Goal: Find specific page/section: Find specific page/section

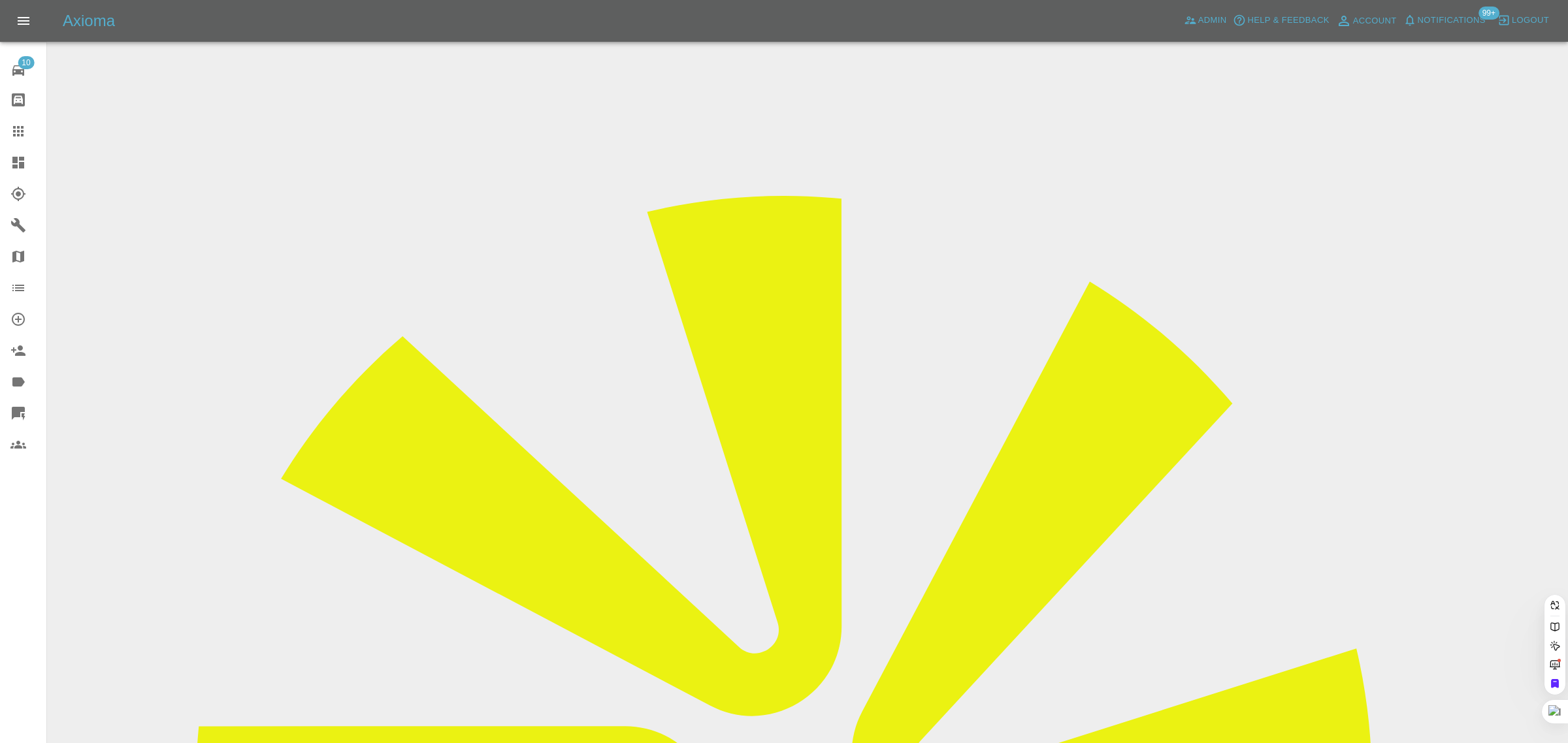
click at [20, 128] on icon at bounding box center [18, 131] width 16 height 16
paste input "[EMAIL_ADDRESS][DOMAIN_NAME]"
type input "[EMAIL_ADDRESS][DOMAIN_NAME]"
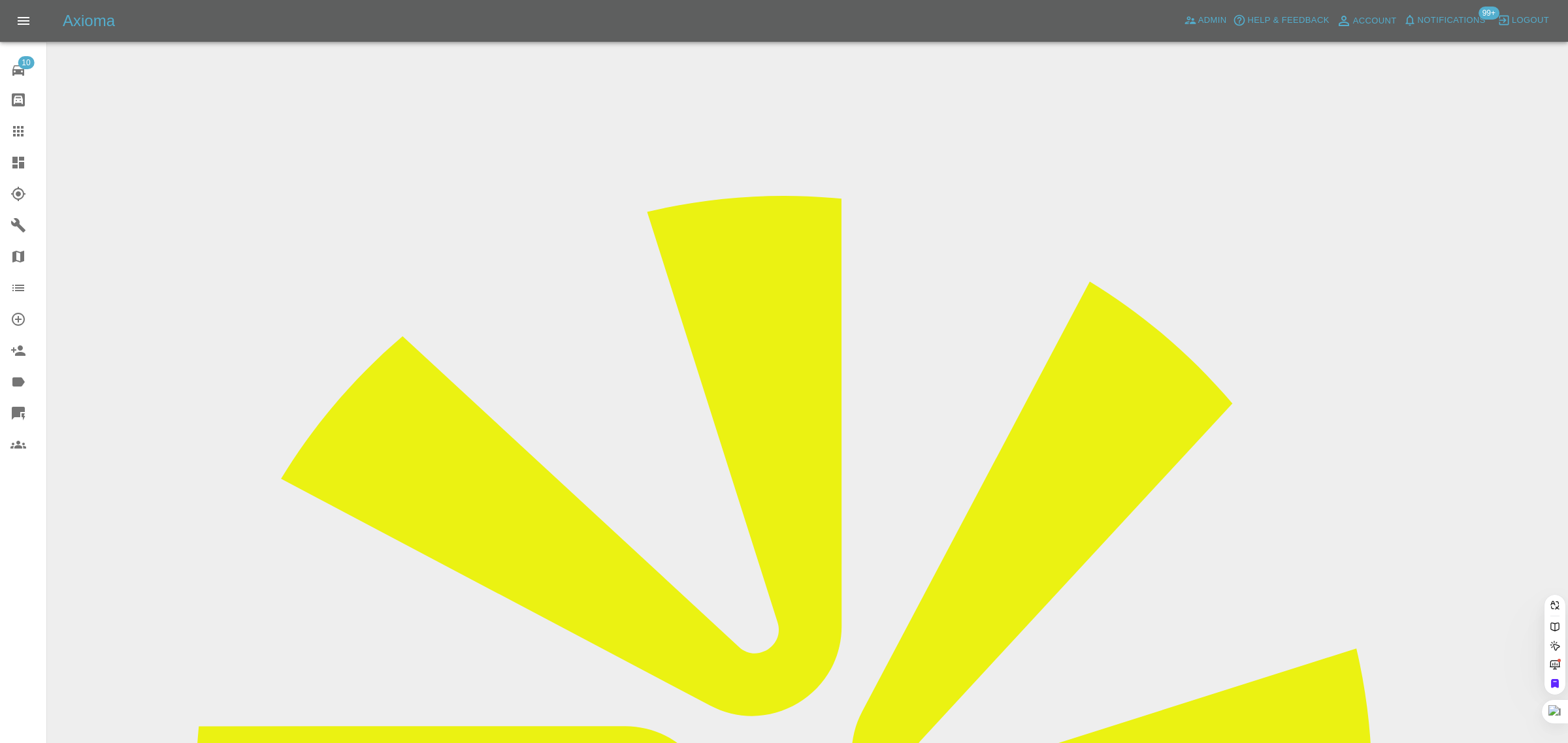
scroll to position [0, 12]
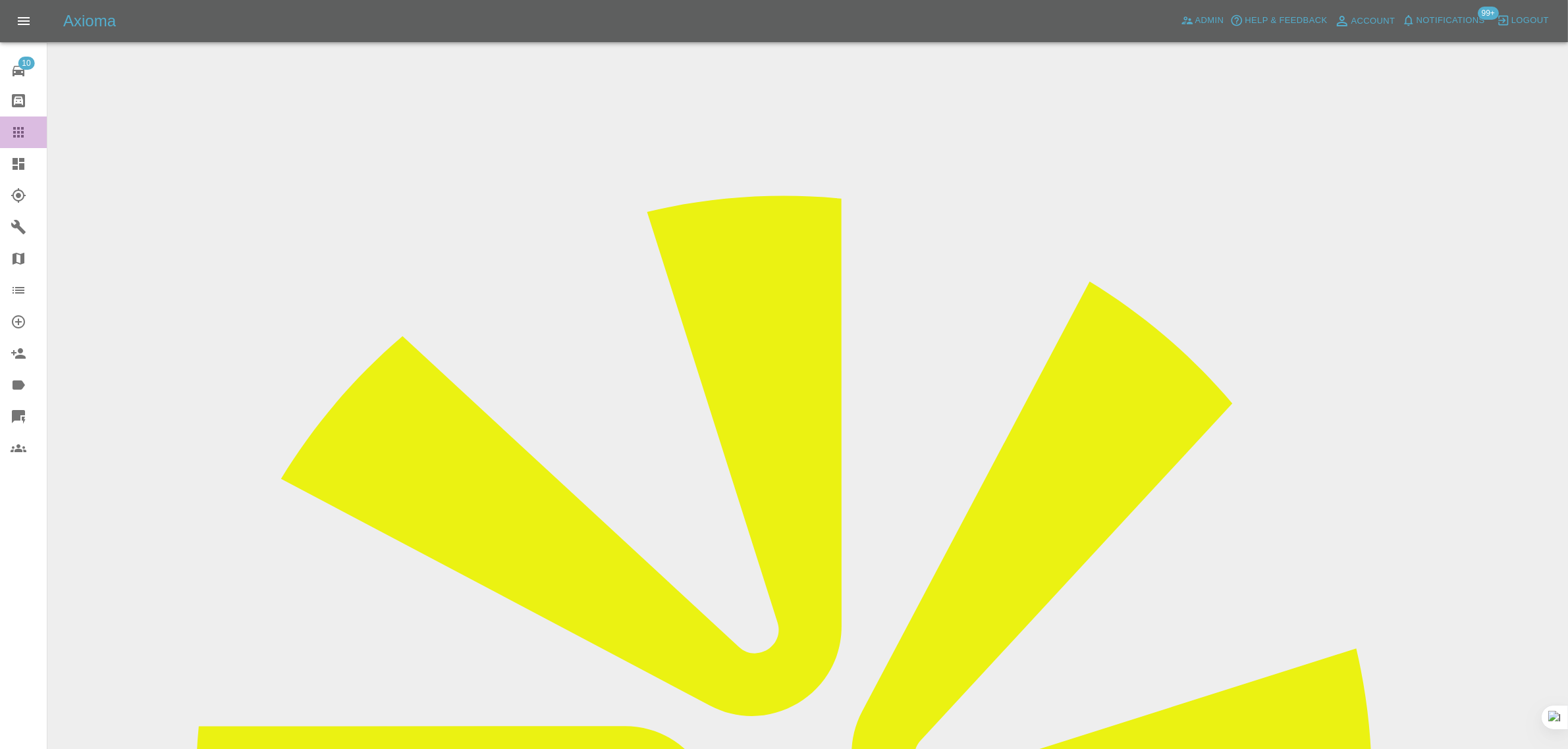
click at [17, 133] on icon at bounding box center [18, 132] width 16 height 16
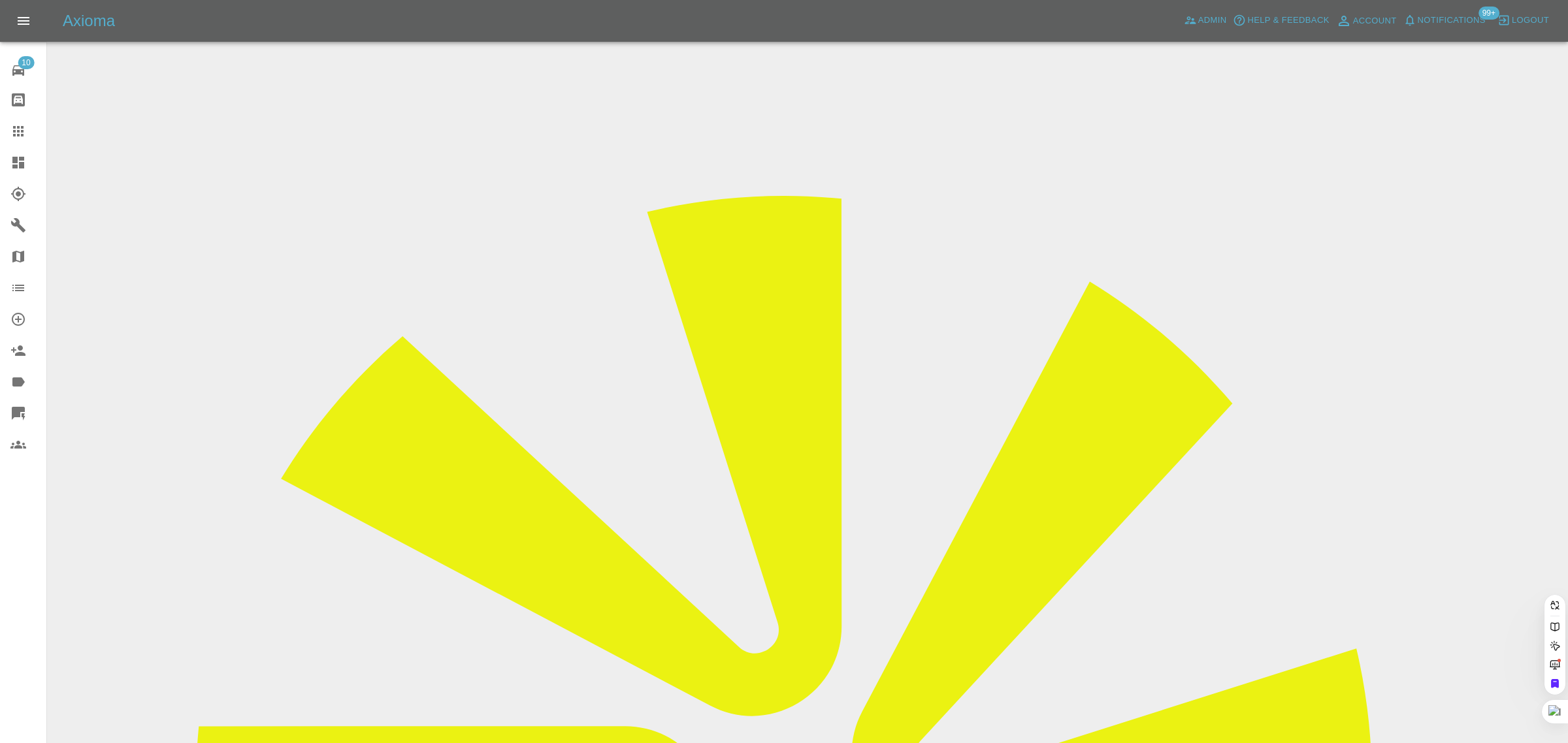
paste input "[EMAIL_ADDRESS][DOMAIN_NAME]"
type input "[EMAIL_ADDRESS][DOMAIN_NAME]"
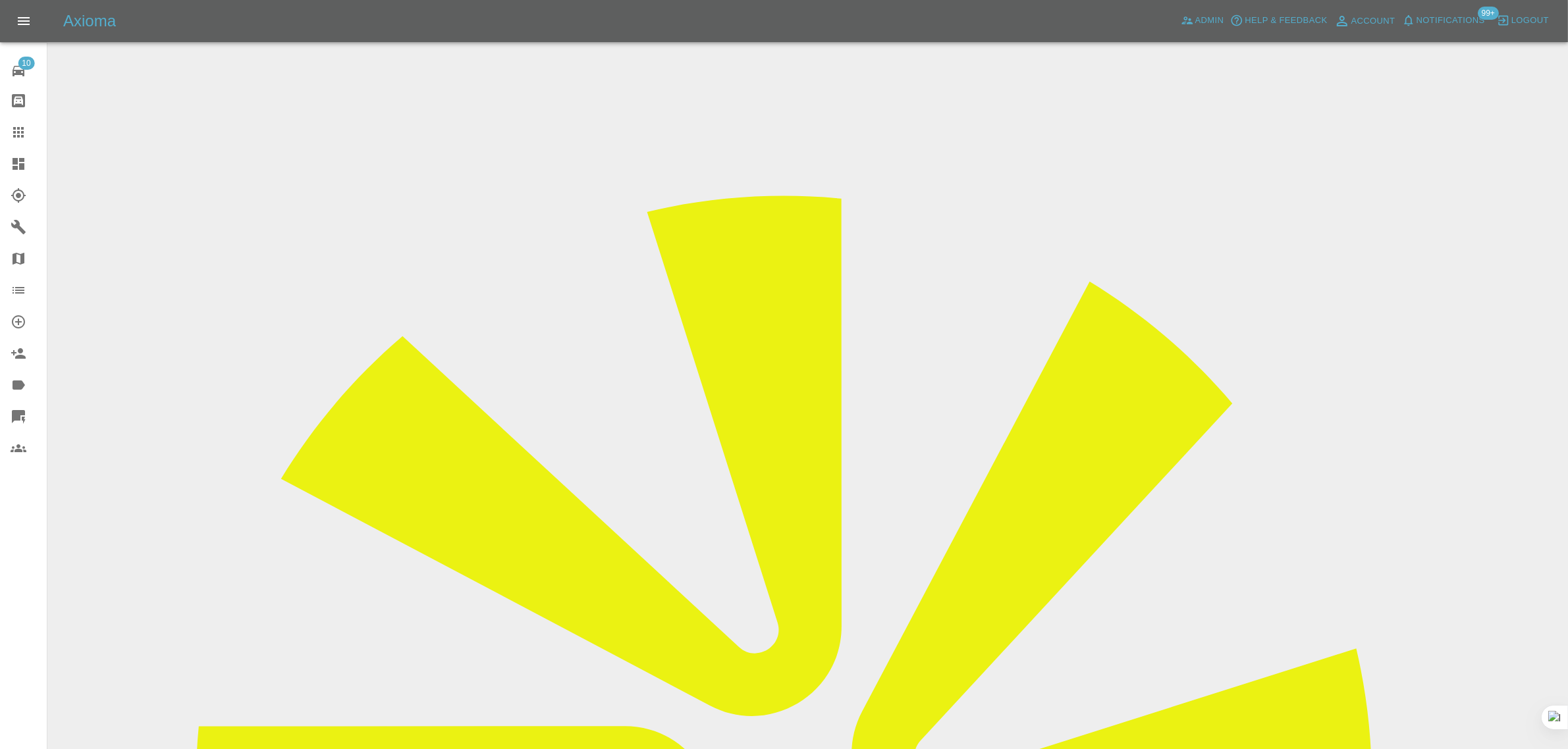
click at [15, 143] on link "Claims" at bounding box center [23, 132] width 47 height 31
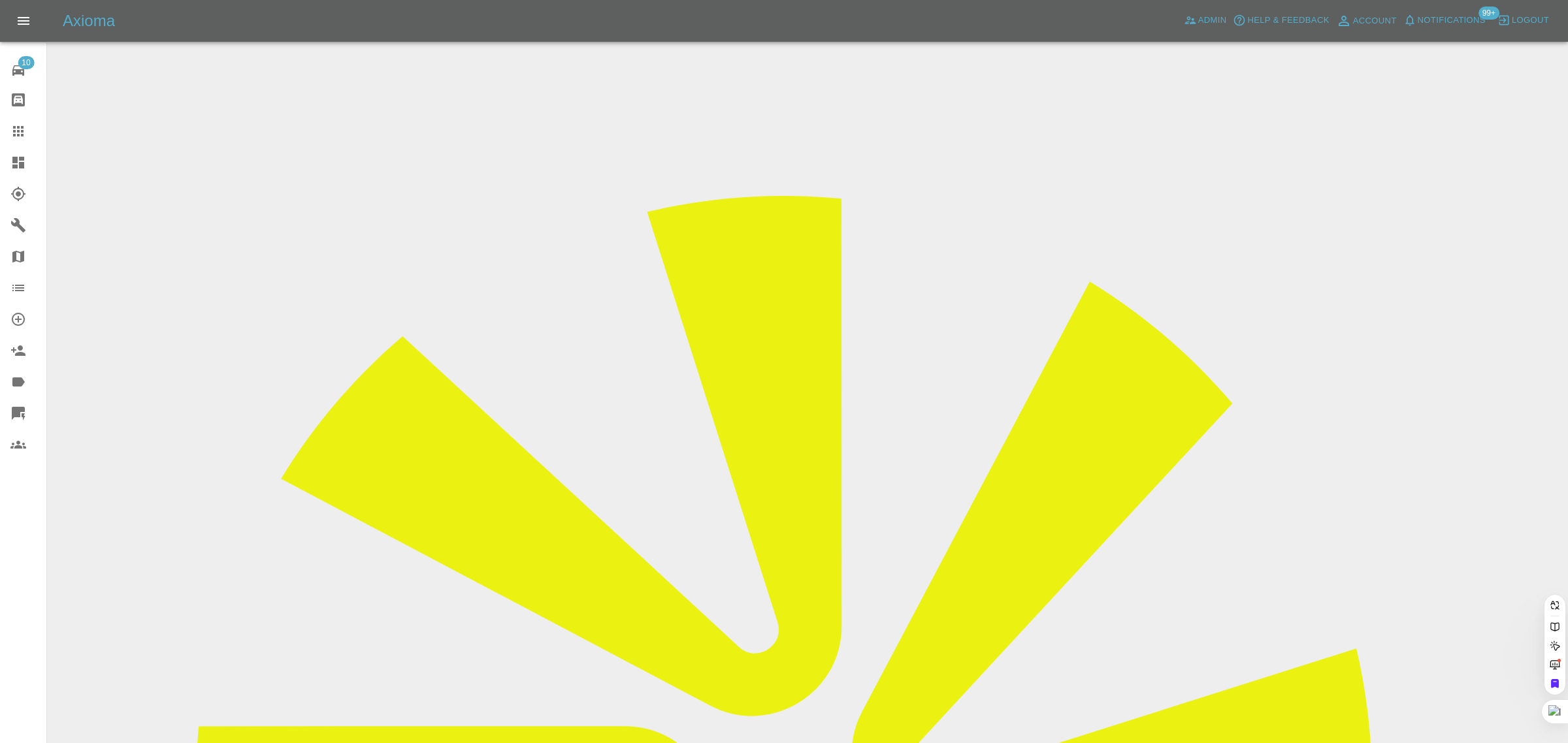
paste input "[EMAIL_ADDRESS][DOMAIN_NAME]"
type input "[EMAIL_ADDRESS][DOMAIN_NAME]"
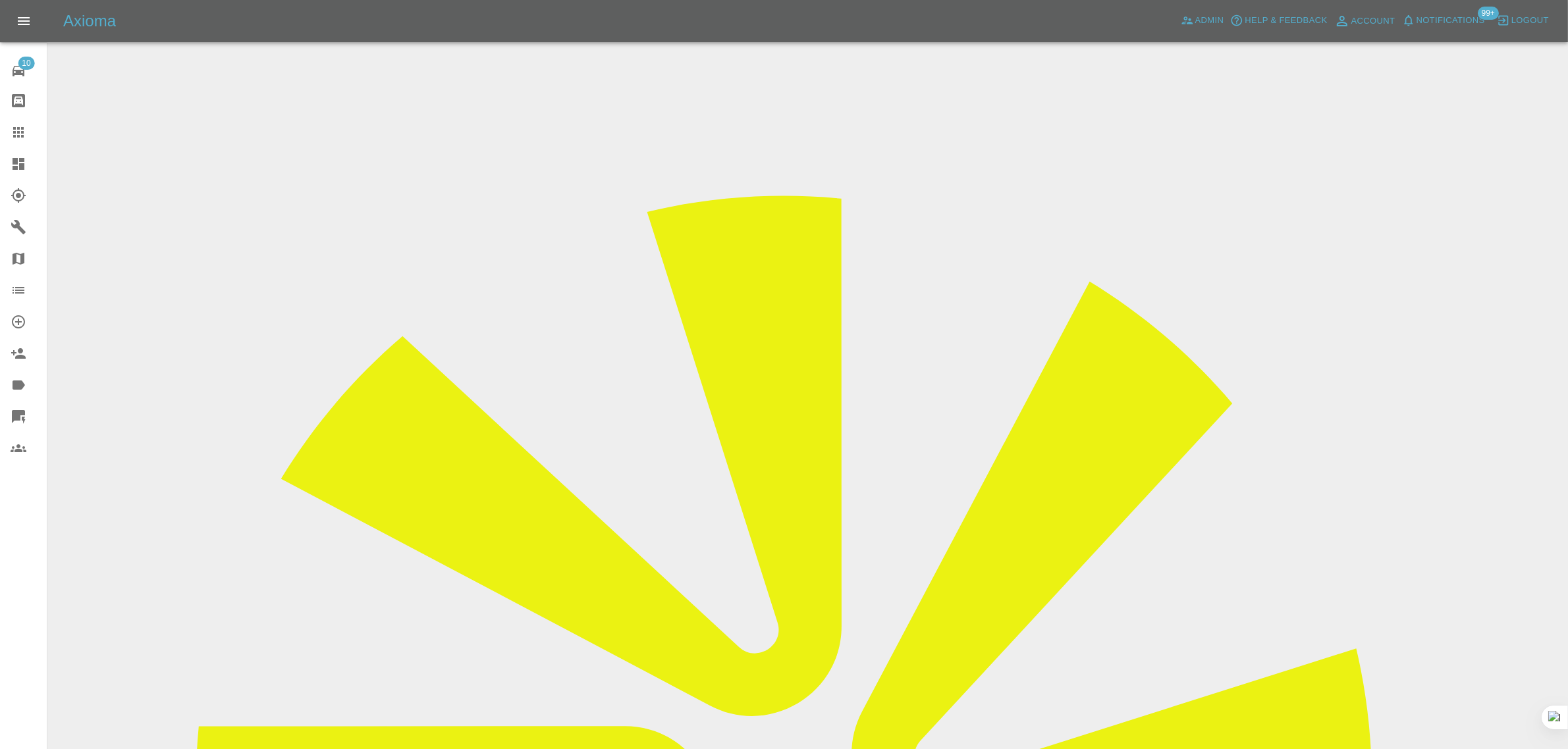
click at [31, 136] on div at bounding box center [29, 132] width 37 height 16
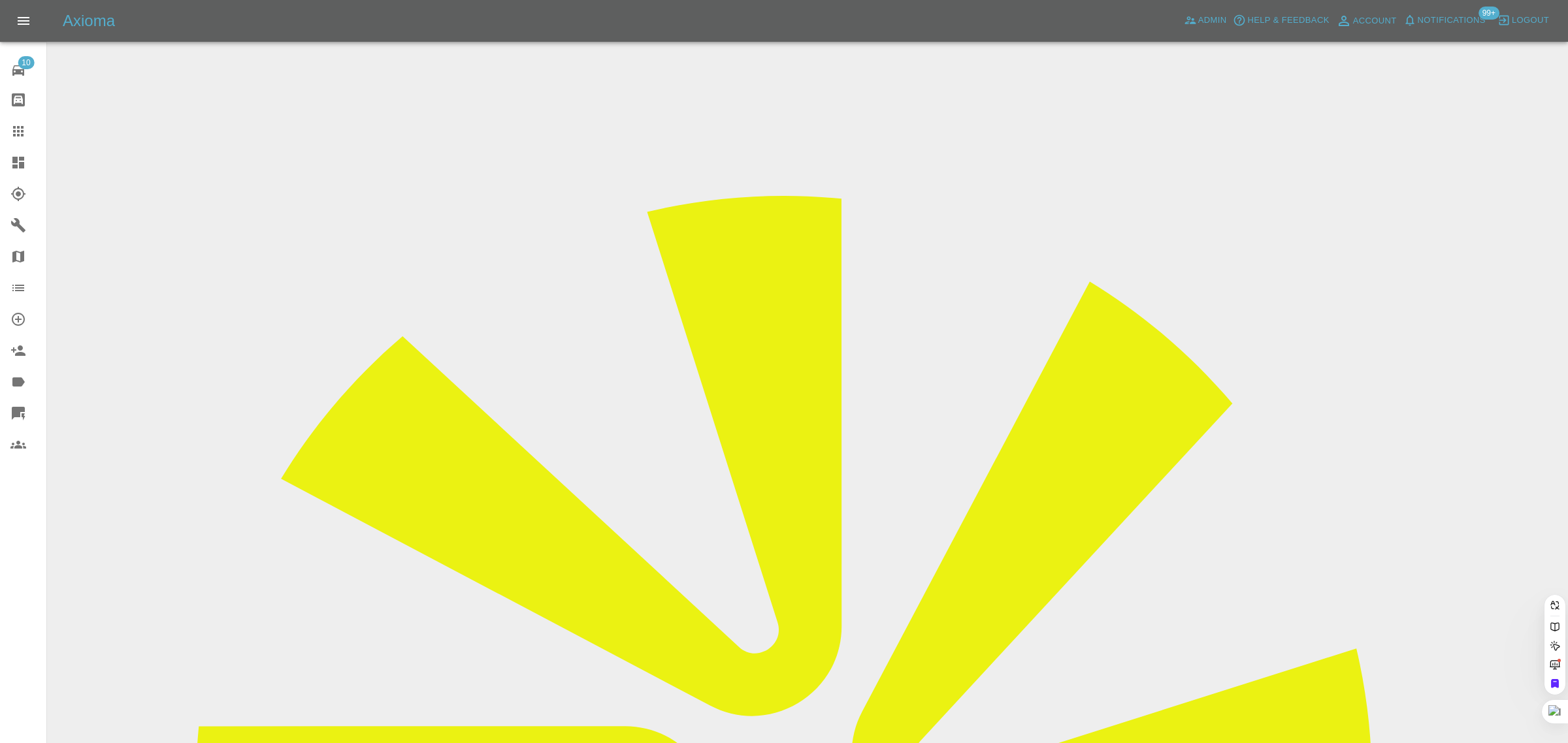
paste input "[EMAIL_ADDRESS][DOMAIN_NAME]"
type input "[EMAIL_ADDRESS][DOMAIN_NAME]"
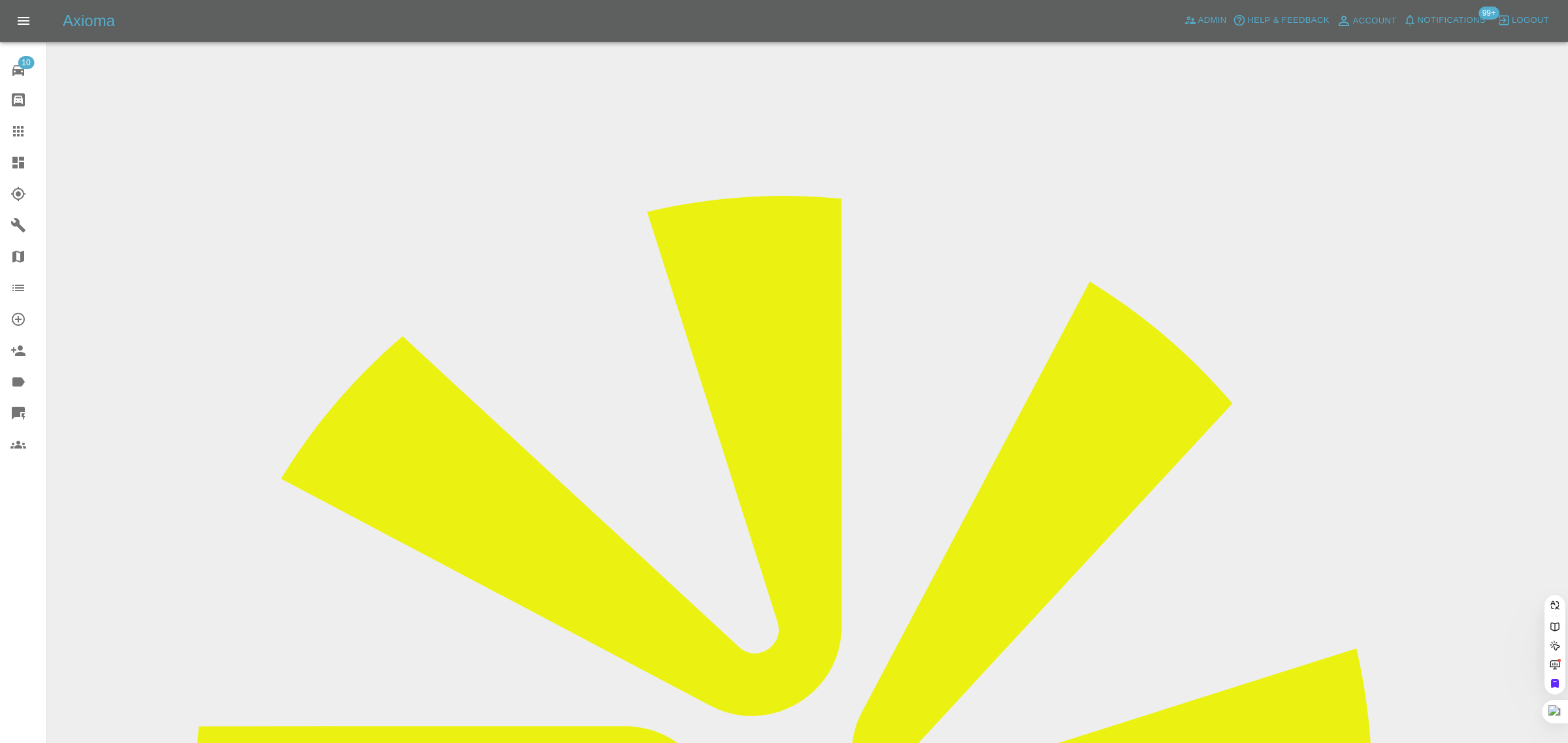
paste input "[EMAIL_ADDRESS][DOMAIN_NAME]"
type input "[EMAIL_ADDRESS][DOMAIN_NAME]"
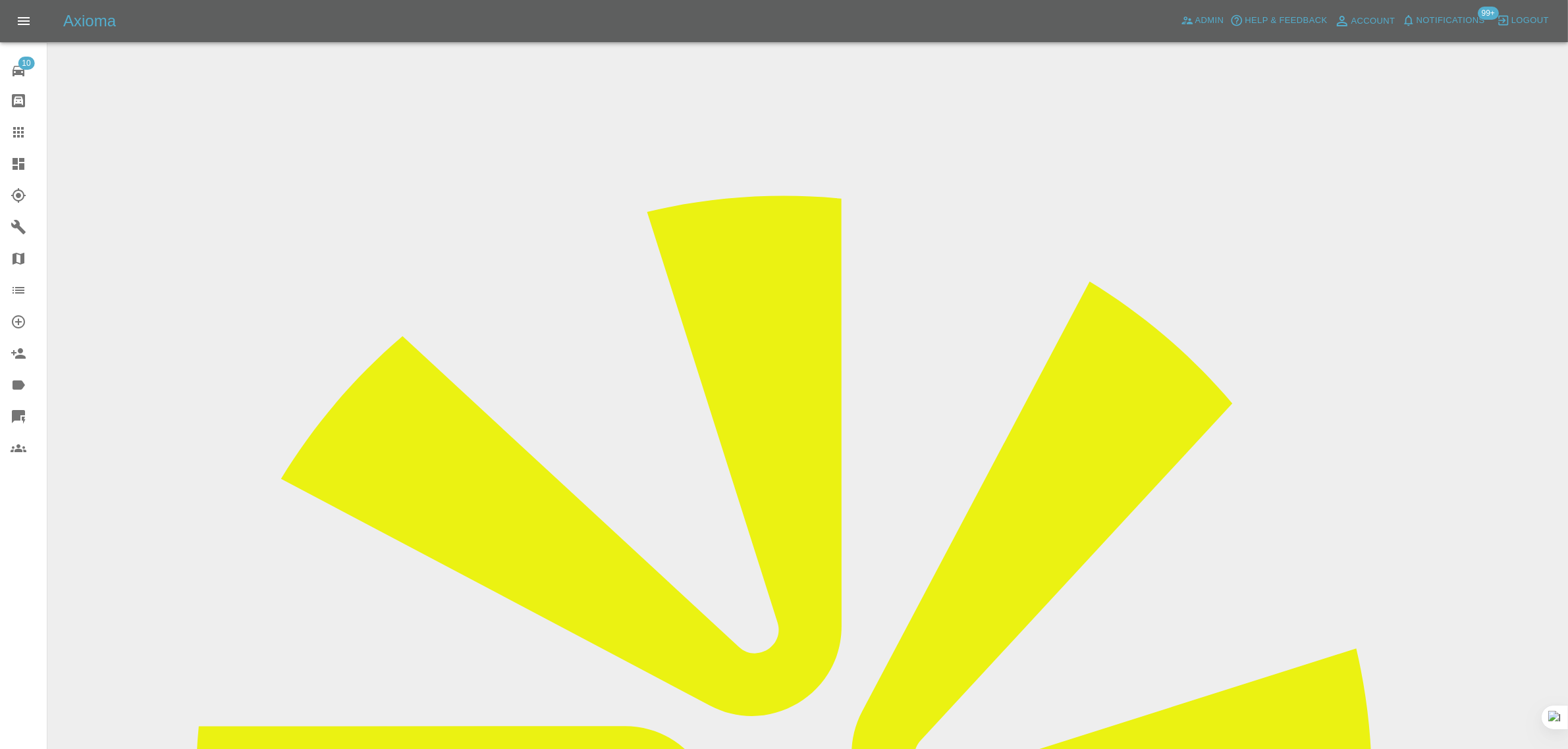
click at [28, 132] on div at bounding box center [29, 132] width 37 height 16
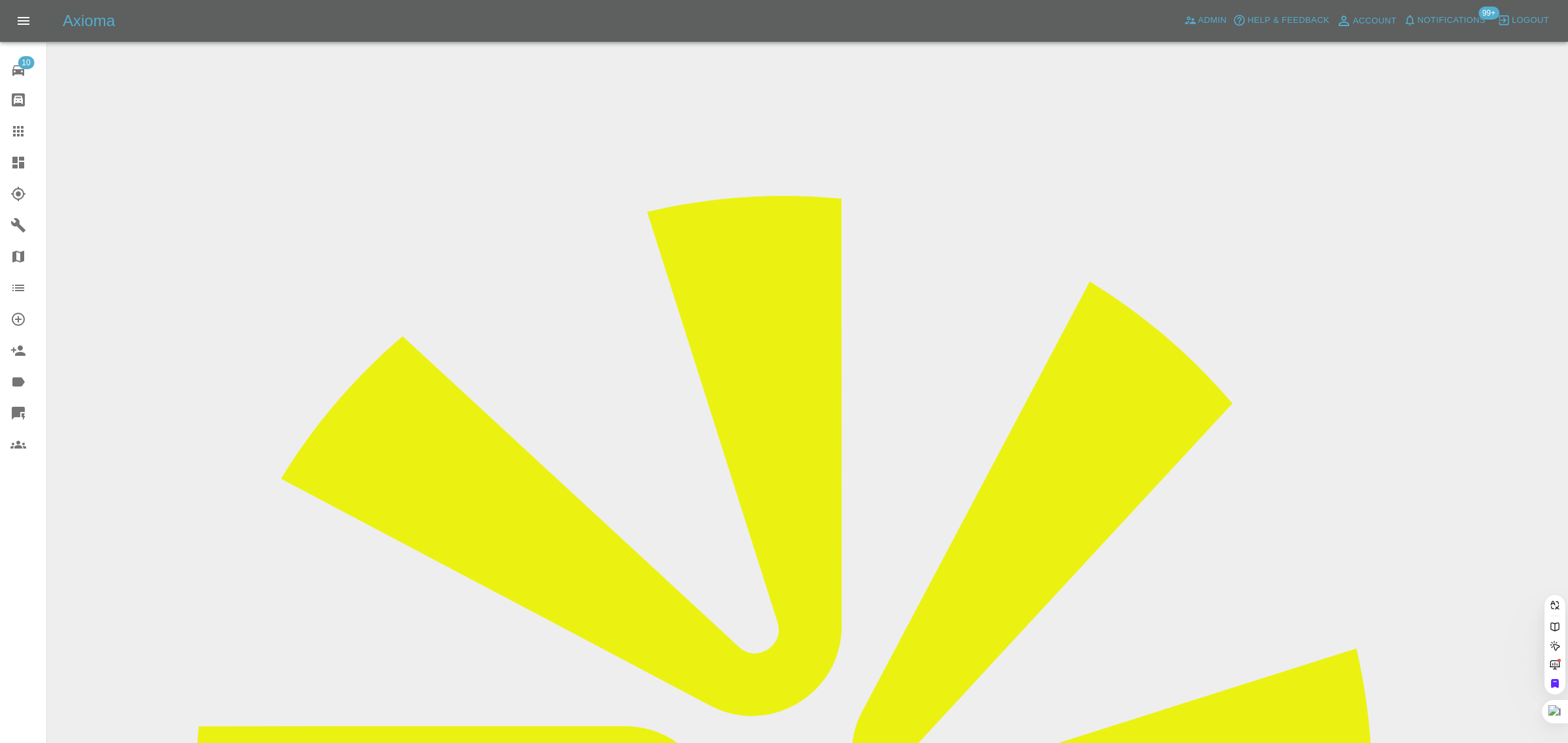
paste input "[PERSON_NAME][EMAIL_ADDRESS][PERSON_NAME][DOMAIN_NAME]"
type input "[PERSON_NAME][EMAIL_ADDRESS][PERSON_NAME][DOMAIN_NAME]"
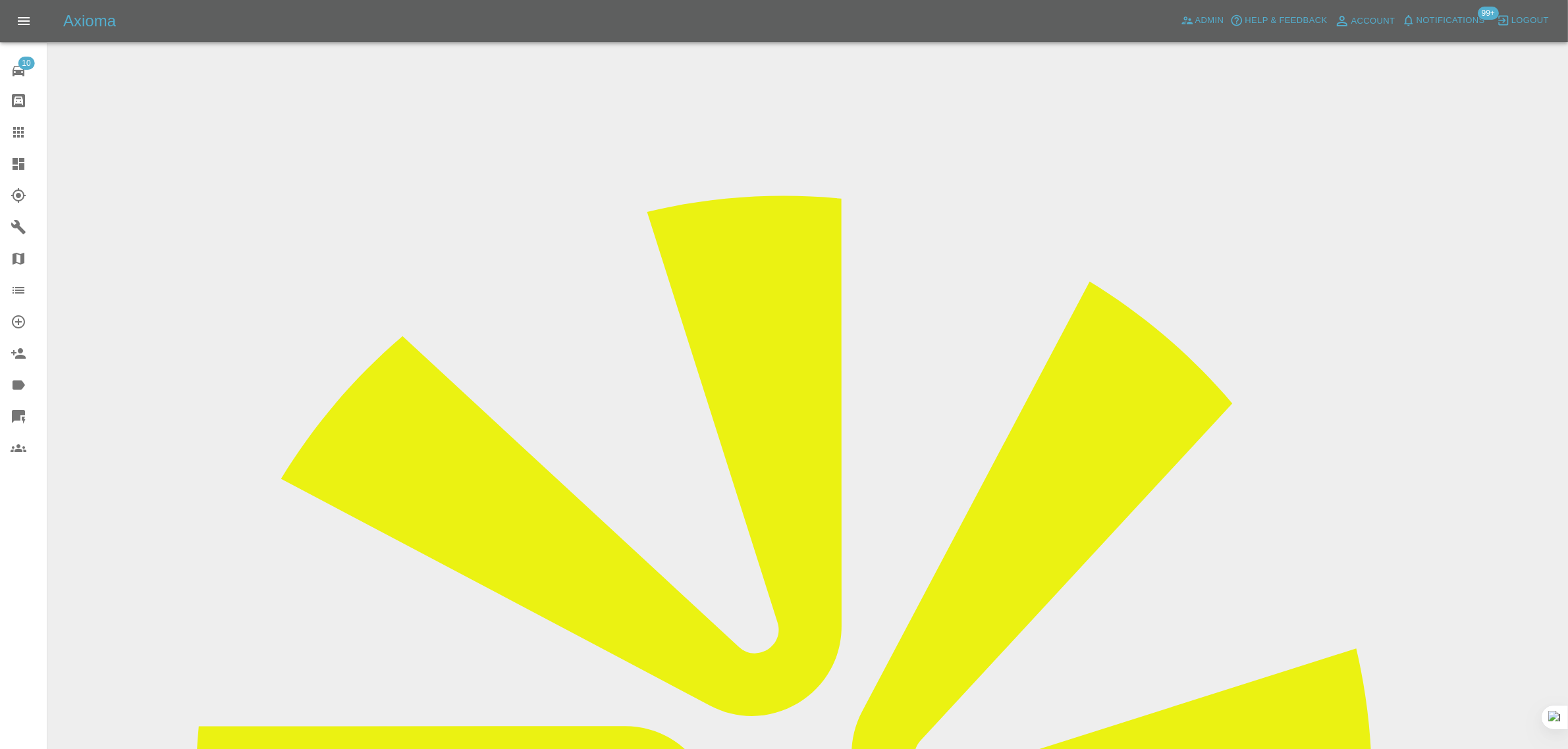
click at [17, 124] on icon at bounding box center [18, 132] width 16 height 16
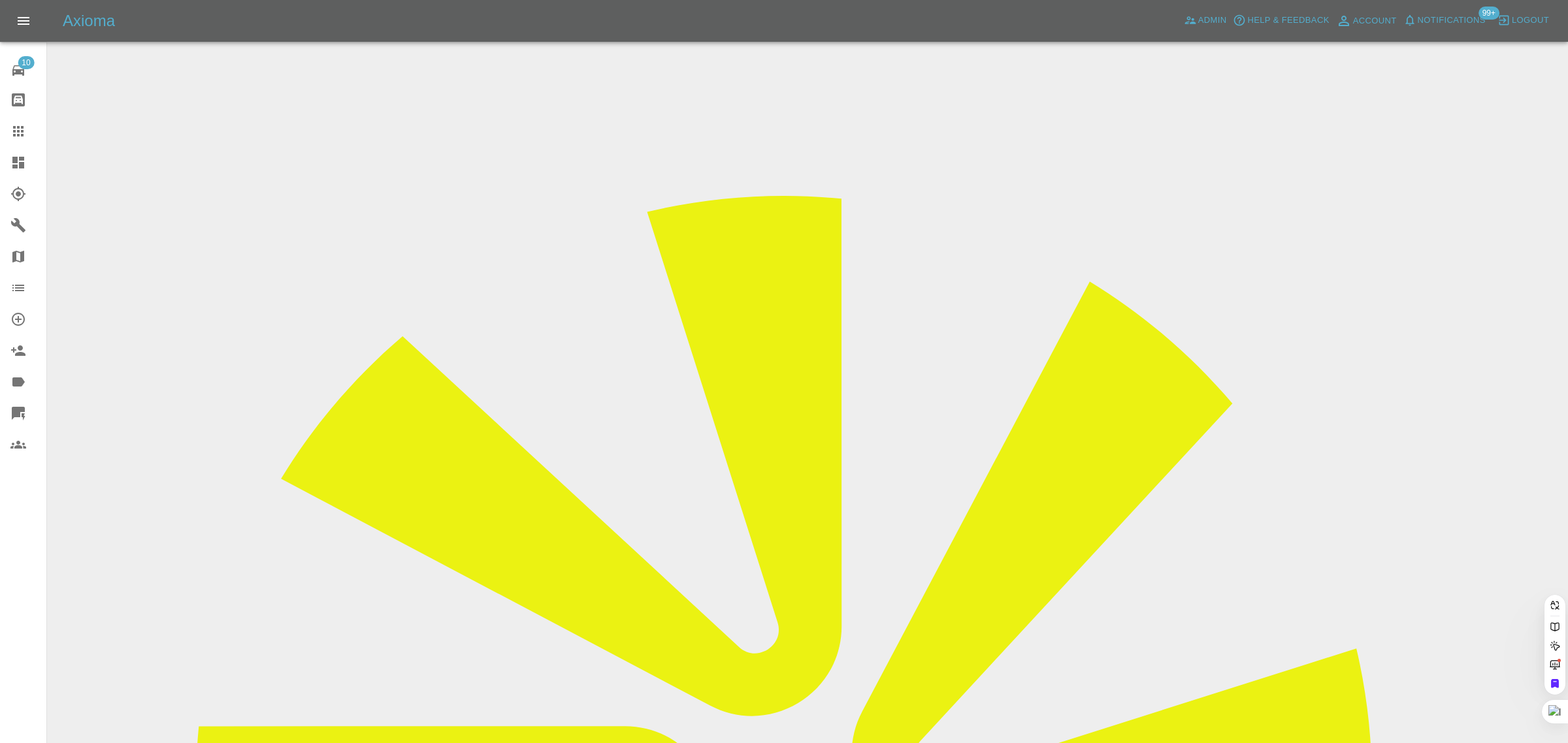
paste input "[EMAIL_ADDRESS][DOMAIN_NAME]"
type input "[EMAIL_ADDRESS][DOMAIN_NAME]"
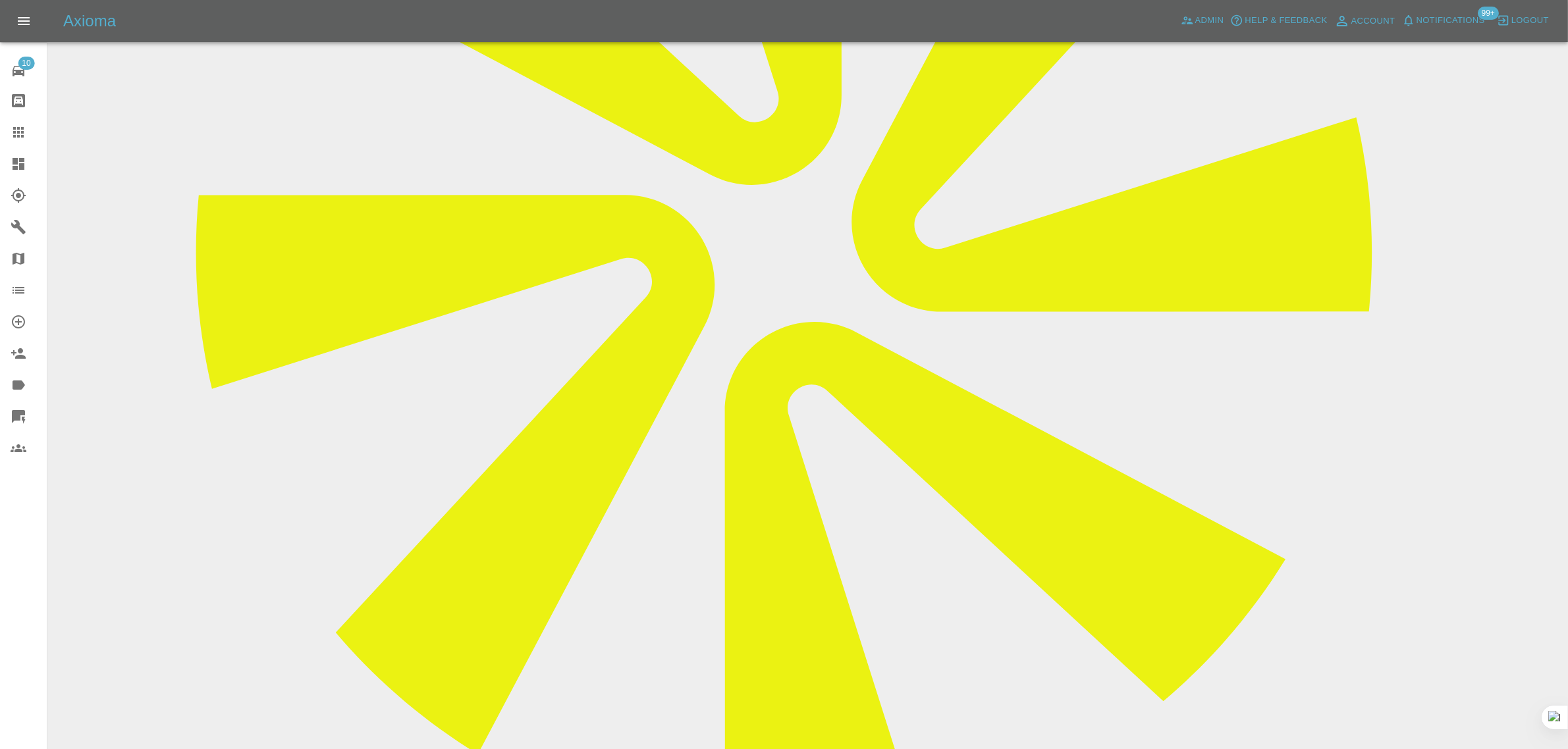
scroll to position [540, 0]
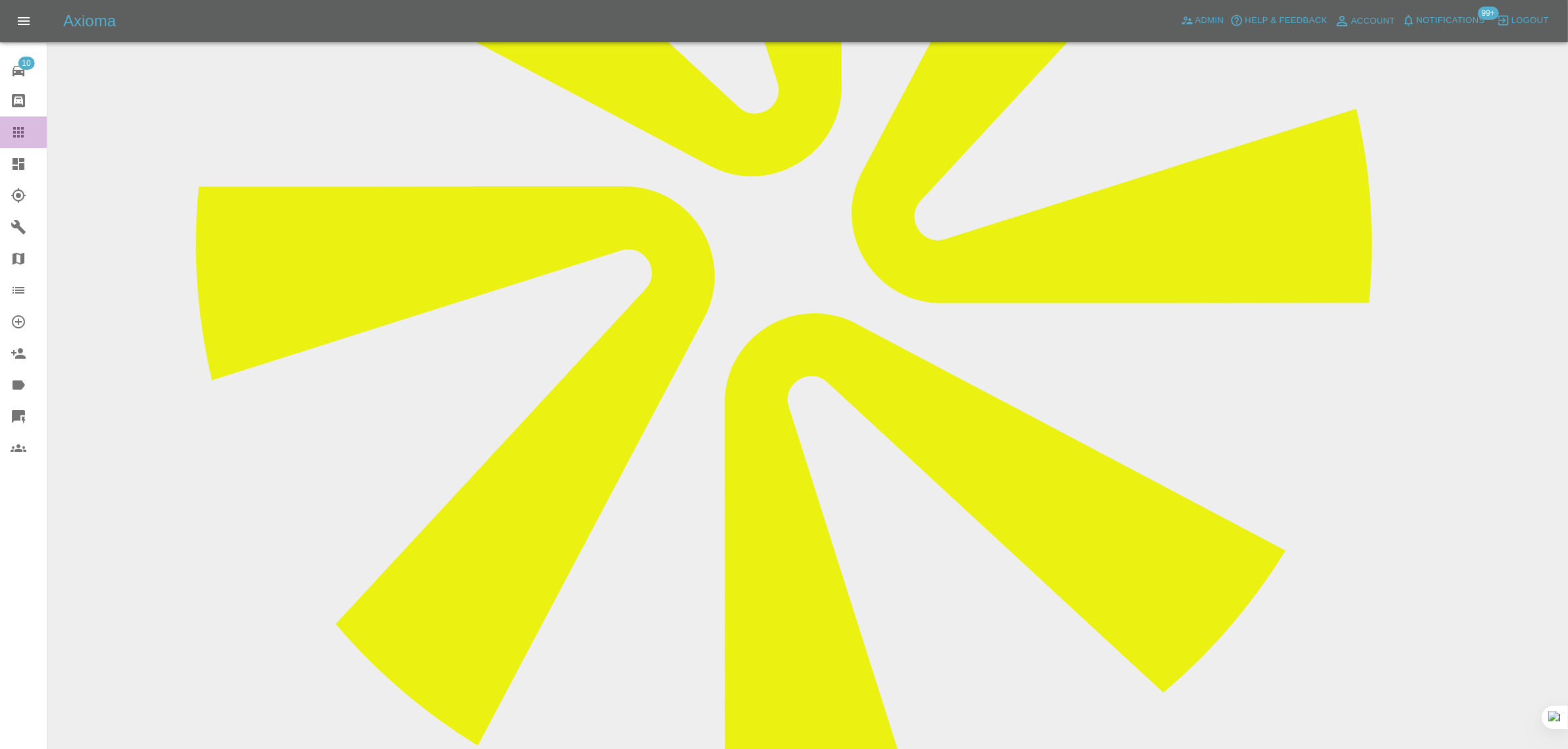
click at [17, 127] on icon at bounding box center [18, 132] width 10 height 10
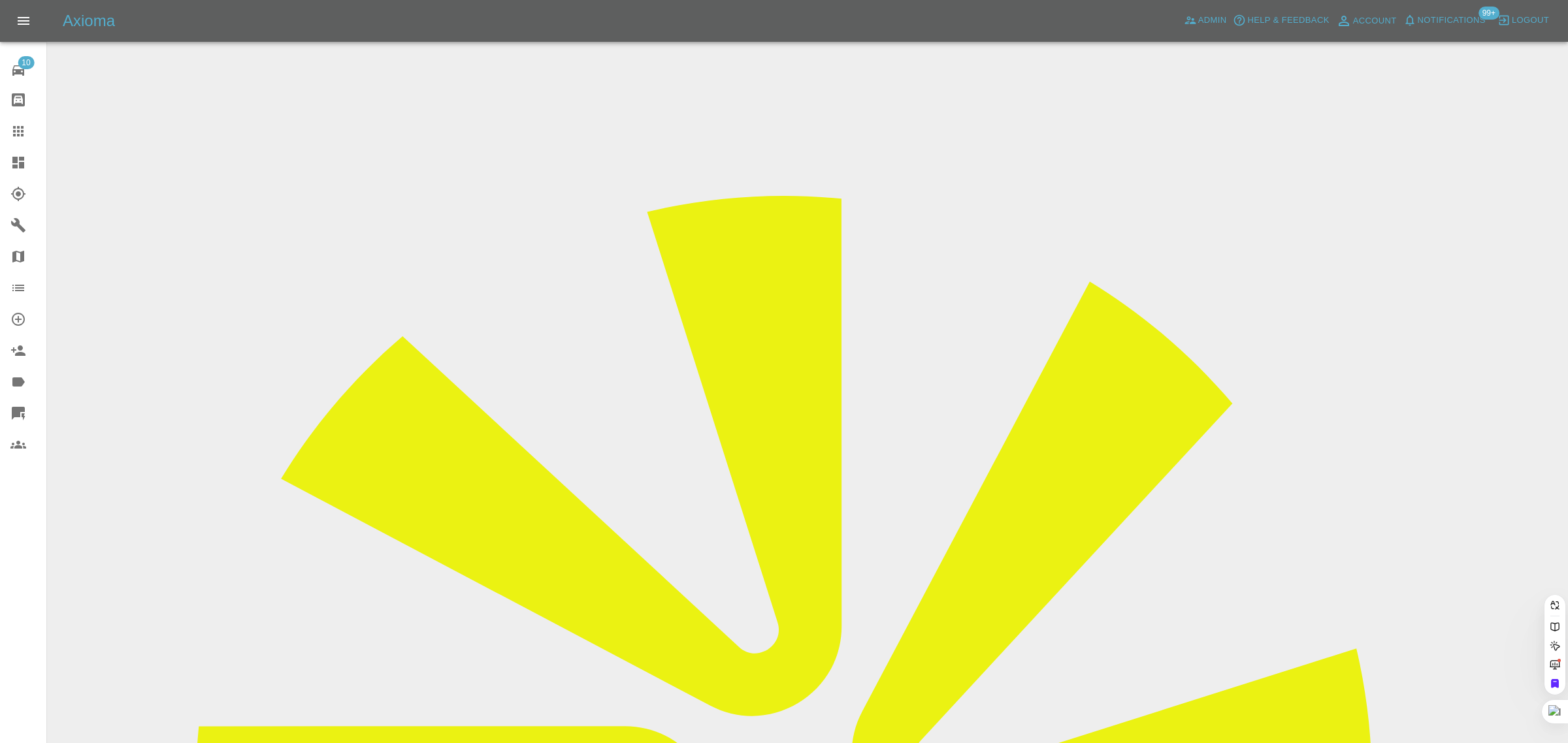
paste input "Did you get the message about no dates listed by repairer"
type input "D"
paste input "[EMAIL_ADDRESS][DOMAIN_NAME]"
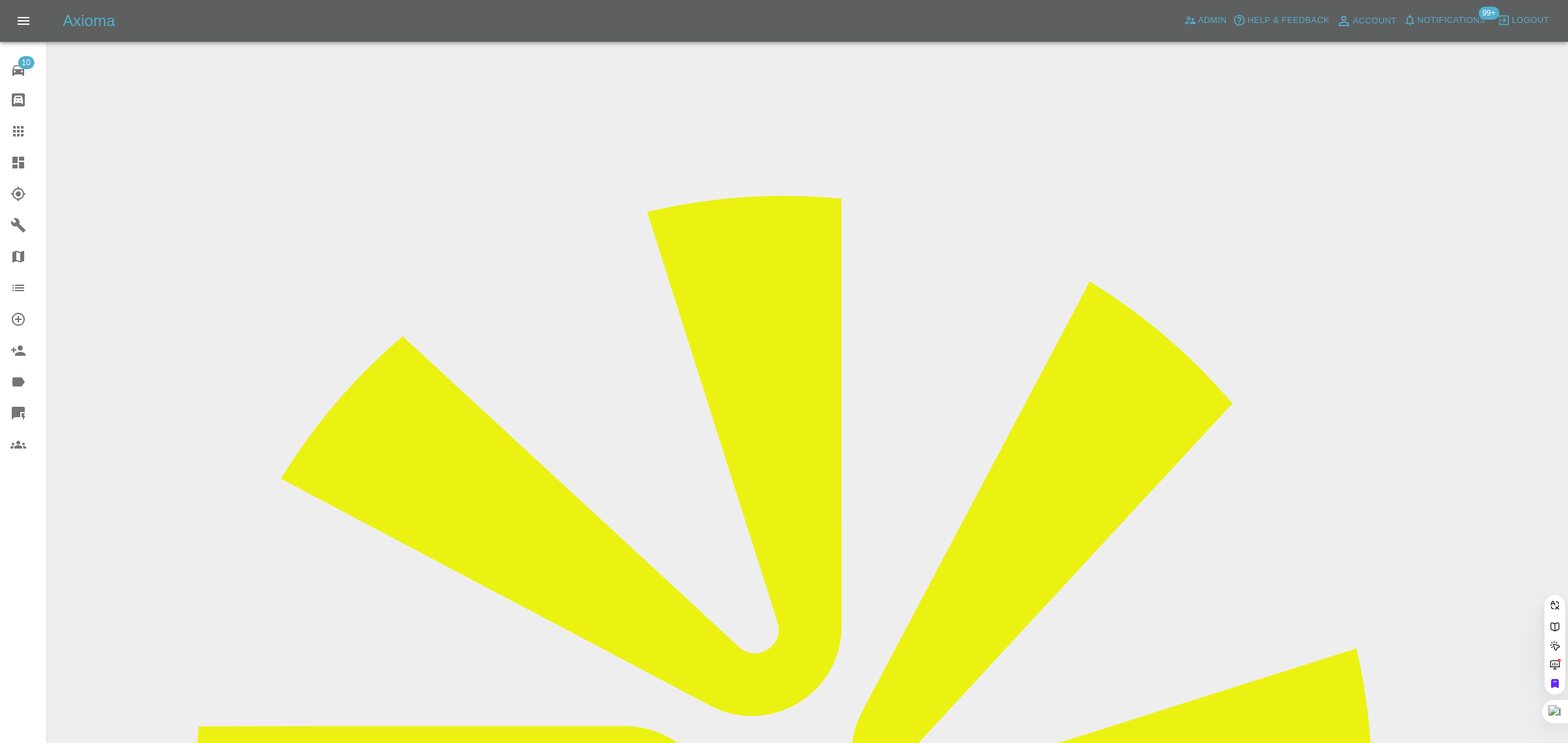
type input "[EMAIL_ADDRESS][DOMAIN_NAME]"
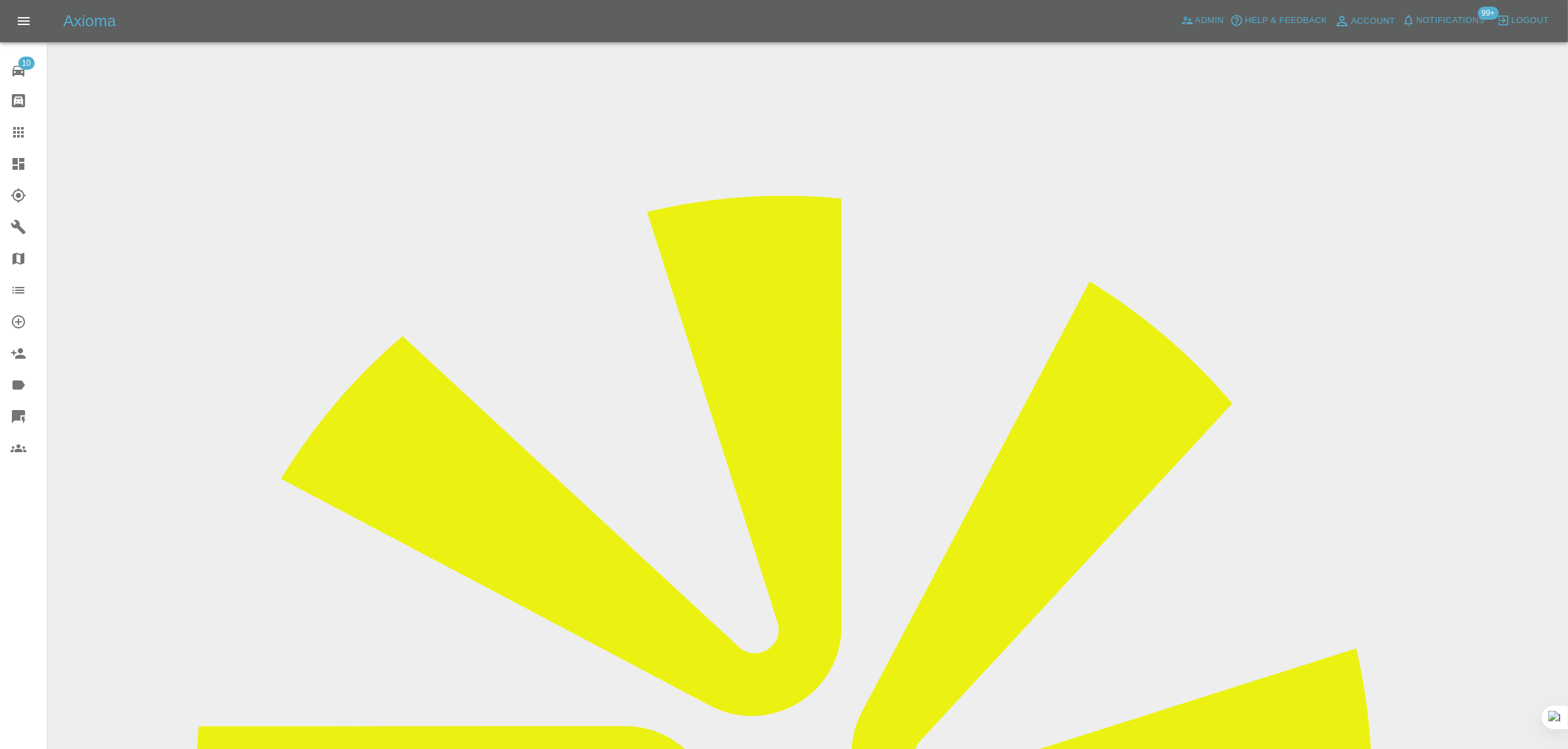
click at [9, 132] on link "Claims" at bounding box center [23, 132] width 47 height 31
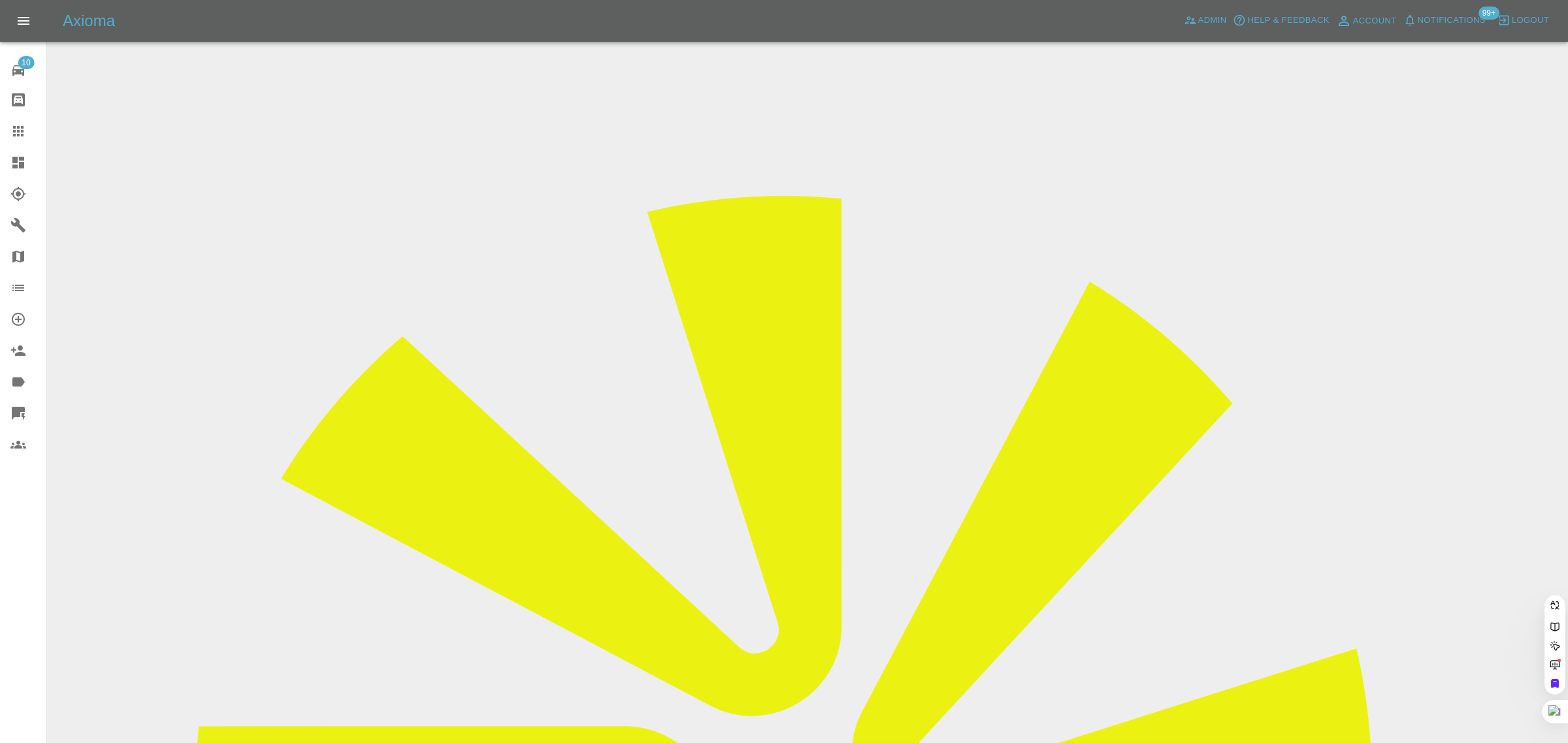
paste input "[EMAIL_ADDRESS][DOMAIN_NAME]"
type input "[EMAIL_ADDRESS][DOMAIN_NAME]"
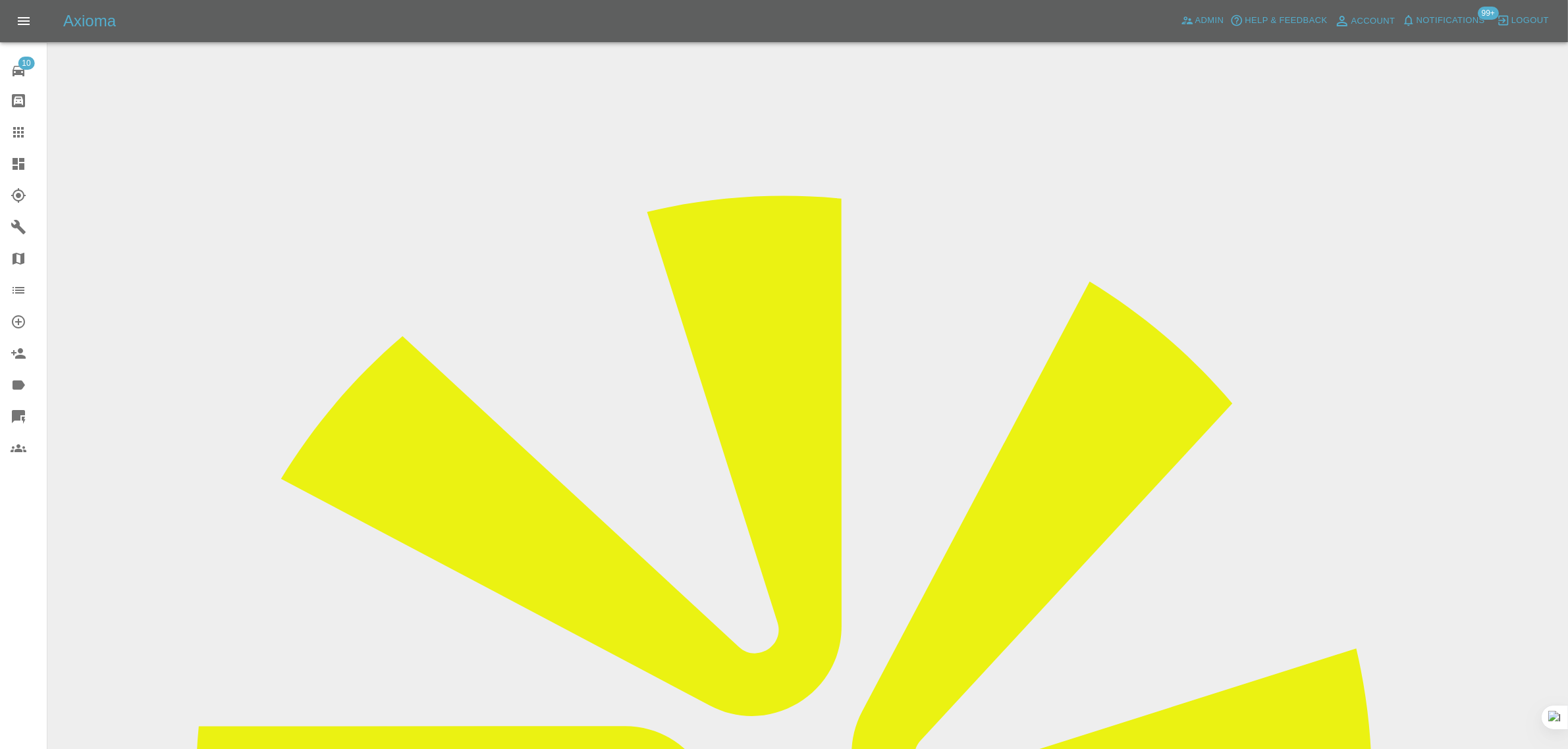
click at [22, 138] on icon at bounding box center [18, 132] width 16 height 16
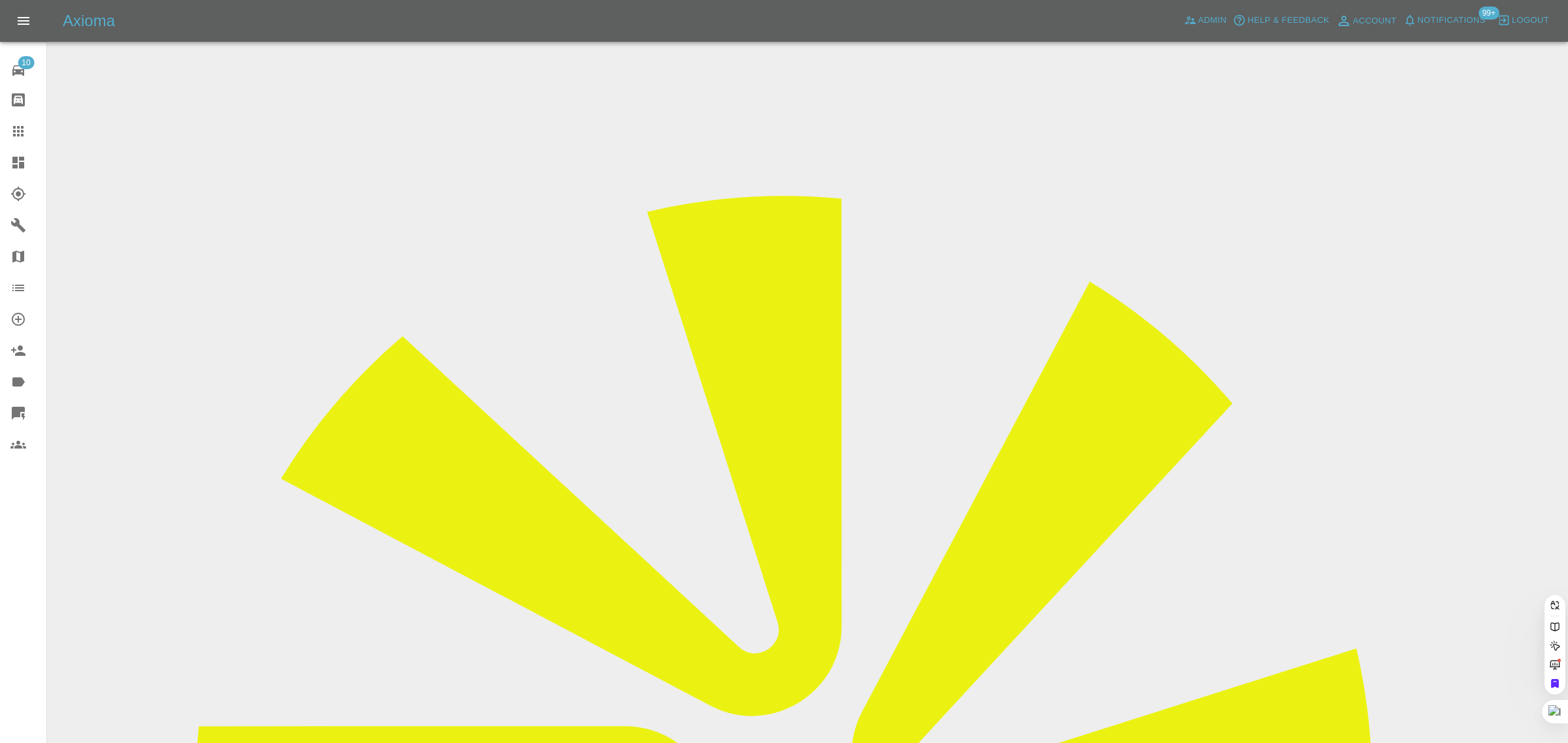
paste input "[EMAIL_ADDRESS][DOMAIN_NAME]"
type input "[EMAIL_ADDRESS][DOMAIN_NAME]"
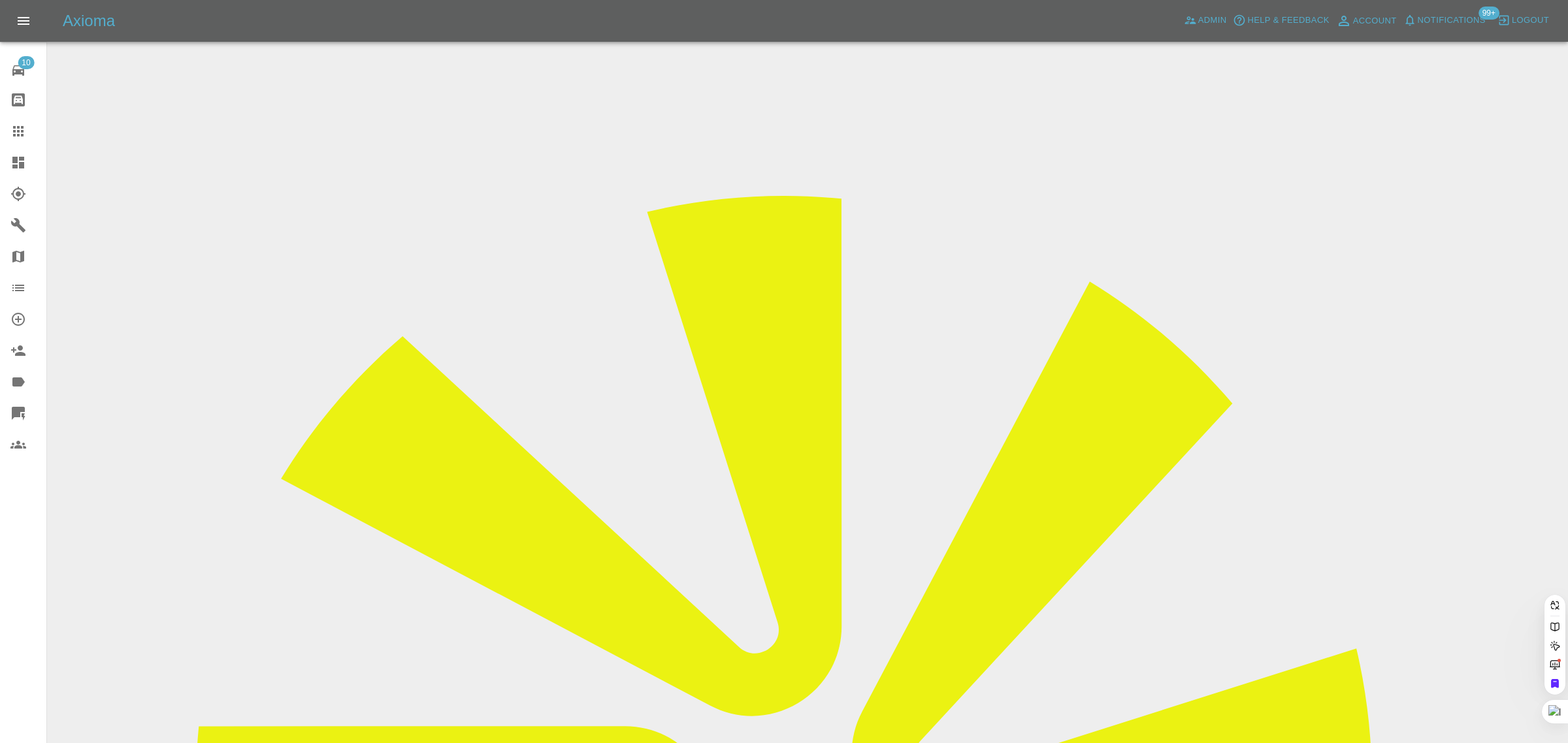
paste input "[EMAIL_ADDRESS][DOMAIN_NAME]"
type input "[EMAIL_ADDRESS][DOMAIN_NAME]"
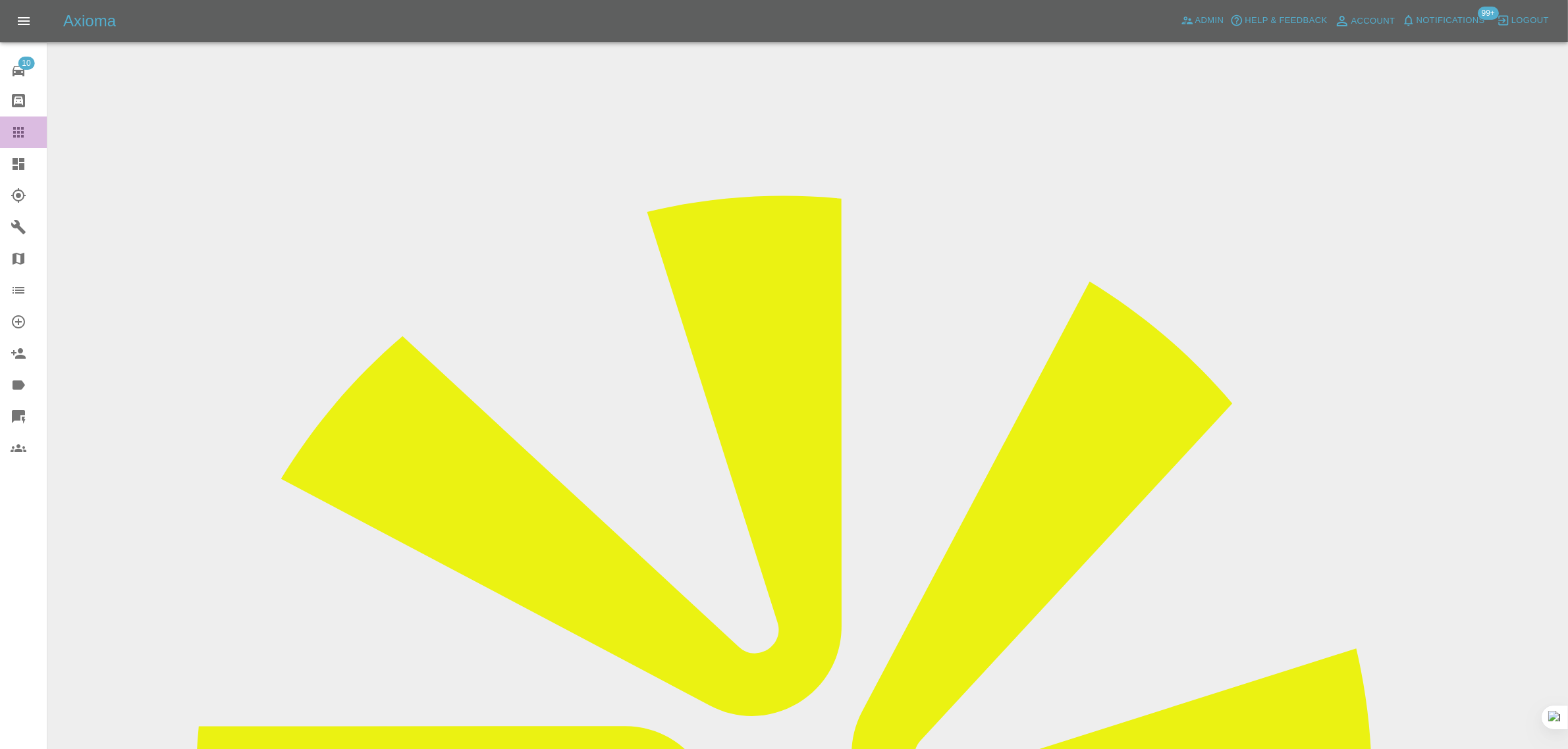
click at [24, 130] on icon at bounding box center [18, 132] width 16 height 16
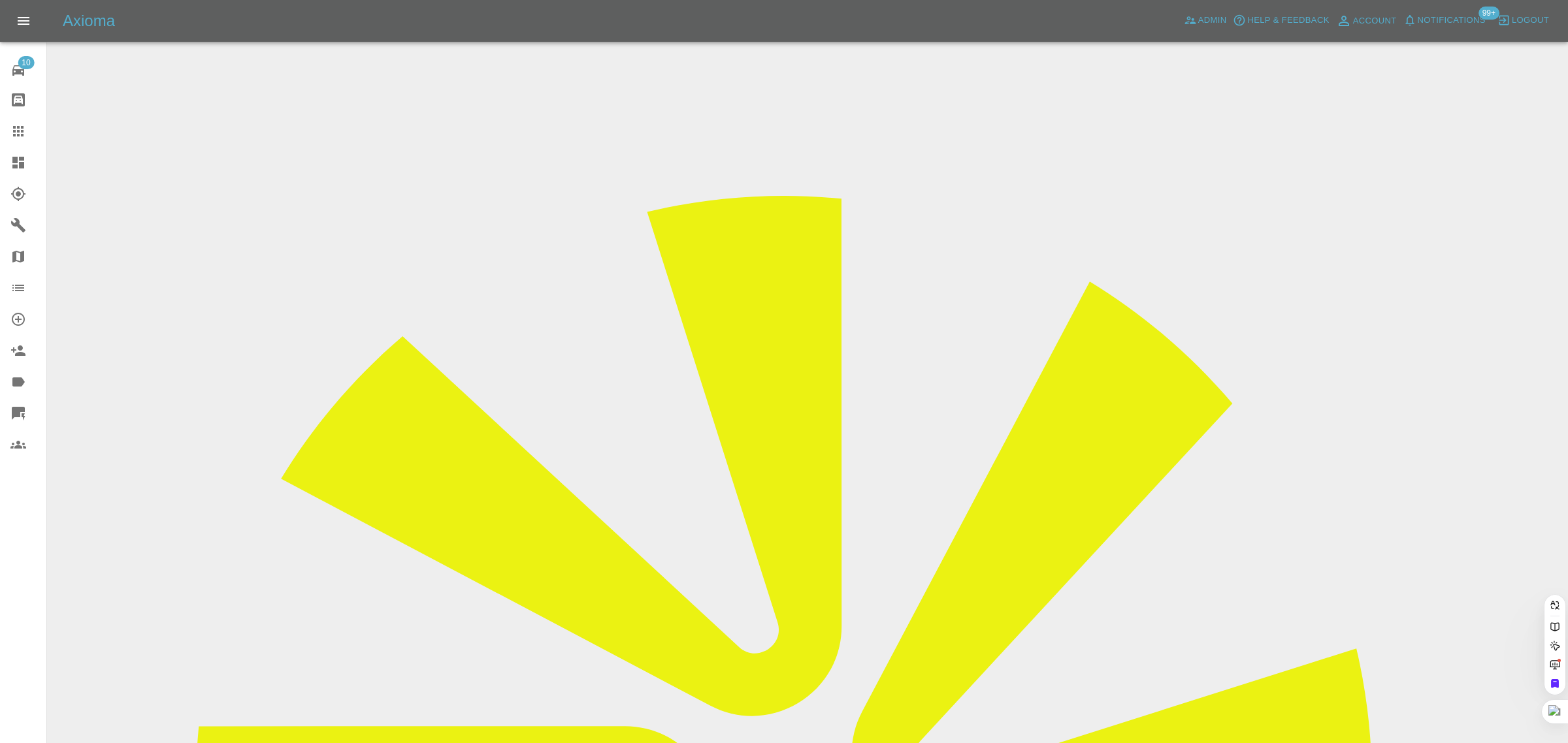
paste input "[EMAIL_ADDRESS][DOMAIN_NAME]"
type input "[EMAIL_ADDRESS][DOMAIN_NAME]"
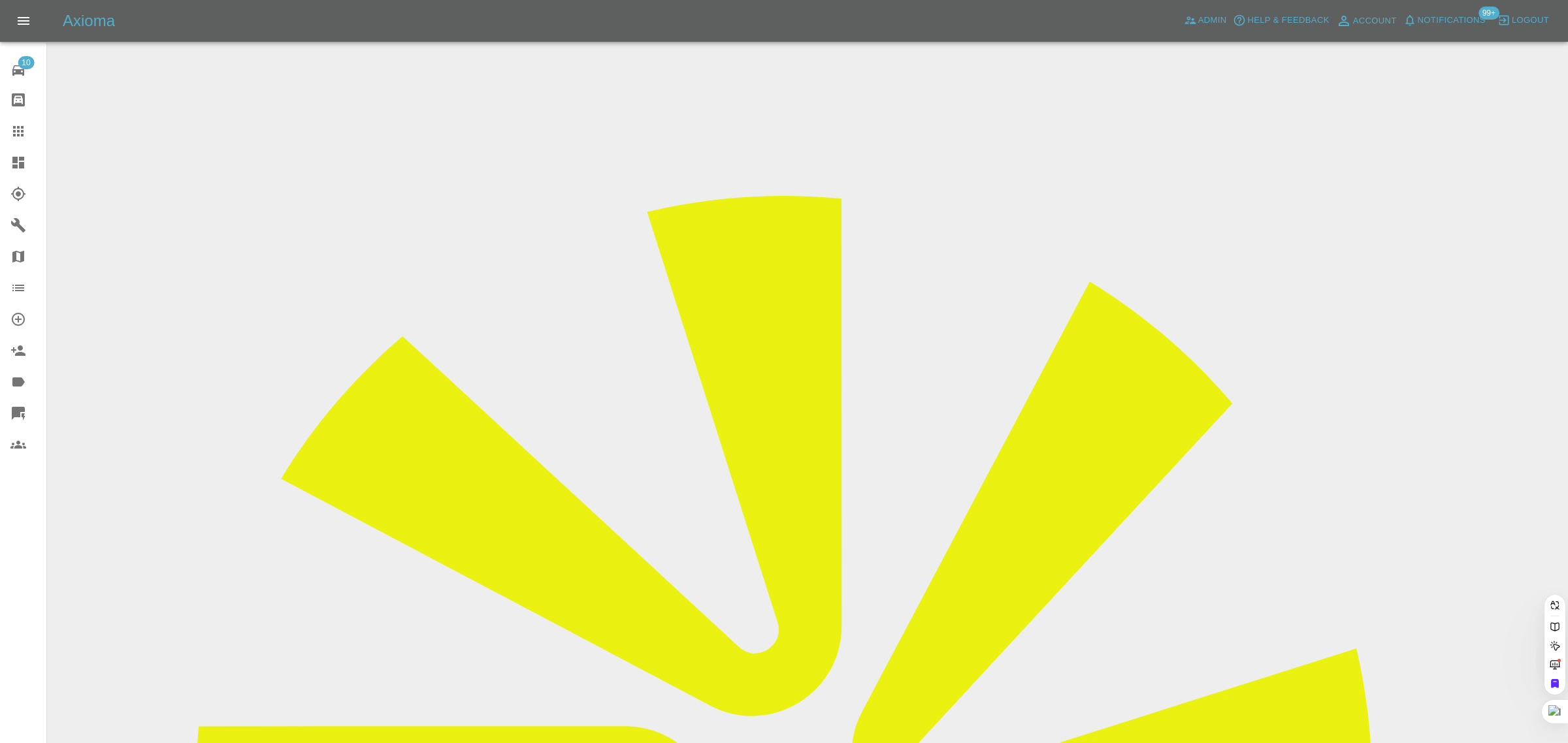
paste input "[EMAIL_ADDRESS][DOMAIN_NAME]"
type input "[EMAIL_ADDRESS][DOMAIN_NAME]"
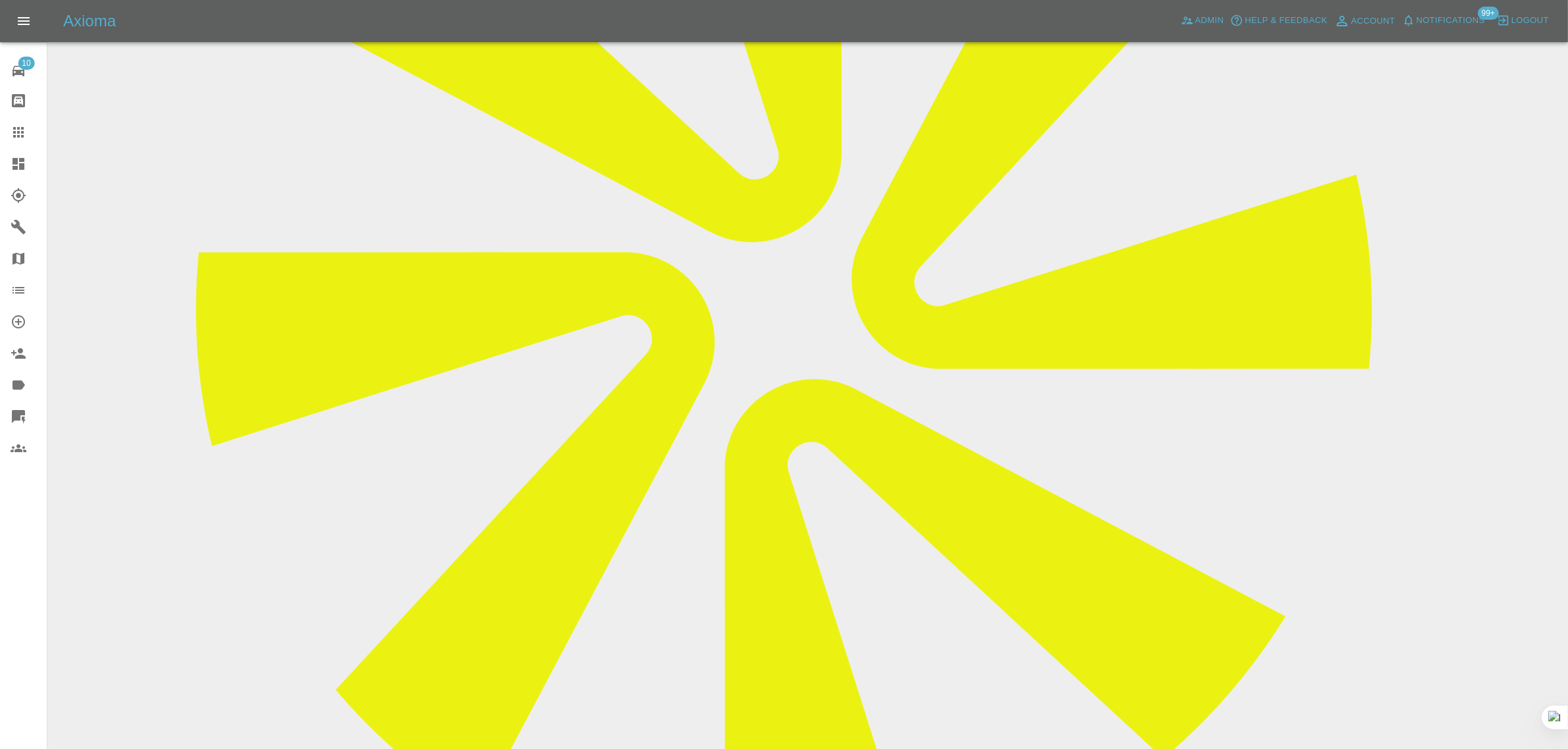
scroll to position [255, 0]
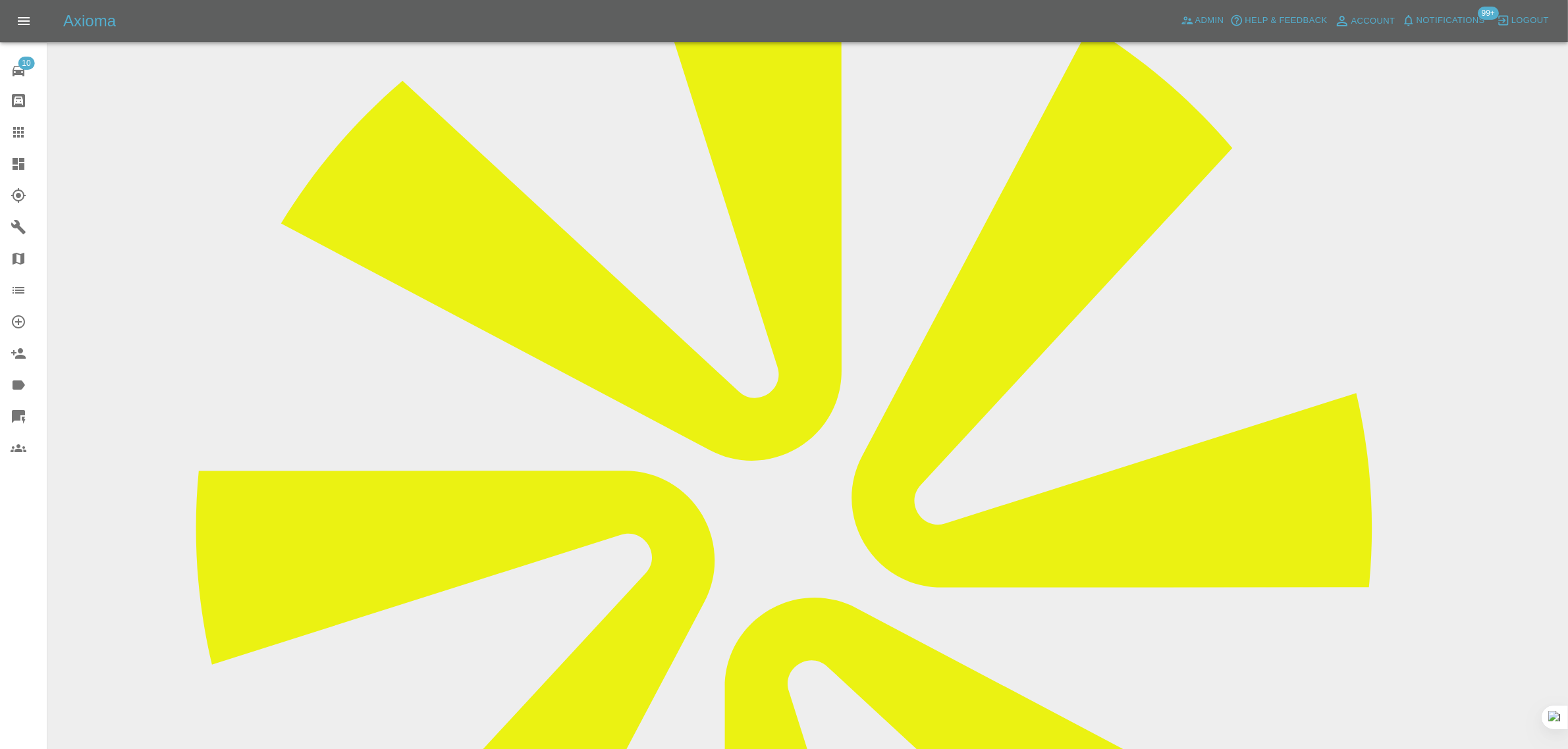
click at [8, 132] on link "Claims" at bounding box center [23, 132] width 47 height 31
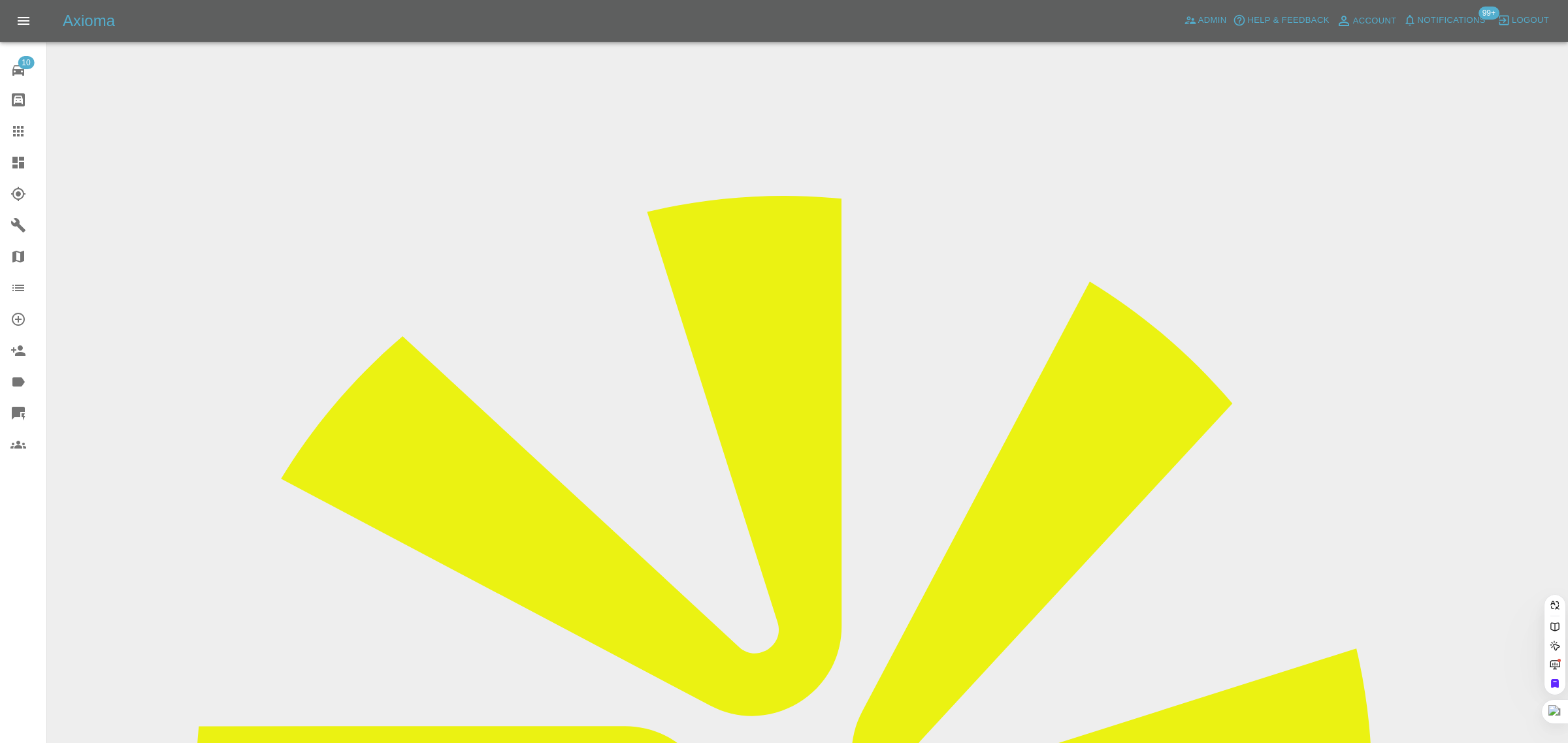
paste input "[PERSON_NAME][EMAIL_ADDRESS][DOMAIN_NAME]"
type input "[PERSON_NAME][EMAIL_ADDRESS][DOMAIN_NAME]"
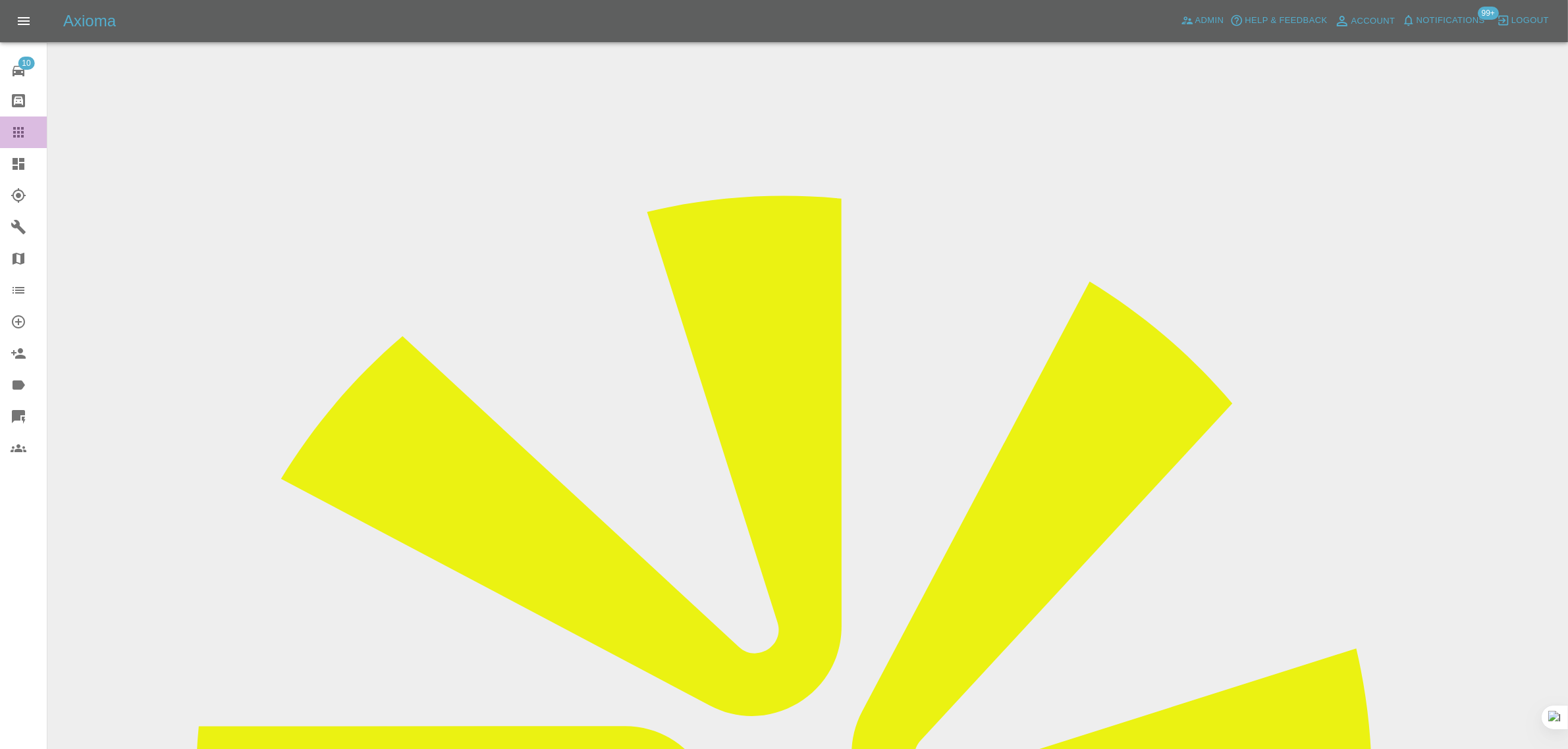
click at [23, 130] on icon at bounding box center [18, 132] width 16 height 16
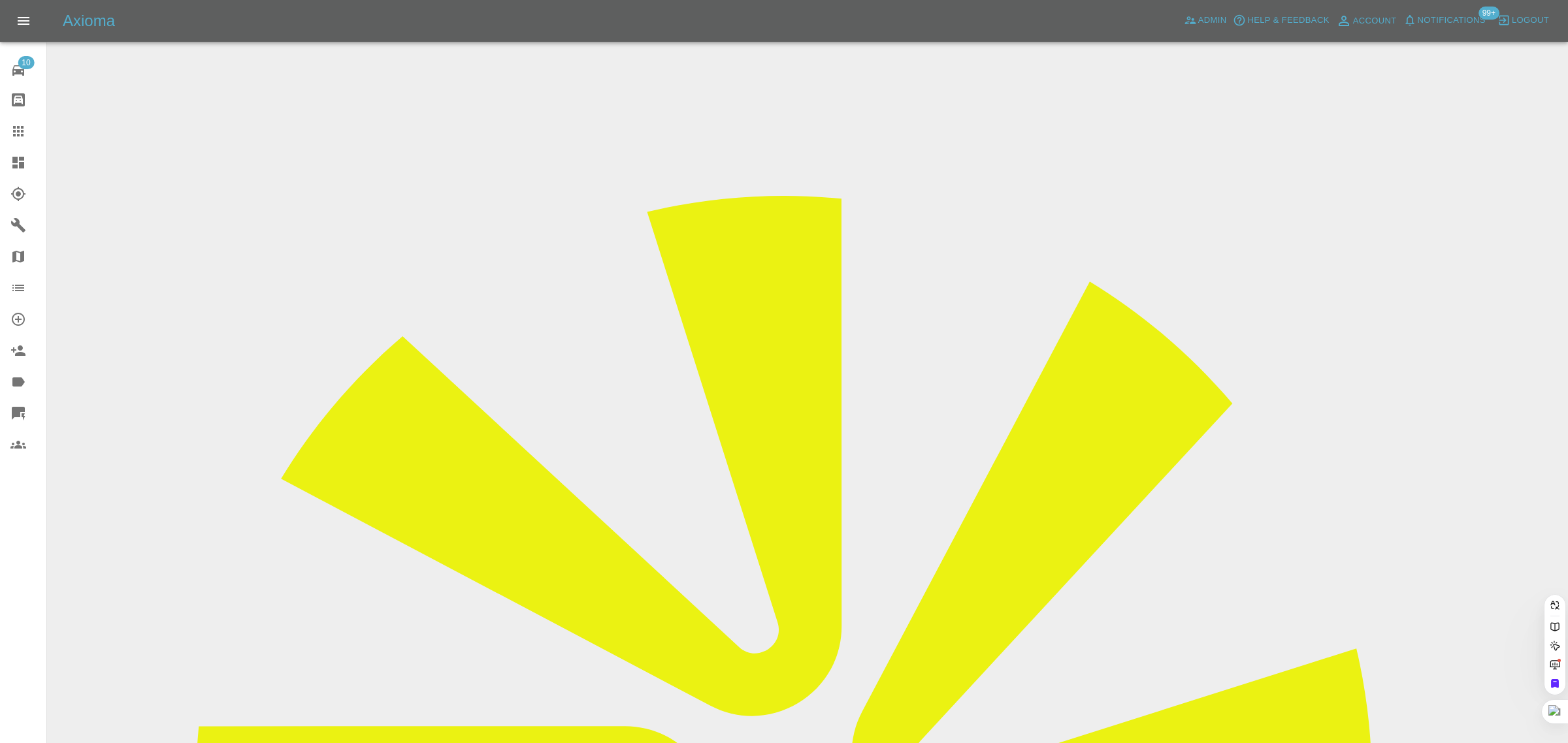
paste input "[PERSON_NAME][EMAIL_ADDRESS][DOMAIN_NAME]"
type input "[PERSON_NAME][EMAIL_ADDRESS][DOMAIN_NAME]"
paste input "We have a repair booking for [DATE], [DATE], with [PERSON_NAME] (07494447368), …"
type input "W"
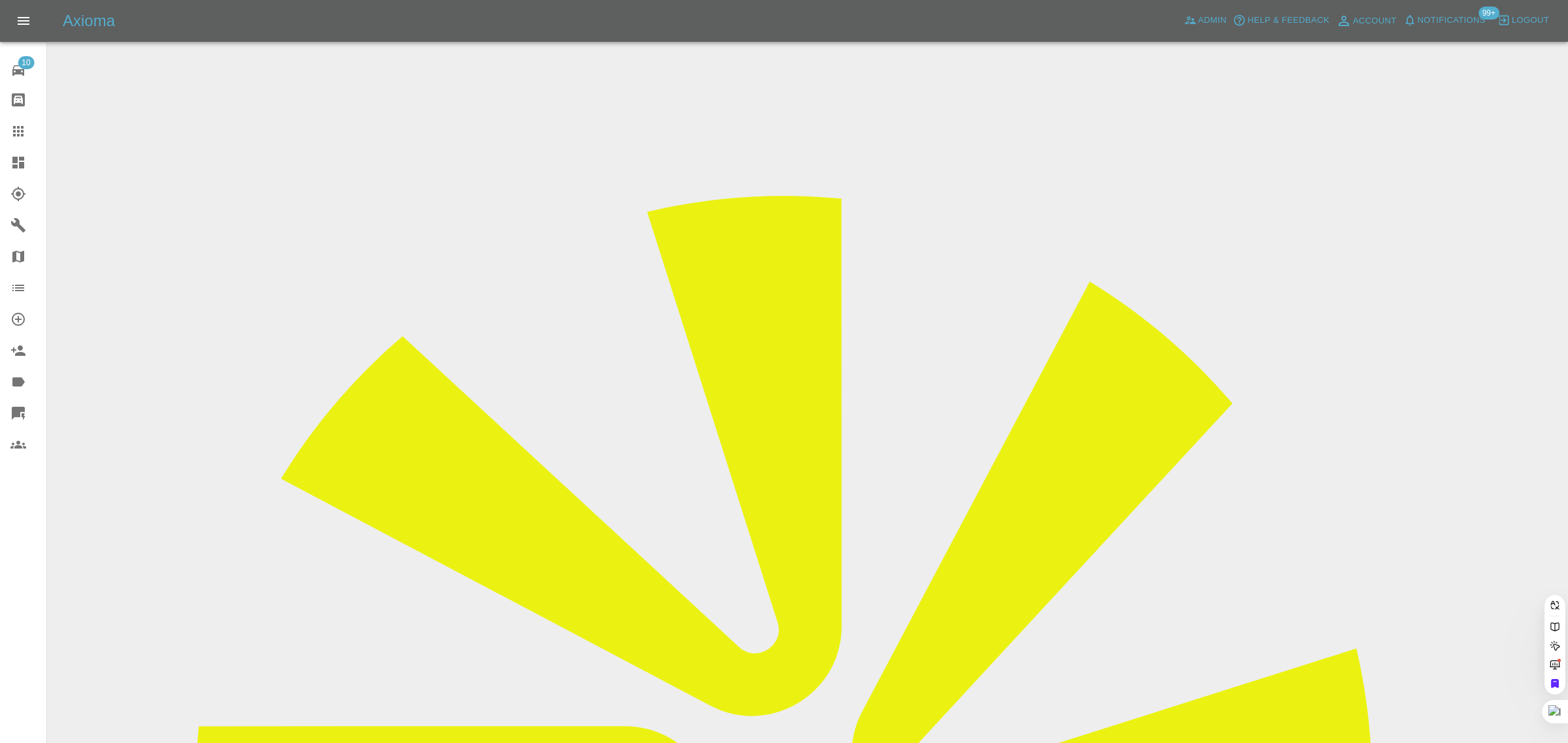
paste input "[PERSON_NAME][EMAIL_ADDRESS][DOMAIN_NAME]"
type input "[PERSON_NAME][EMAIL_ADDRESS][DOMAIN_NAME]"
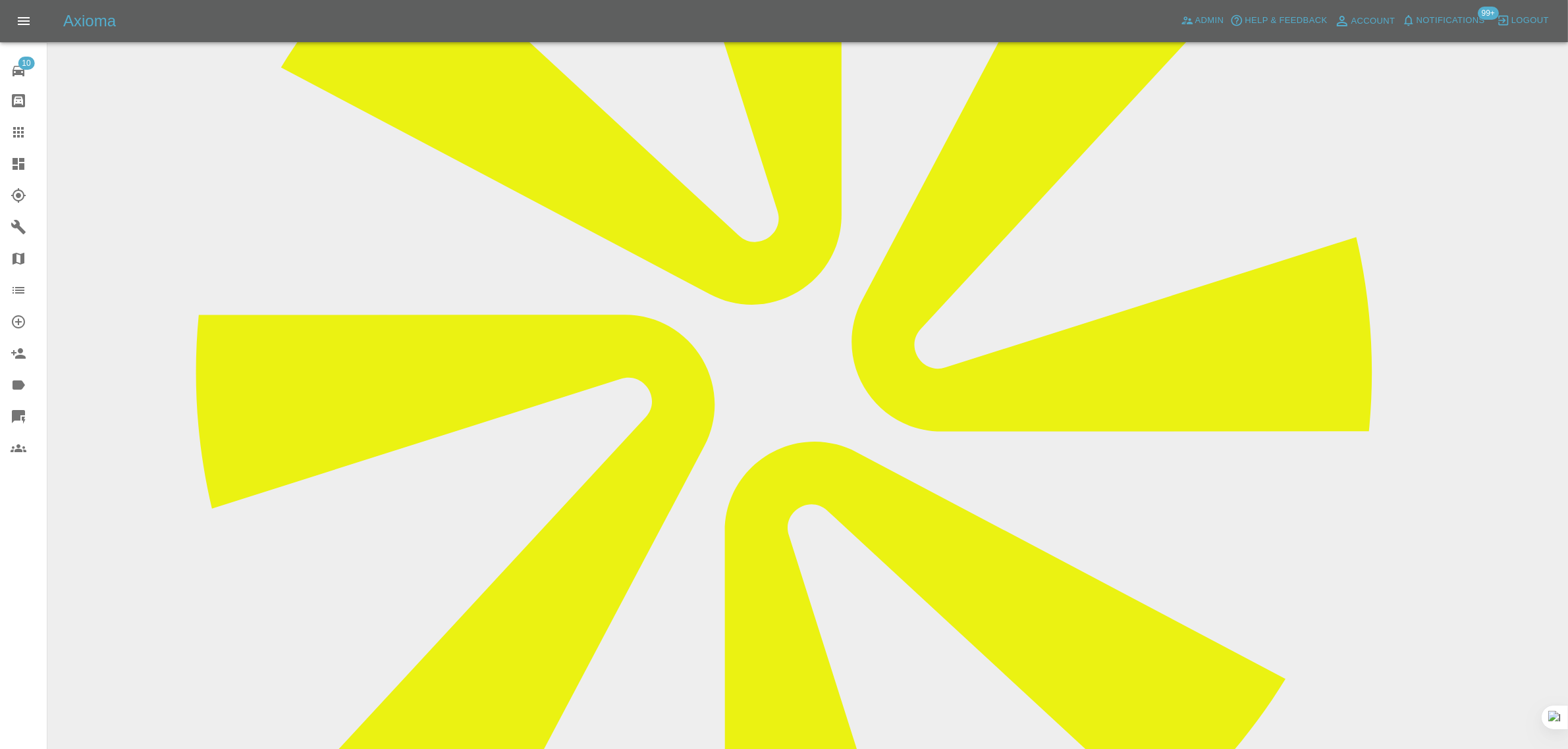
scroll to position [823, 0]
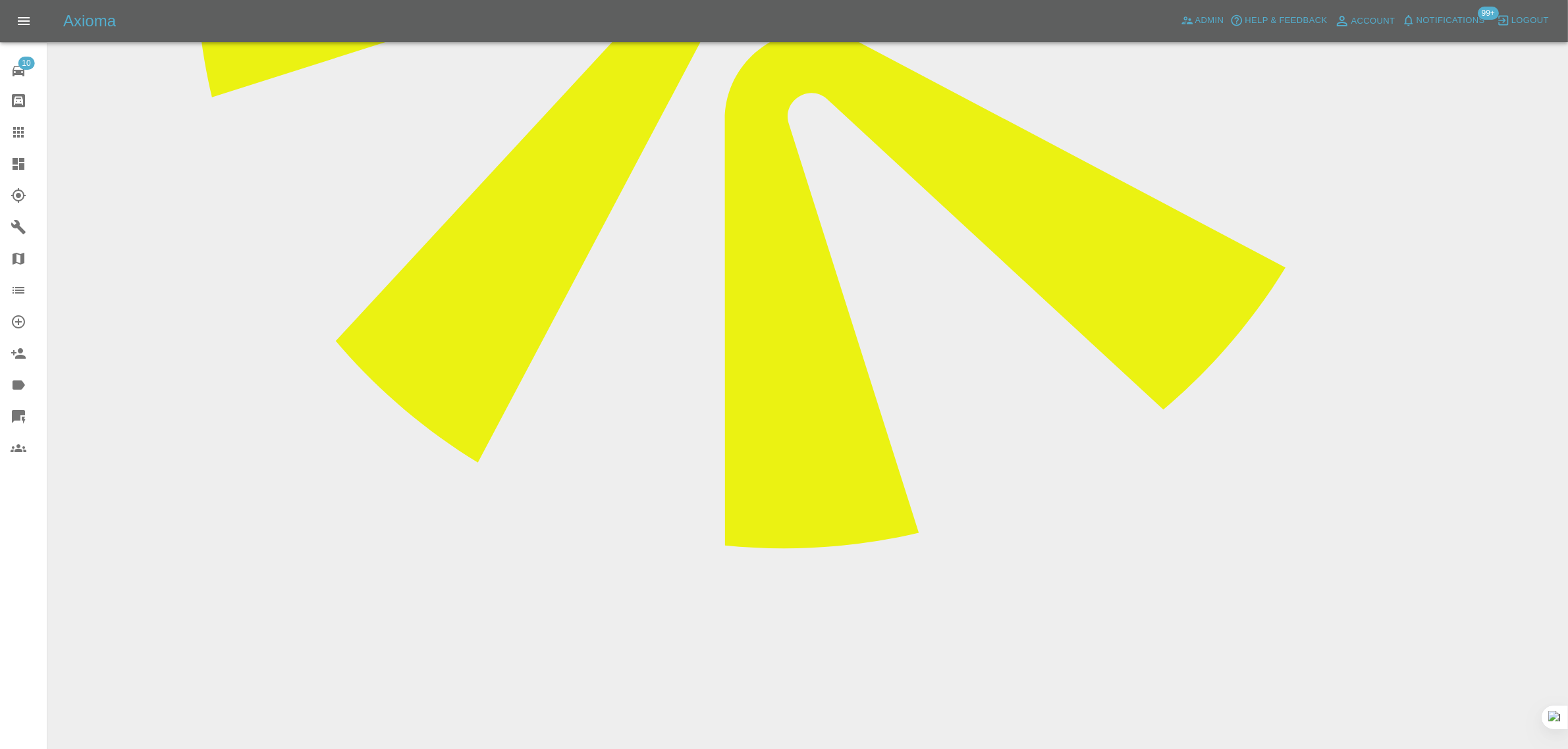
click at [17, 126] on icon at bounding box center [18, 132] width 16 height 16
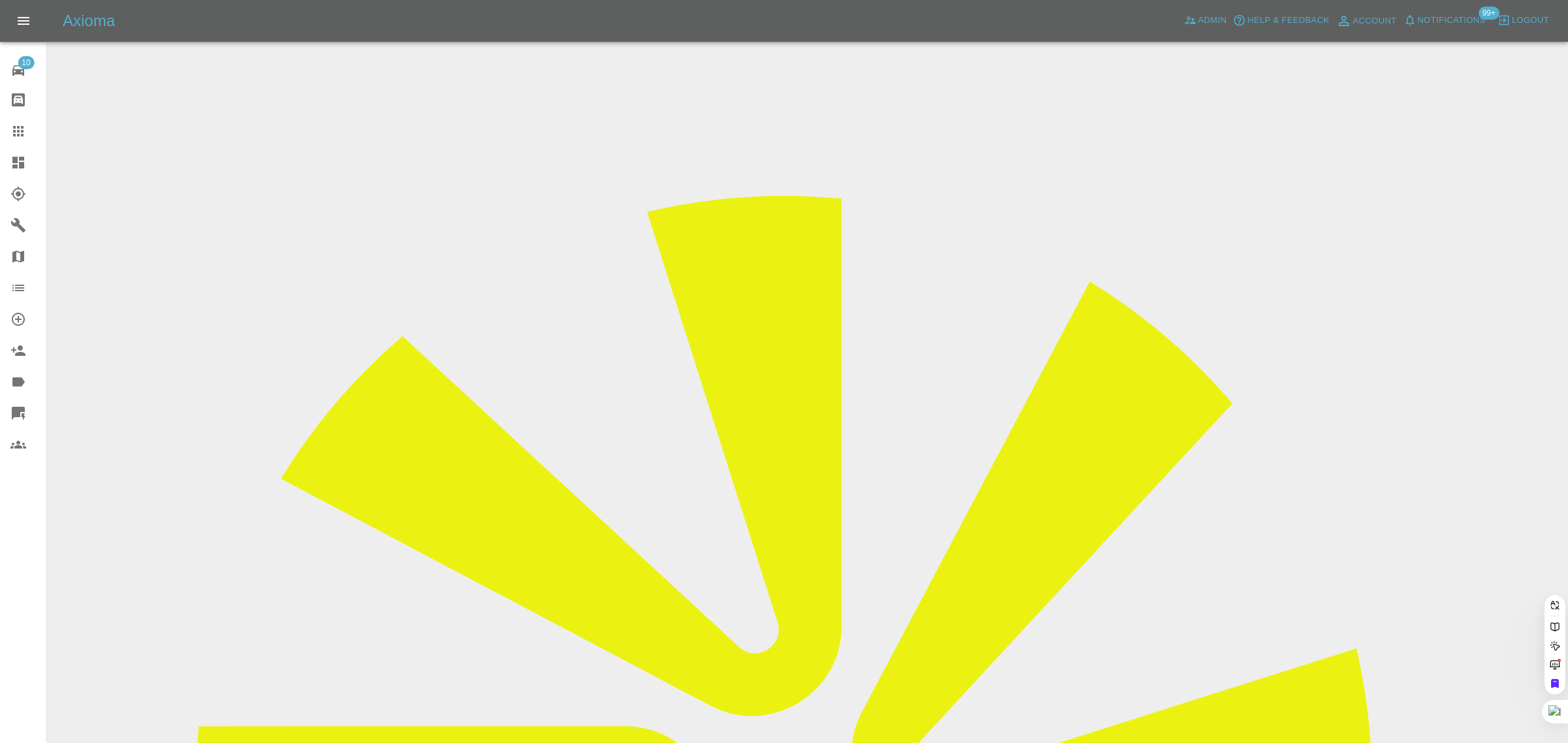
paste input "[EMAIL_ADDRESS][DOMAIN_NAME]"
type input "[EMAIL_ADDRESS][DOMAIN_NAME]"
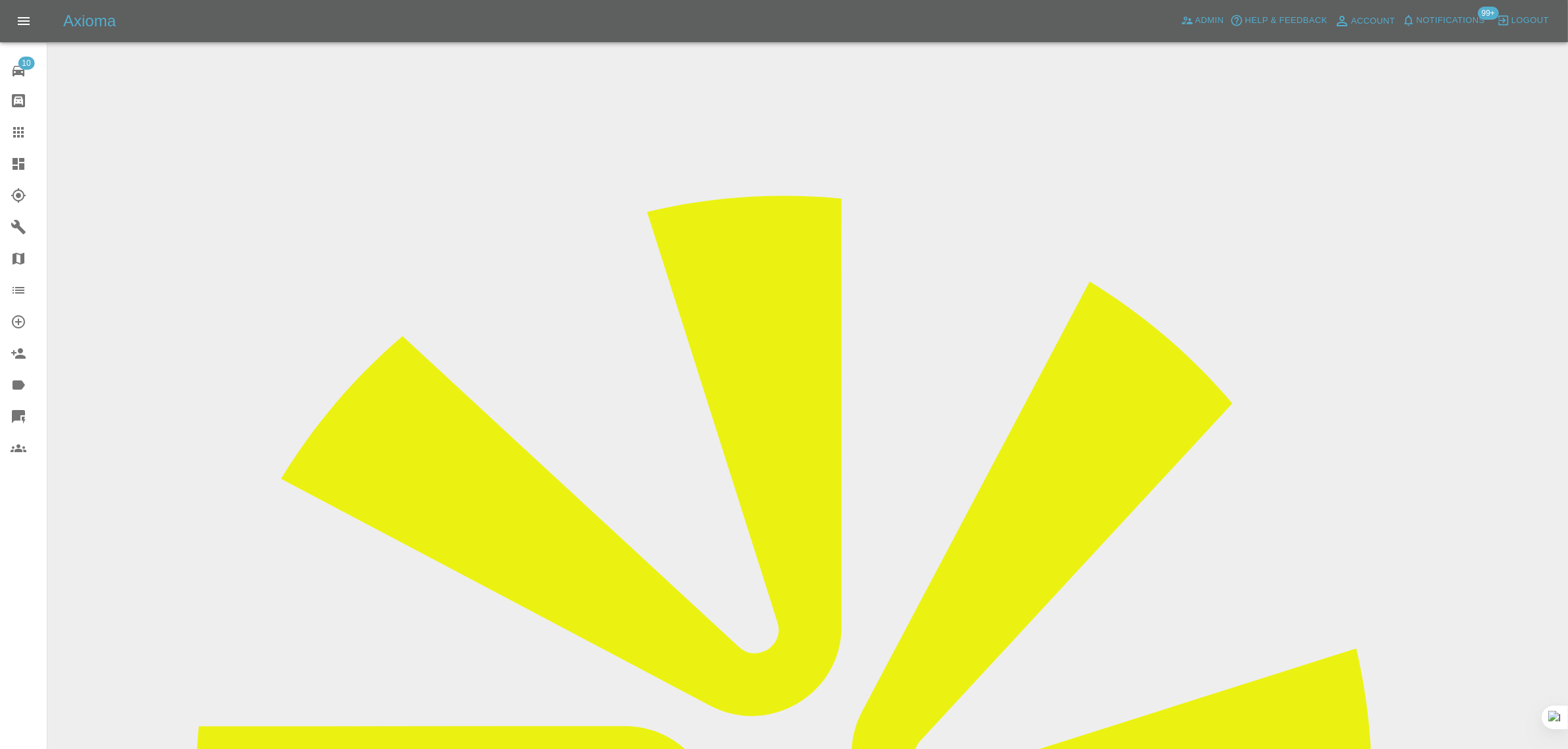
click at [22, 133] on icon at bounding box center [18, 132] width 10 height 10
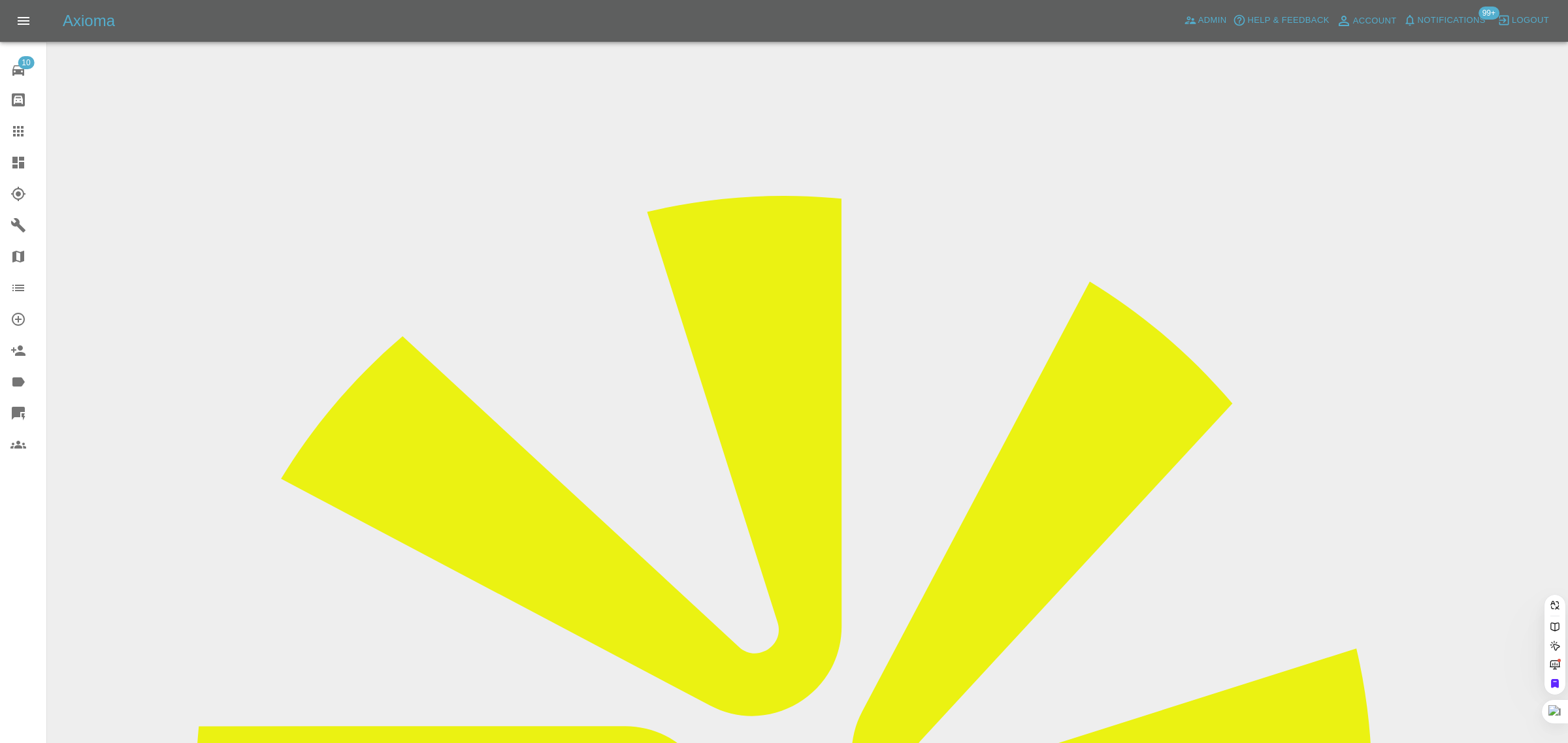
paste input "[EMAIL_ADDRESS][DOMAIN_NAME]"
type input "[EMAIL_ADDRESS][DOMAIN_NAME]"
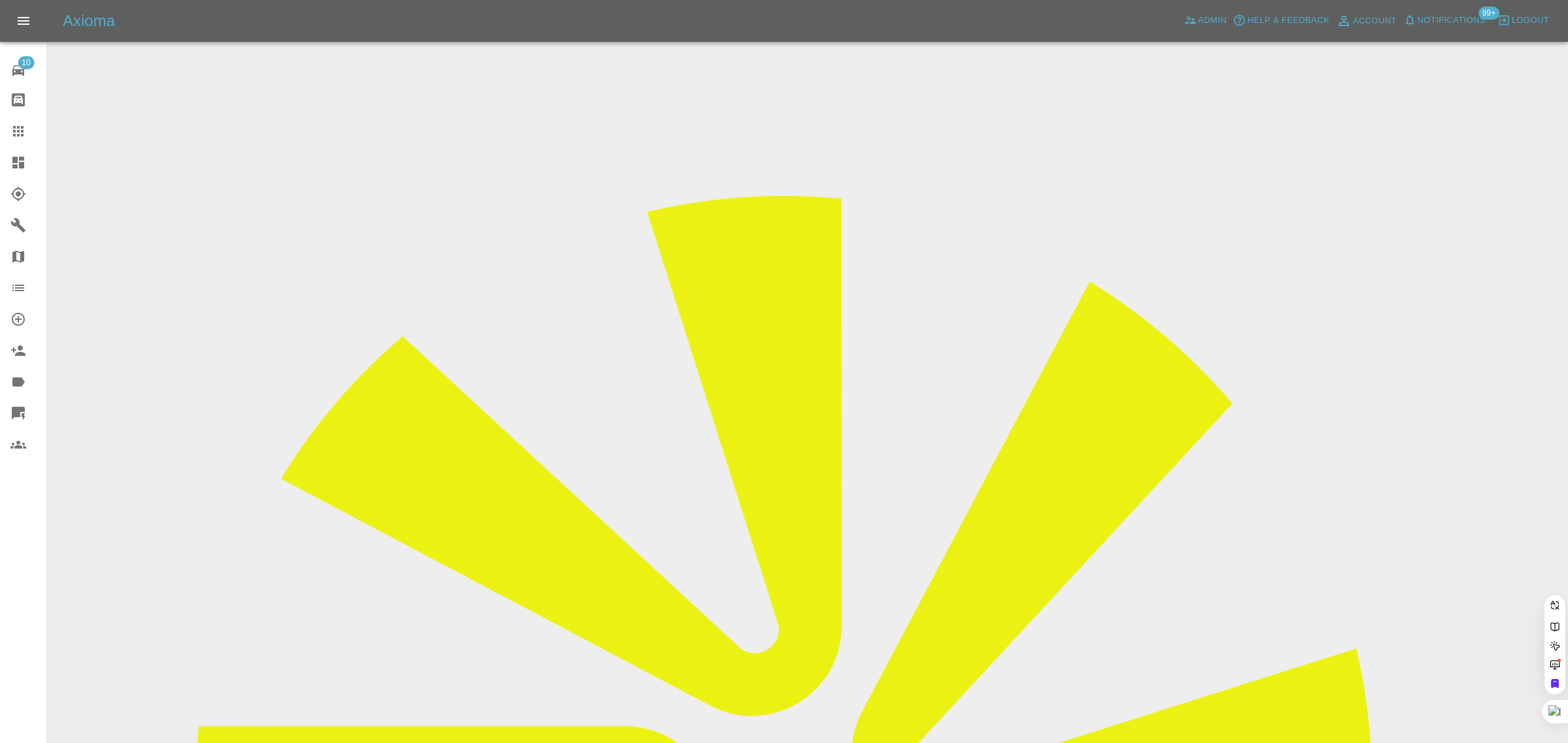
paste input "could I cancel the repair appointment for vehicle YS74NZK"
type input "c"
paste input "[EMAIL_ADDRESS][DOMAIN_NAME]"
type input "donatogonnella"
paste input "DON65V"
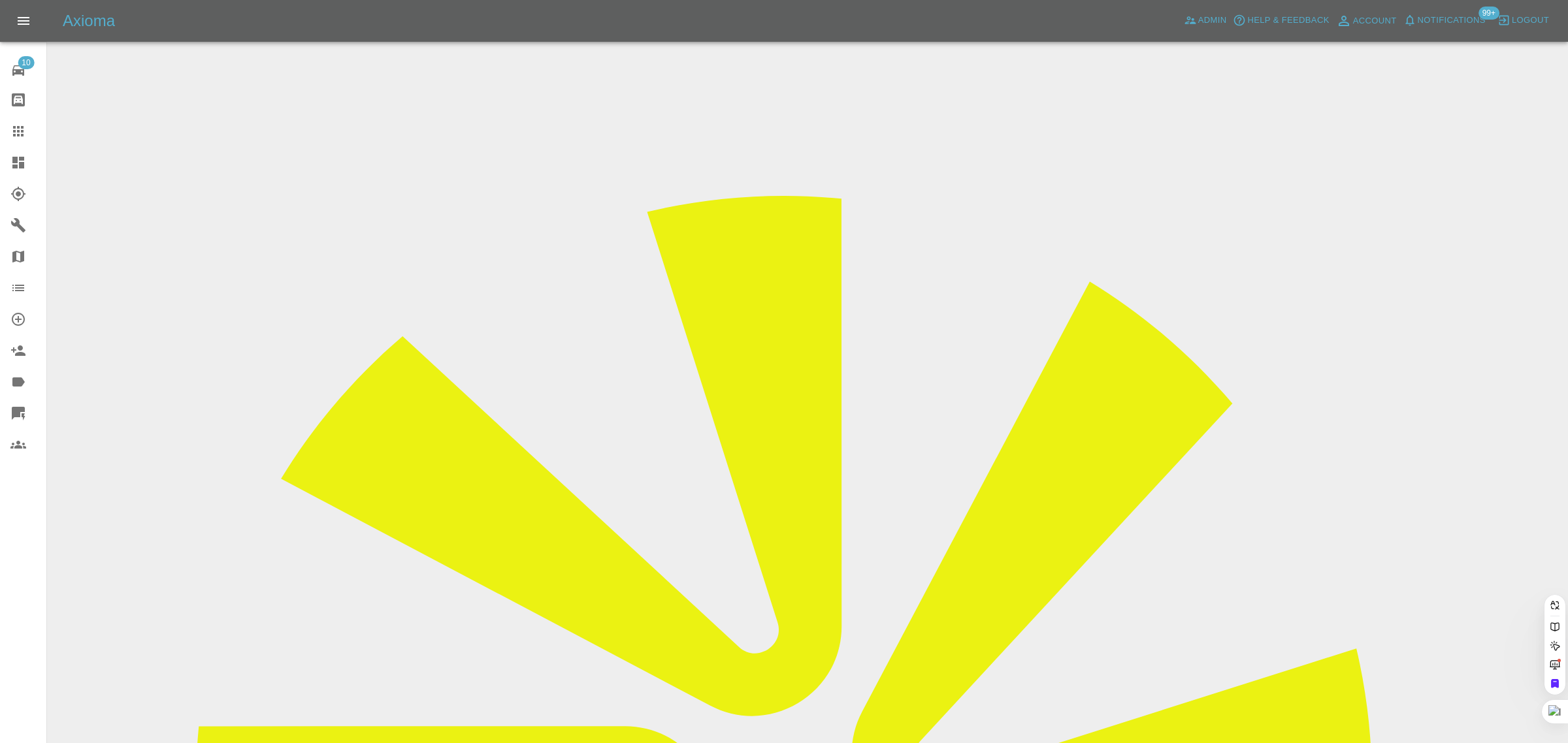
type input "DON65V"
paste input "3635-4849"
type input "3"
paste input "DON65V"
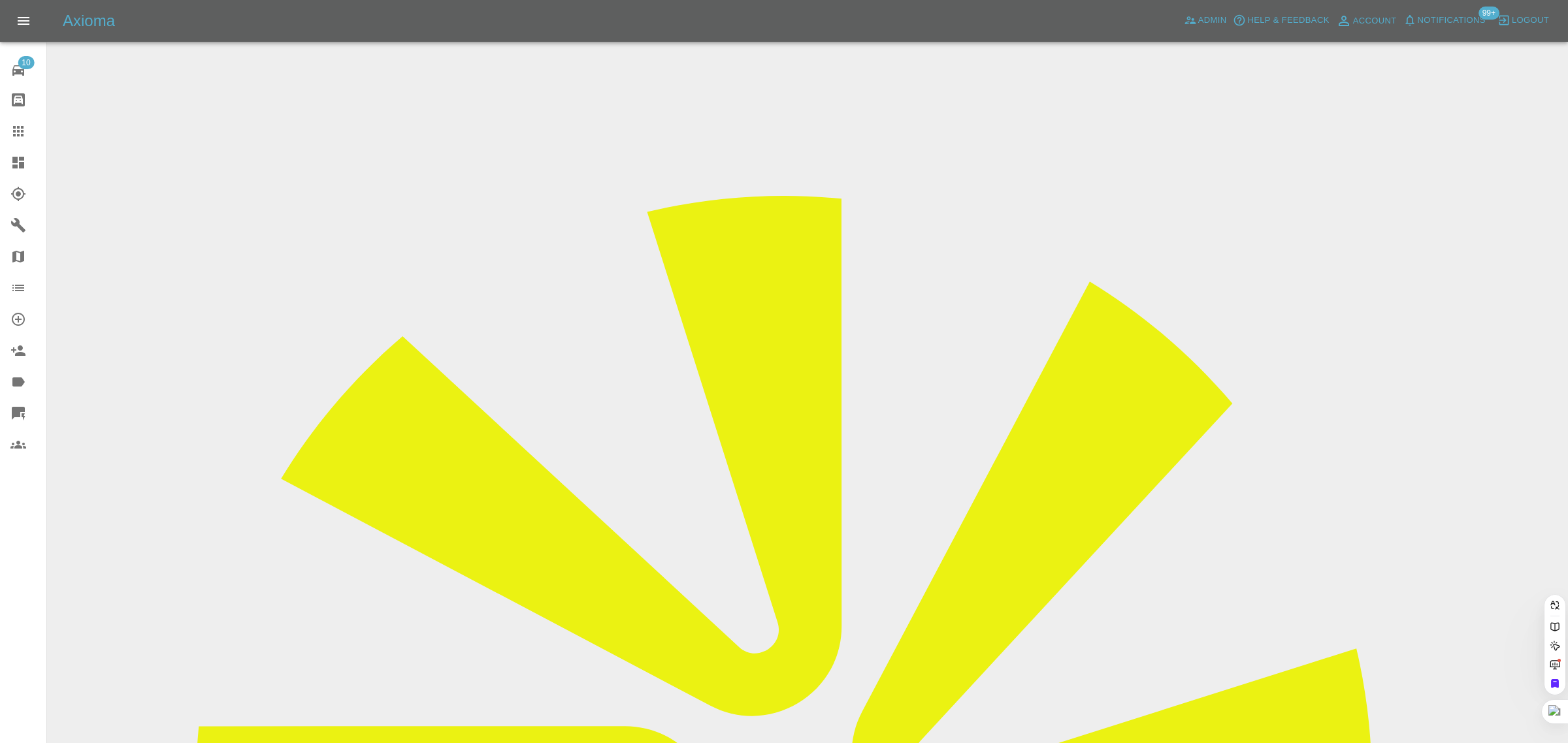
type input "DON65V"
type input "[PERSON_NAME]"
paste input "[PERSON_NAME][EMAIL_ADDRESS][MEDICAL_DATA][DOMAIN_NAME]"
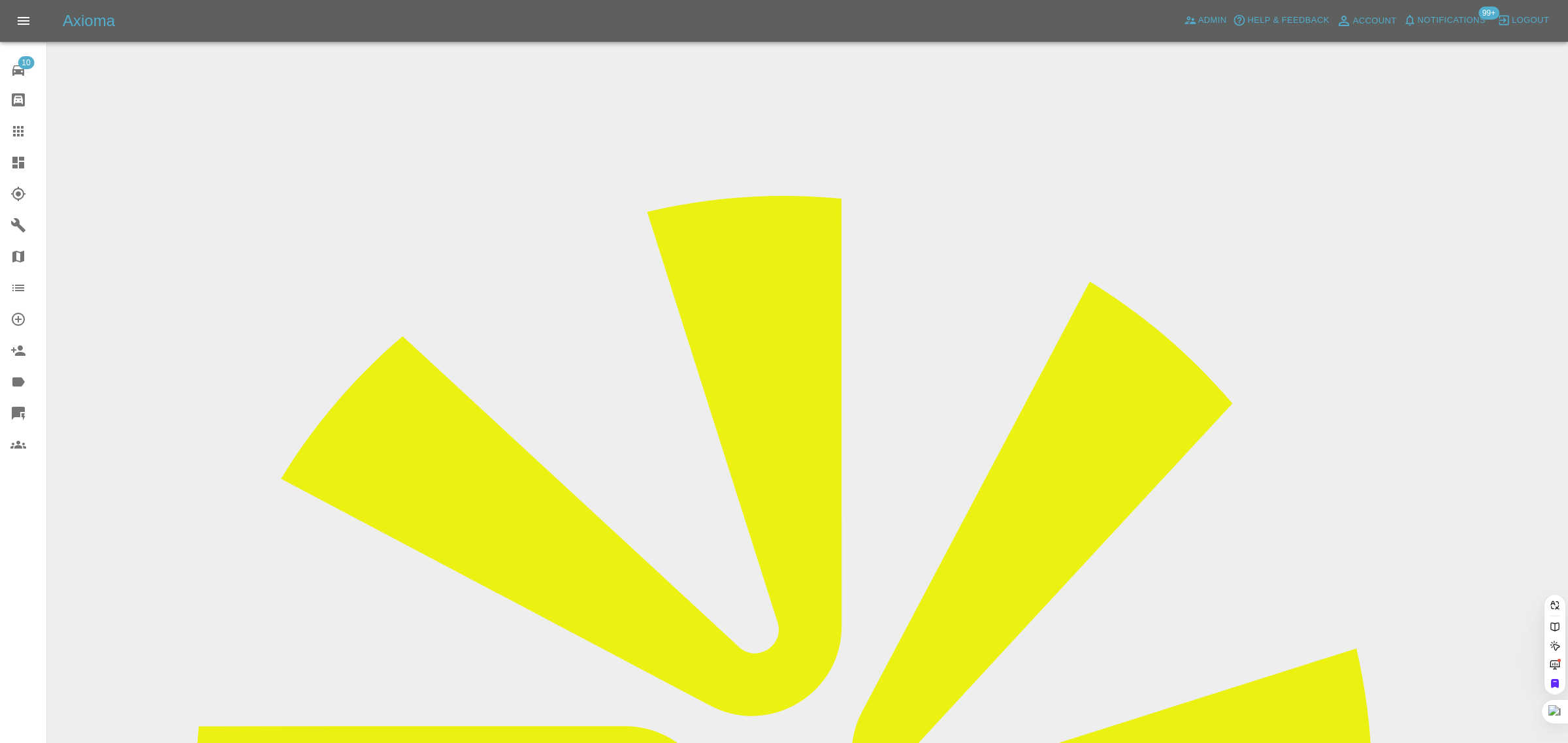
type input "[PERSON_NAME][EMAIL_ADDRESS][MEDICAL_DATA][DOMAIN_NAME]"
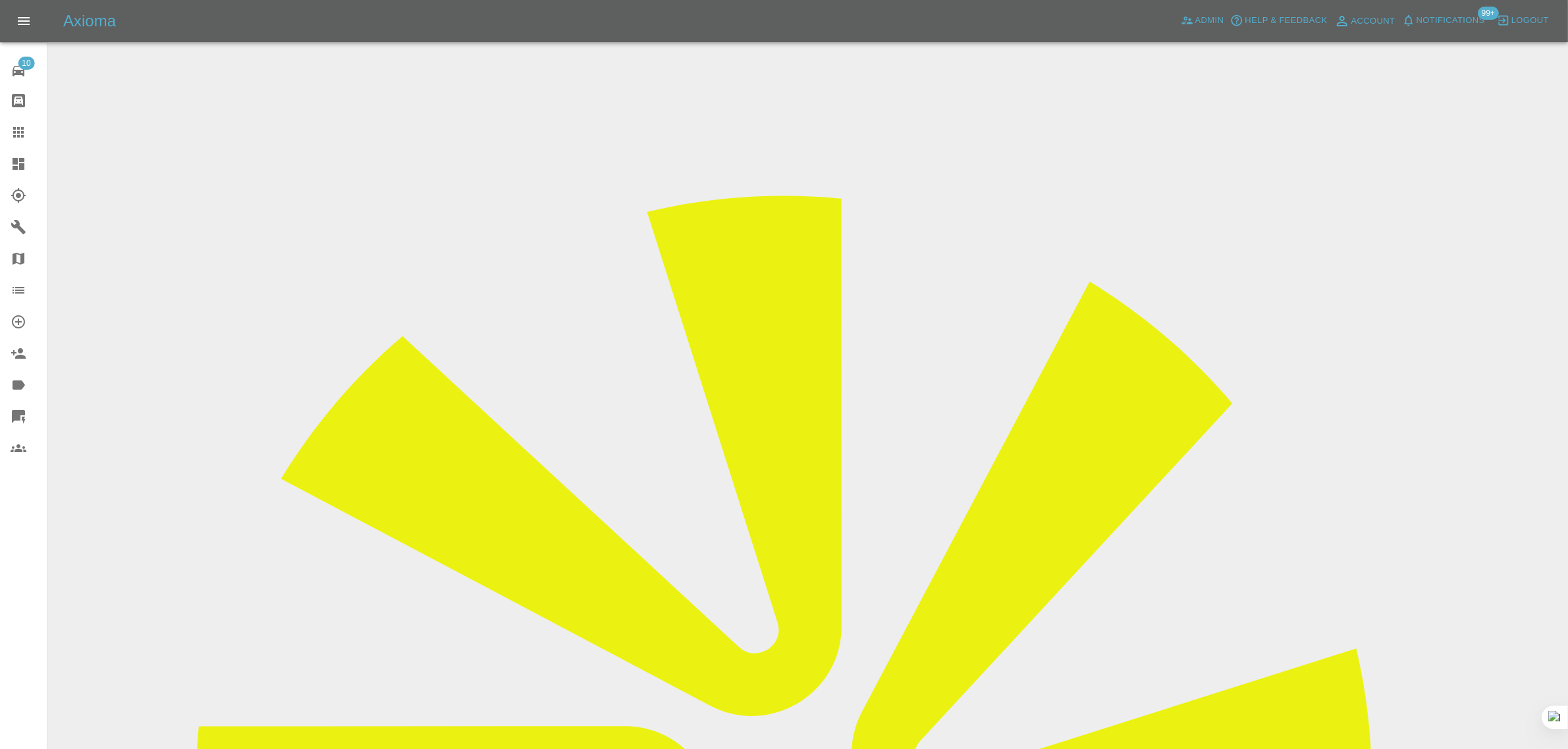
click at [17, 134] on icon at bounding box center [18, 132] width 16 height 16
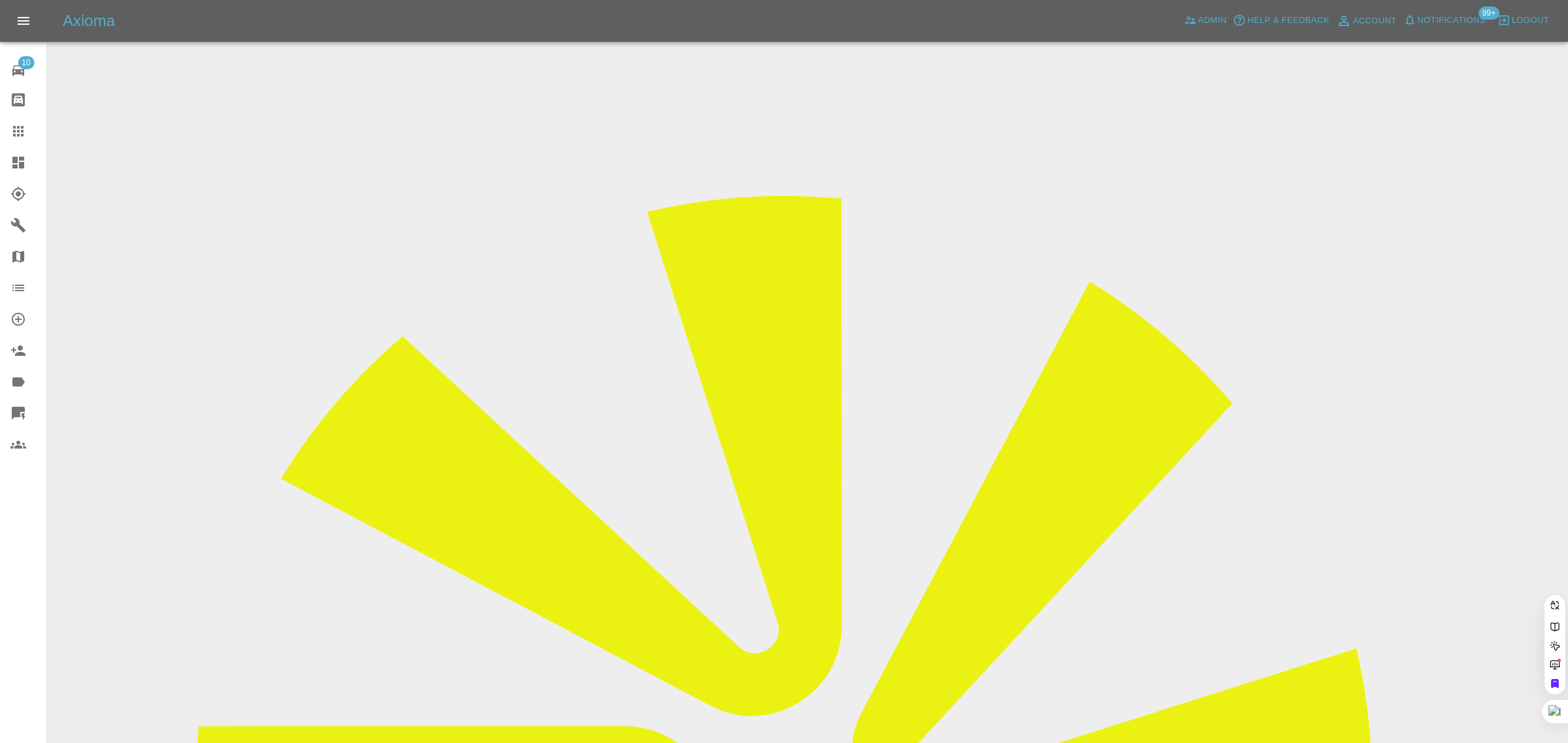
paste input "[EMAIL_ADDRESS][PERSON_NAME][DOMAIN_NAME]"
type input "[EMAIL_ADDRESS][PERSON_NAME][DOMAIN_NAME]"
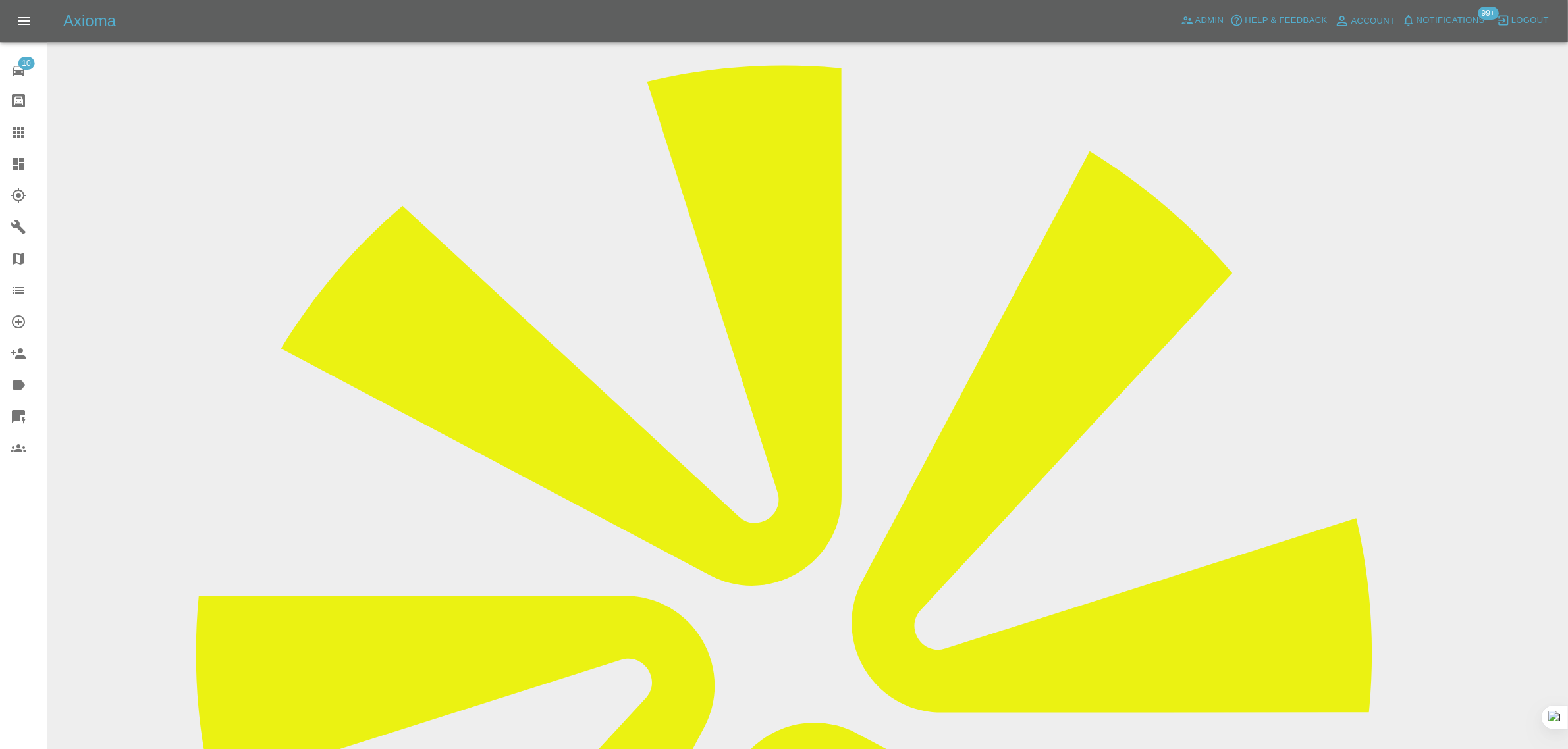
scroll to position [247, 0]
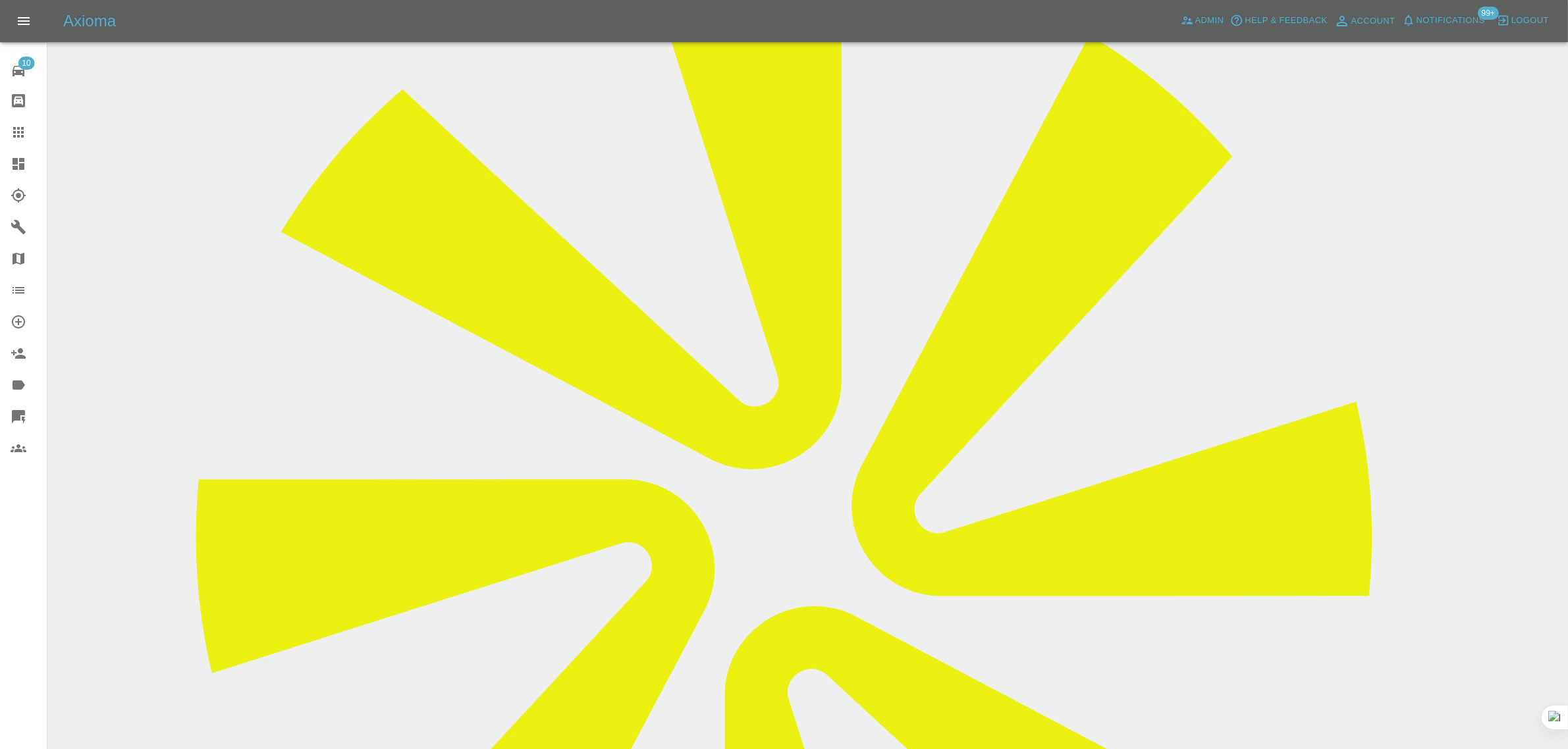
click at [17, 130] on icon at bounding box center [18, 132] width 16 height 16
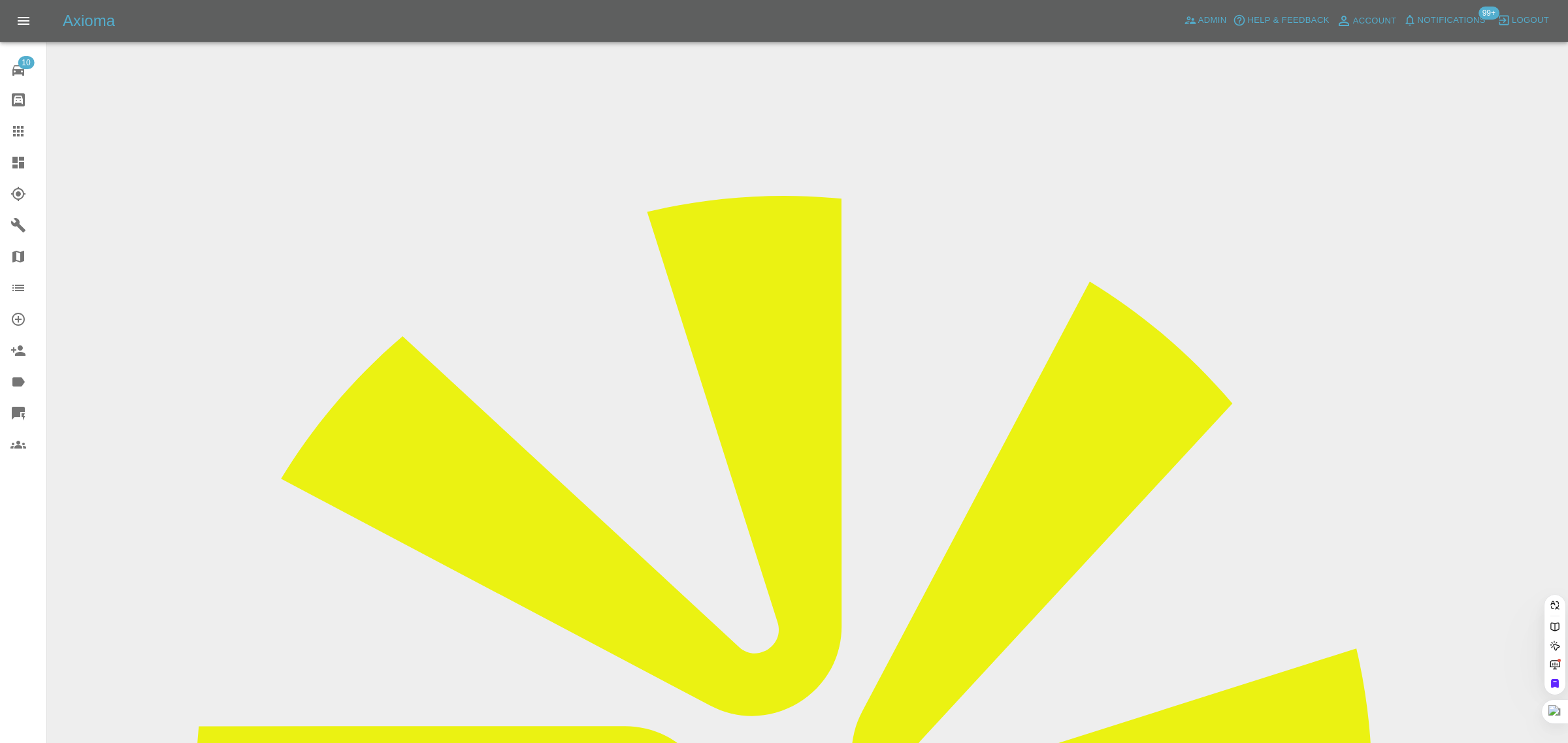
paste input "[EMAIL_ADDRESS][DOMAIN_NAME]"
type input "[EMAIL_ADDRESS][DOMAIN_NAME]"
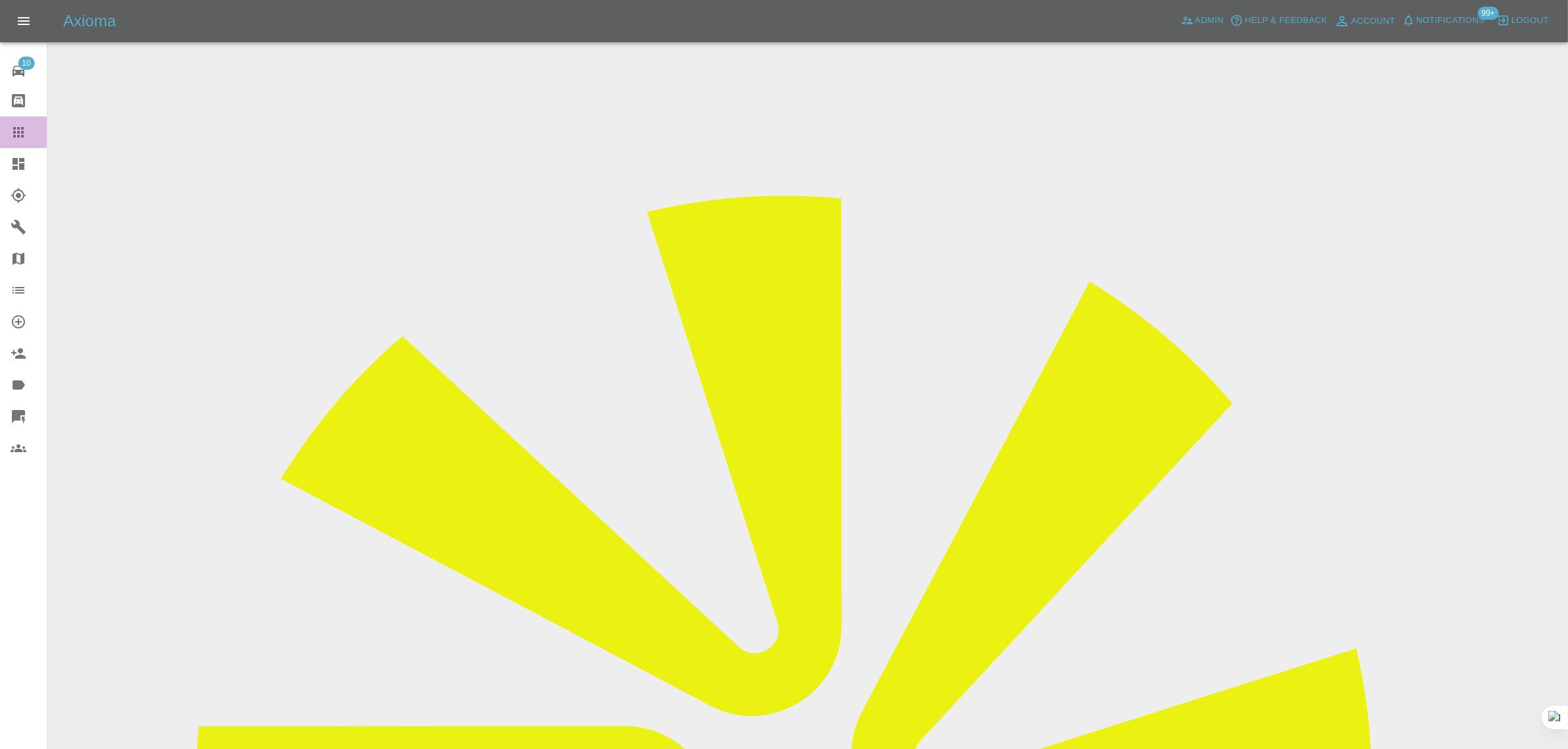
click at [20, 133] on icon at bounding box center [18, 132] width 16 height 16
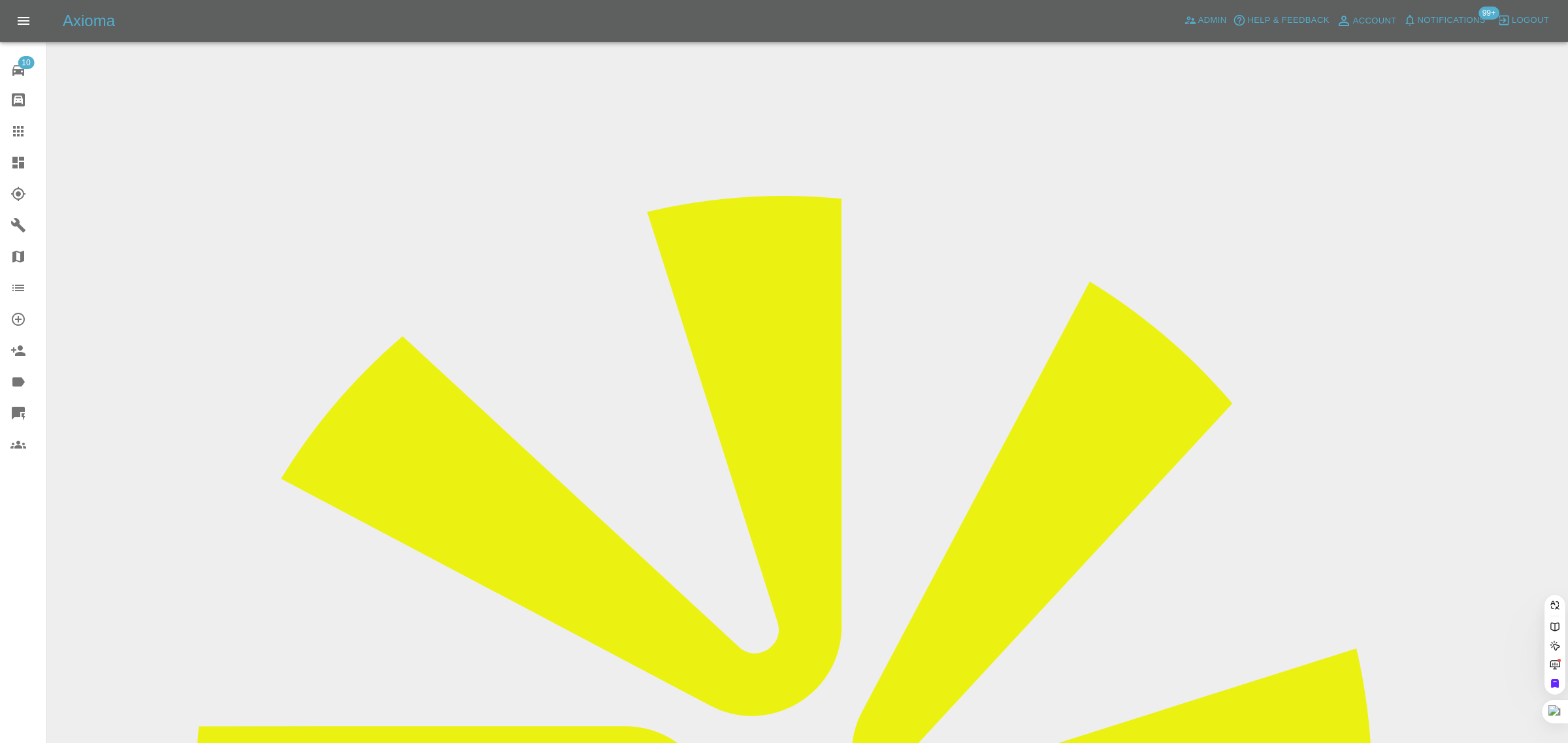
paste input "[EMAIL_ADDRESS][DOMAIN_NAME]"
type input "[EMAIL_ADDRESS][DOMAIN_NAME]"
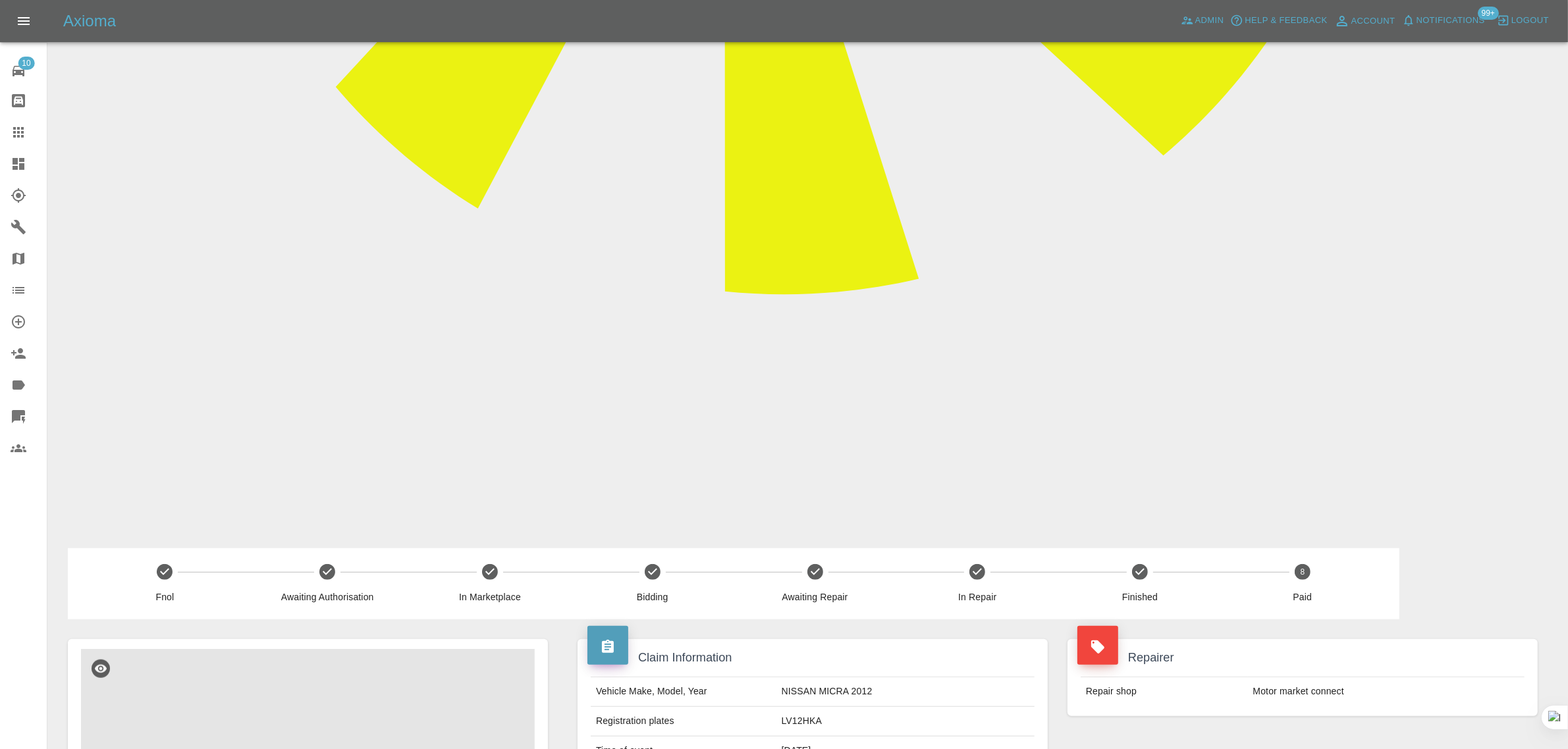
scroll to position [1079, 0]
click at [17, 132] on icon at bounding box center [18, 132] width 10 height 10
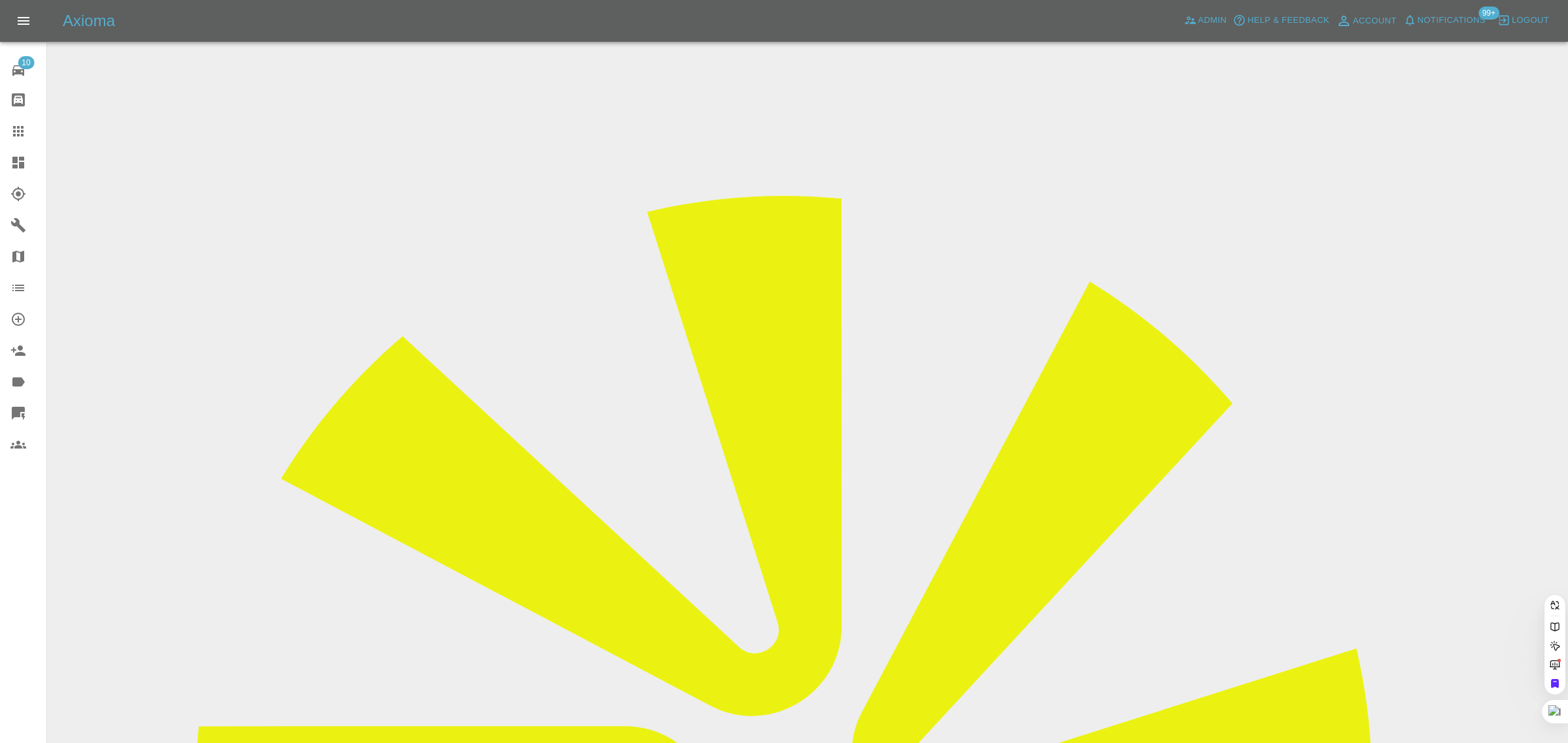
paste input "[EMAIL_ADDRESS][DOMAIN_NAME]"
type input "[EMAIL_ADDRESS][DOMAIN_NAME]"
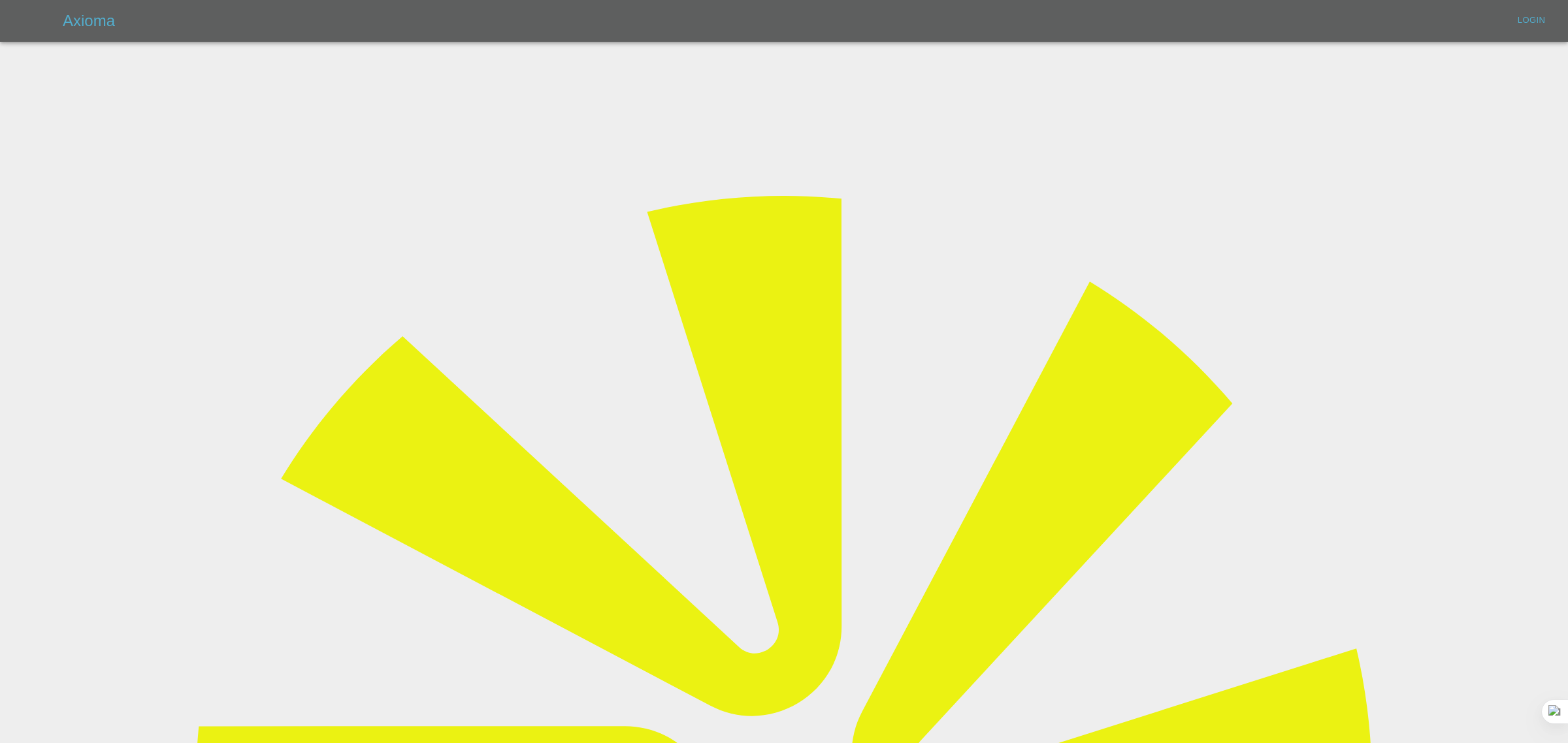
type input "[EMAIL_ADDRESS][DOMAIN_NAME]"
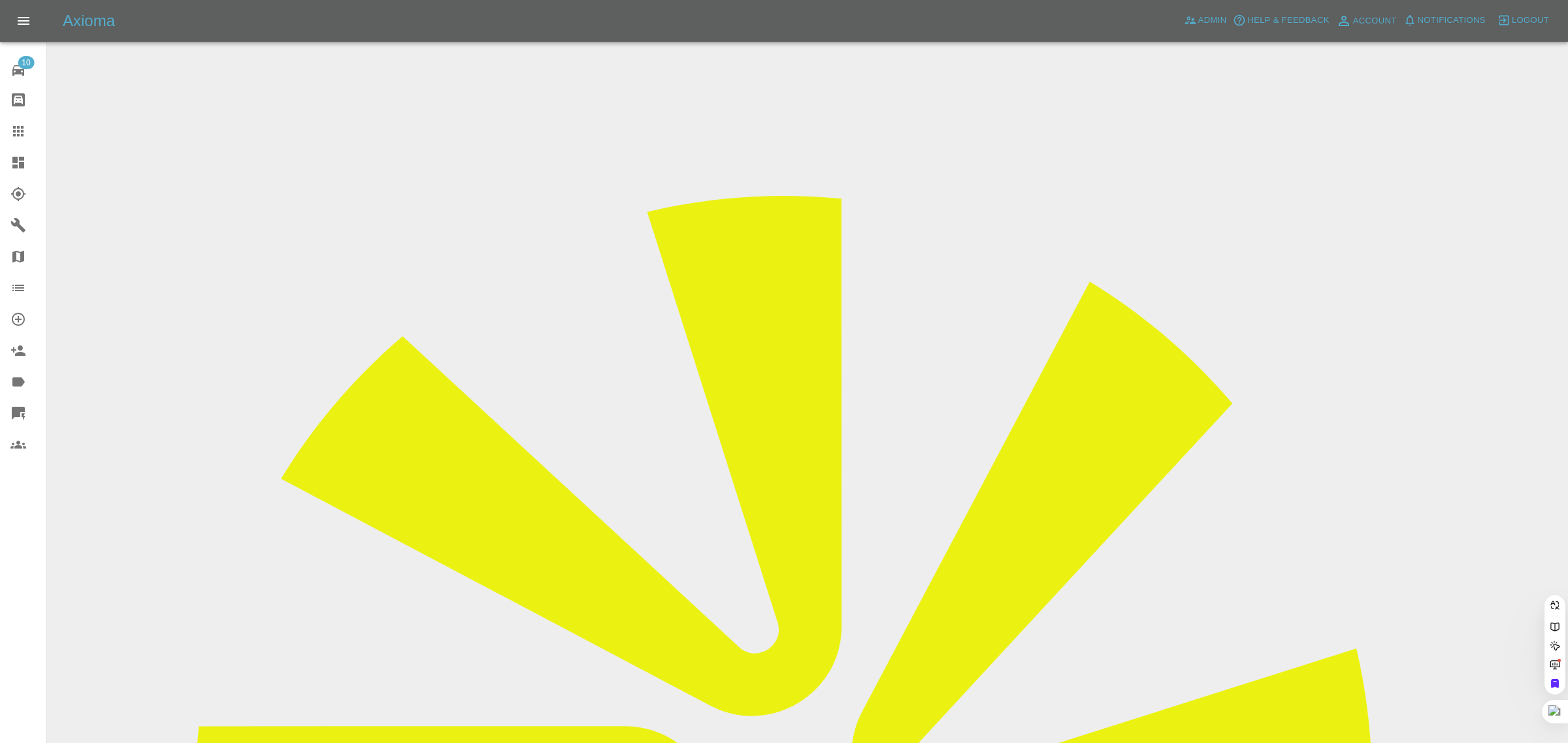
paste input "[PERSON_NAME][EMAIL_ADDRESS][DOMAIN_NAME]"
type input "[PERSON_NAME][EMAIL_ADDRESS][DOMAIN_NAME]"
paste input "[PERSON_NAME][EMAIL_ADDRESS][DOMAIN_NAME]"
type input "[PERSON_NAME][EMAIL_ADDRESS][DOMAIN_NAME]"
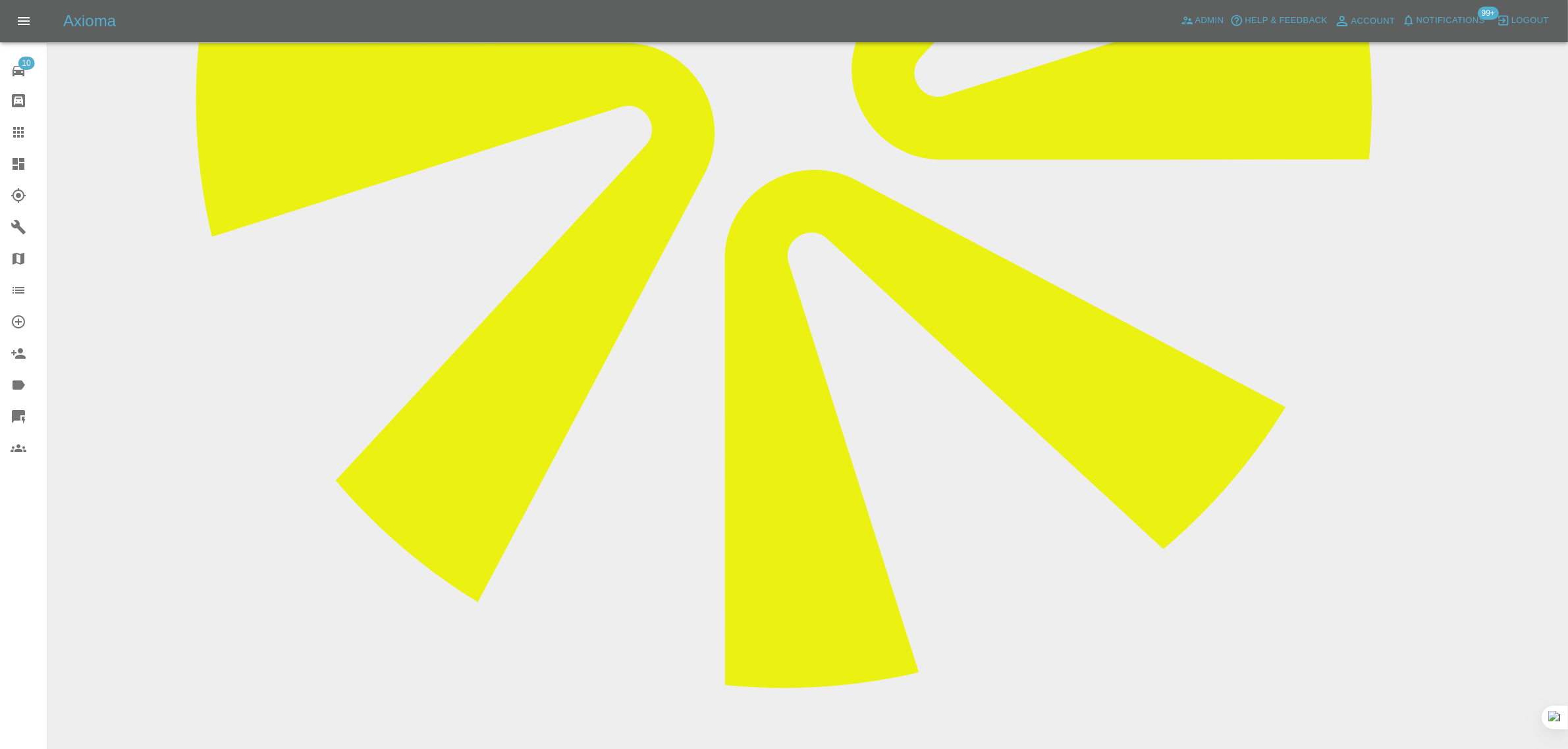
scroll to position [437, 0]
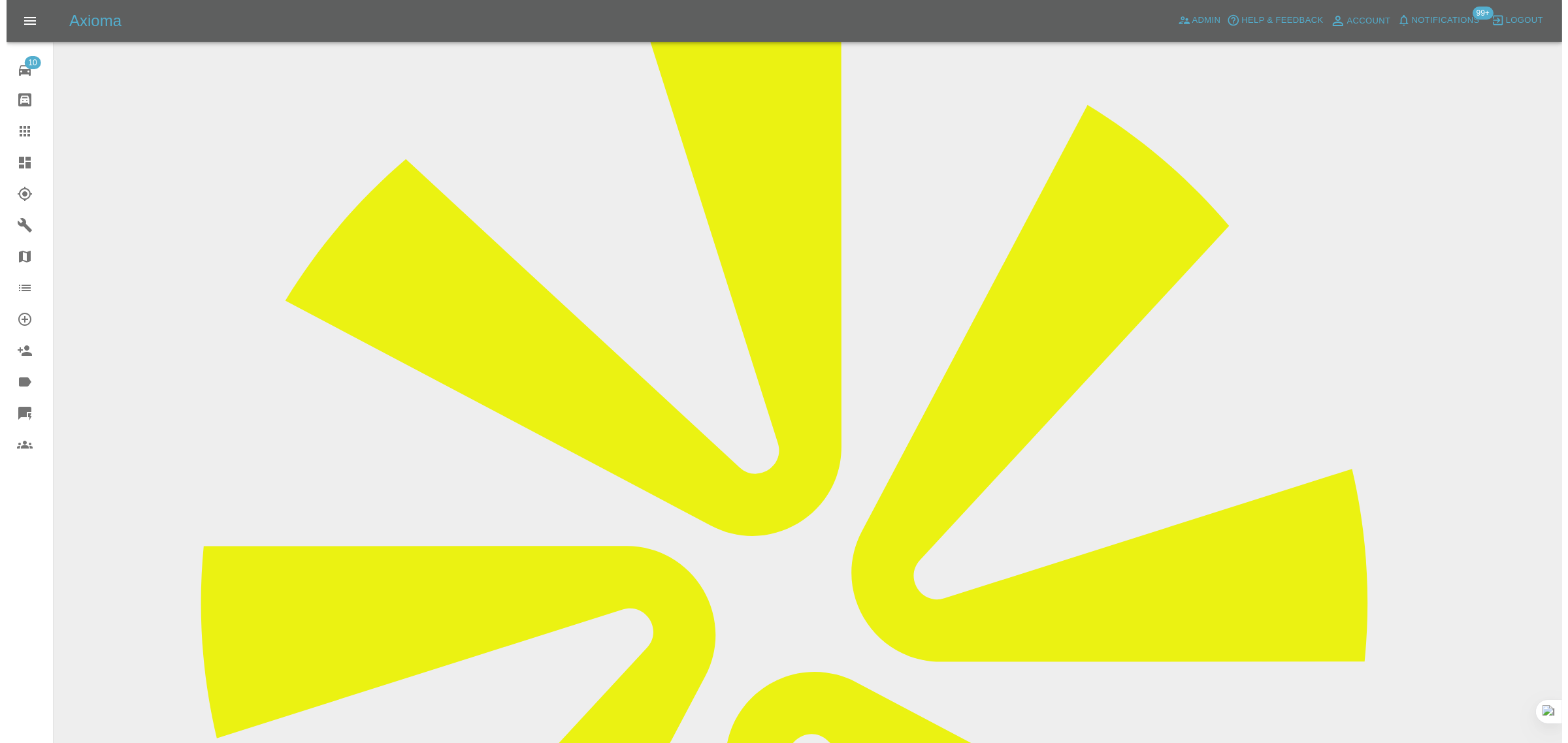
scroll to position [0, 0]
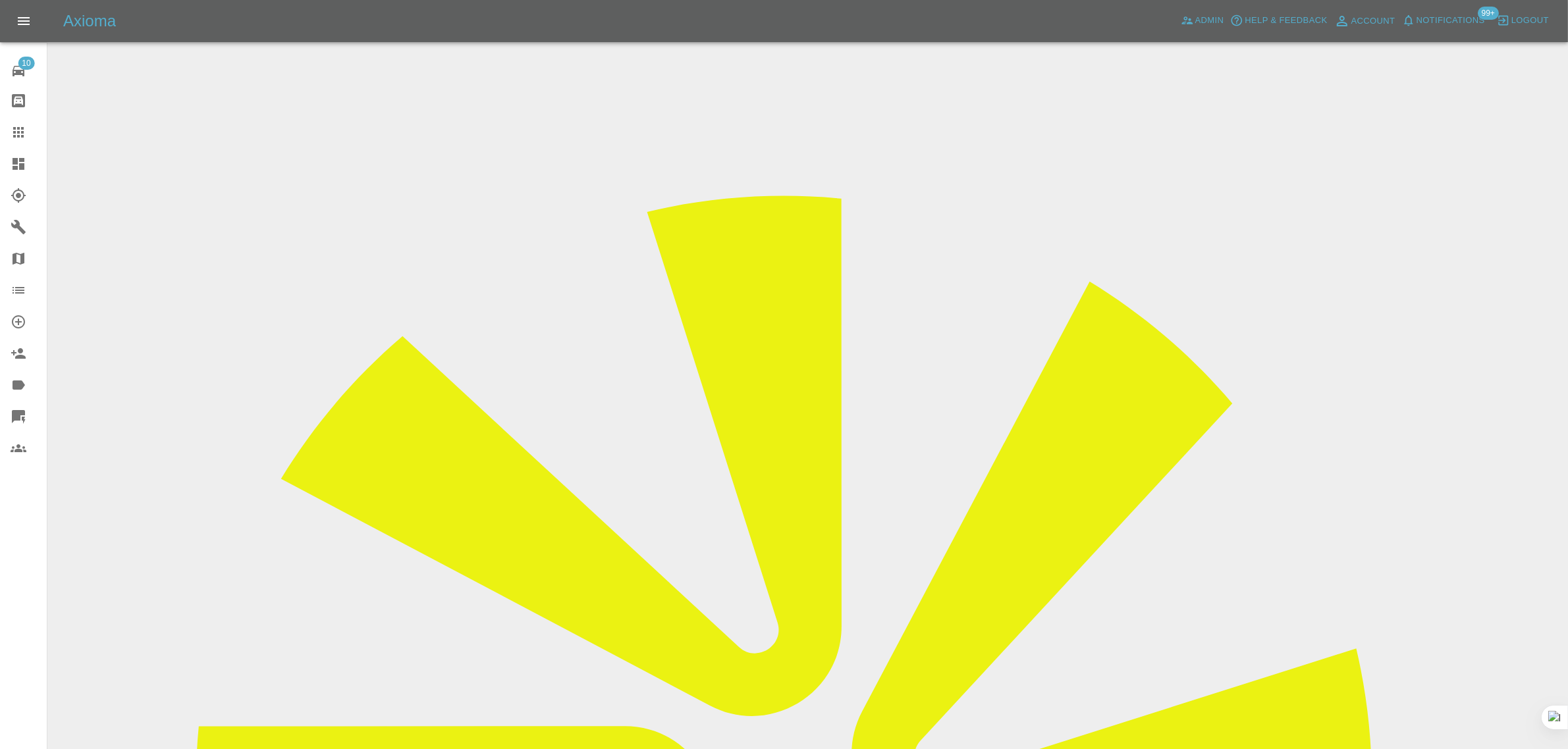
click at [24, 132] on icon at bounding box center [18, 132] width 16 height 16
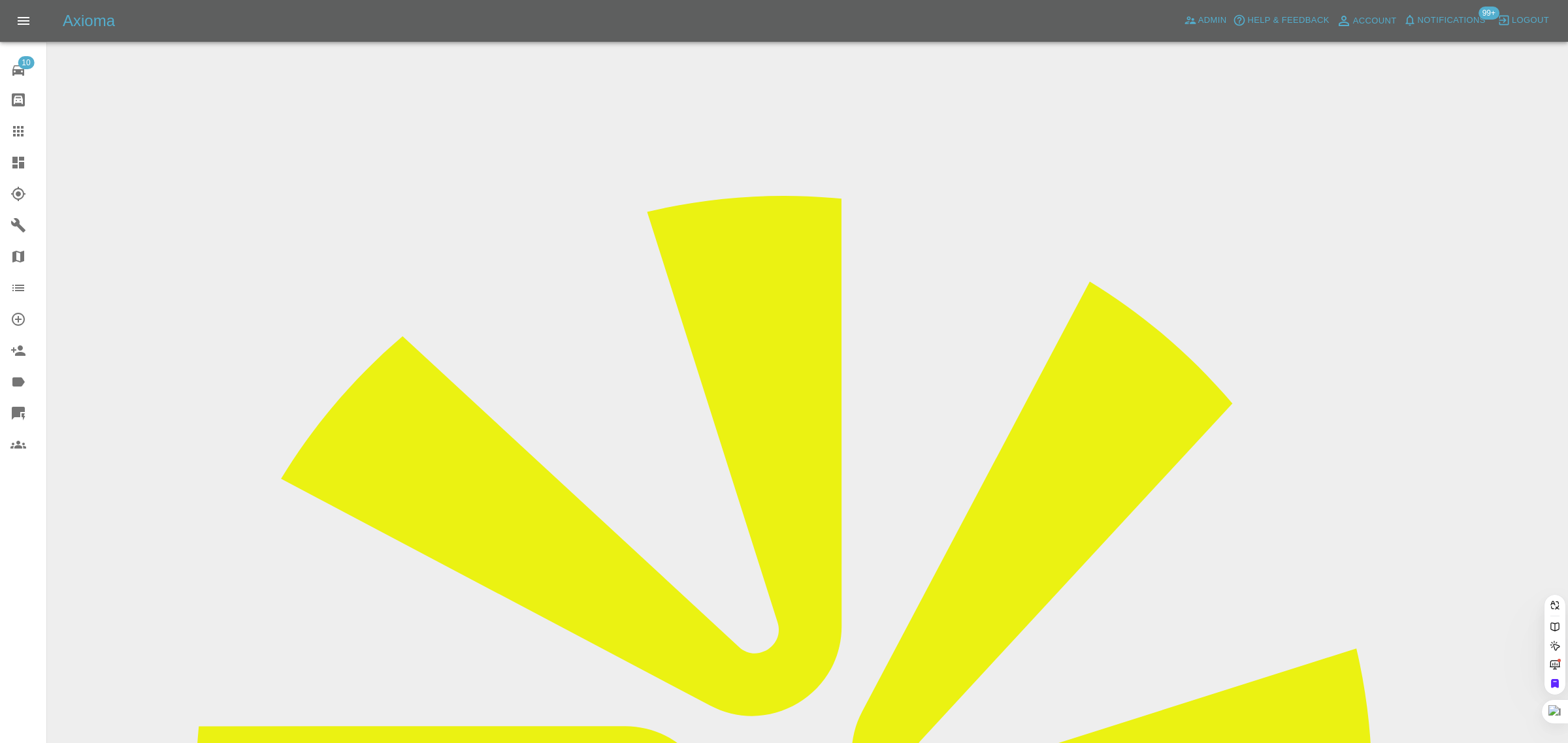
paste input "[EMAIL_ADDRESS][DOMAIN_NAME]"
type input "[EMAIL_ADDRESS][DOMAIN_NAME]"
paste input "[PERSON_NAME][EMAIL_ADDRESS][DOMAIN_NAME]"
type input "[PERSON_NAME][EMAIL_ADDRESS][DOMAIN_NAME]"
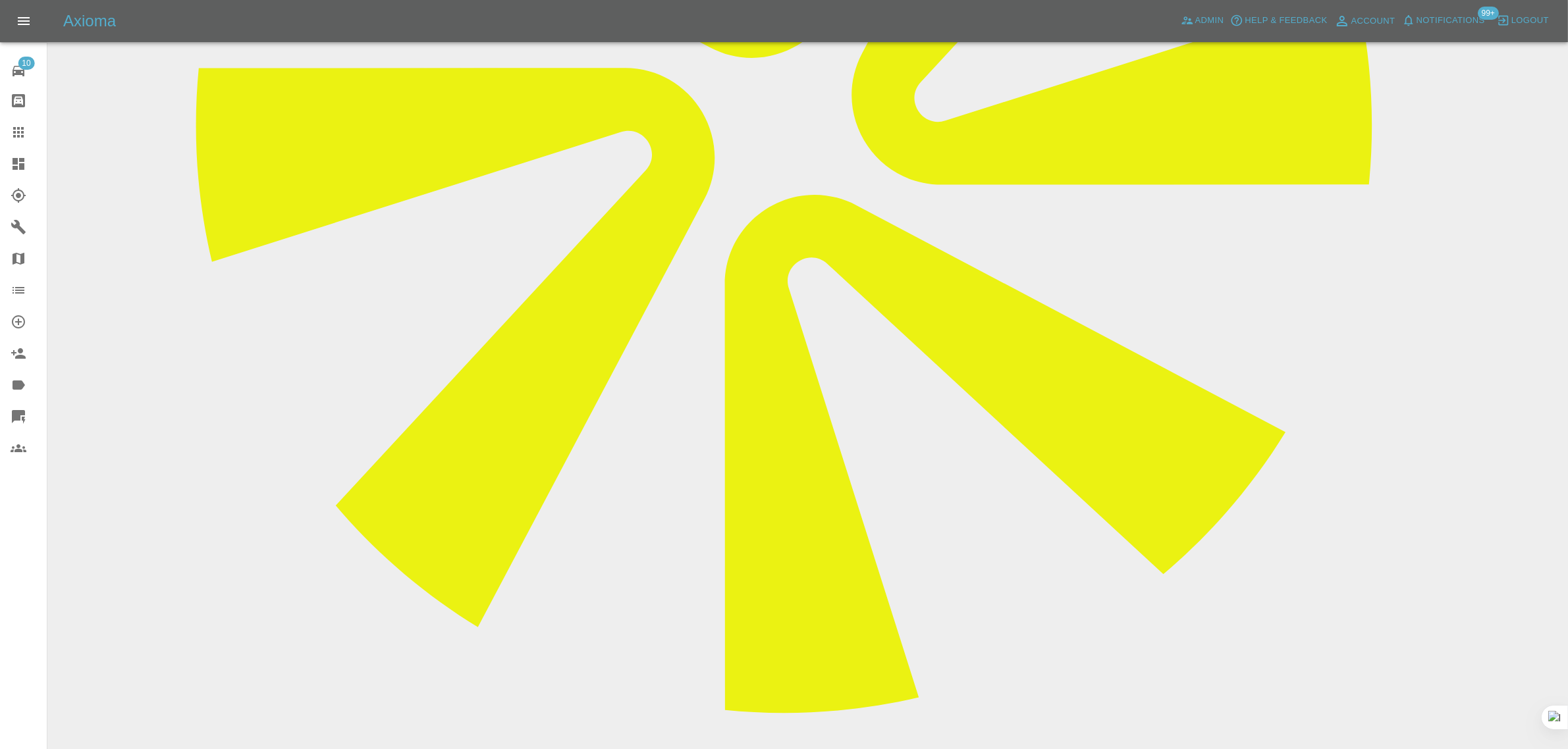
scroll to position [889, 0]
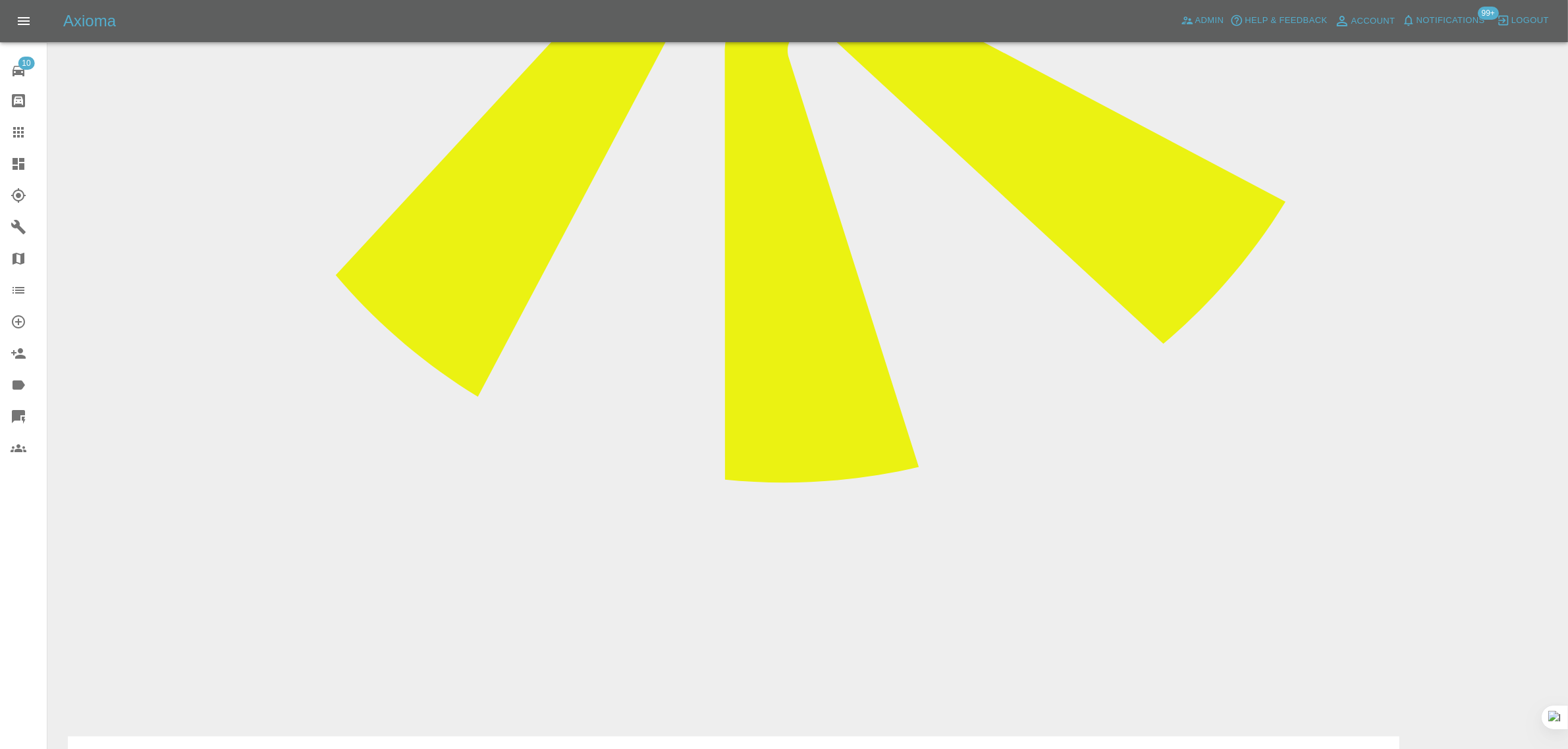
click at [12, 134] on icon at bounding box center [18, 132] width 16 height 16
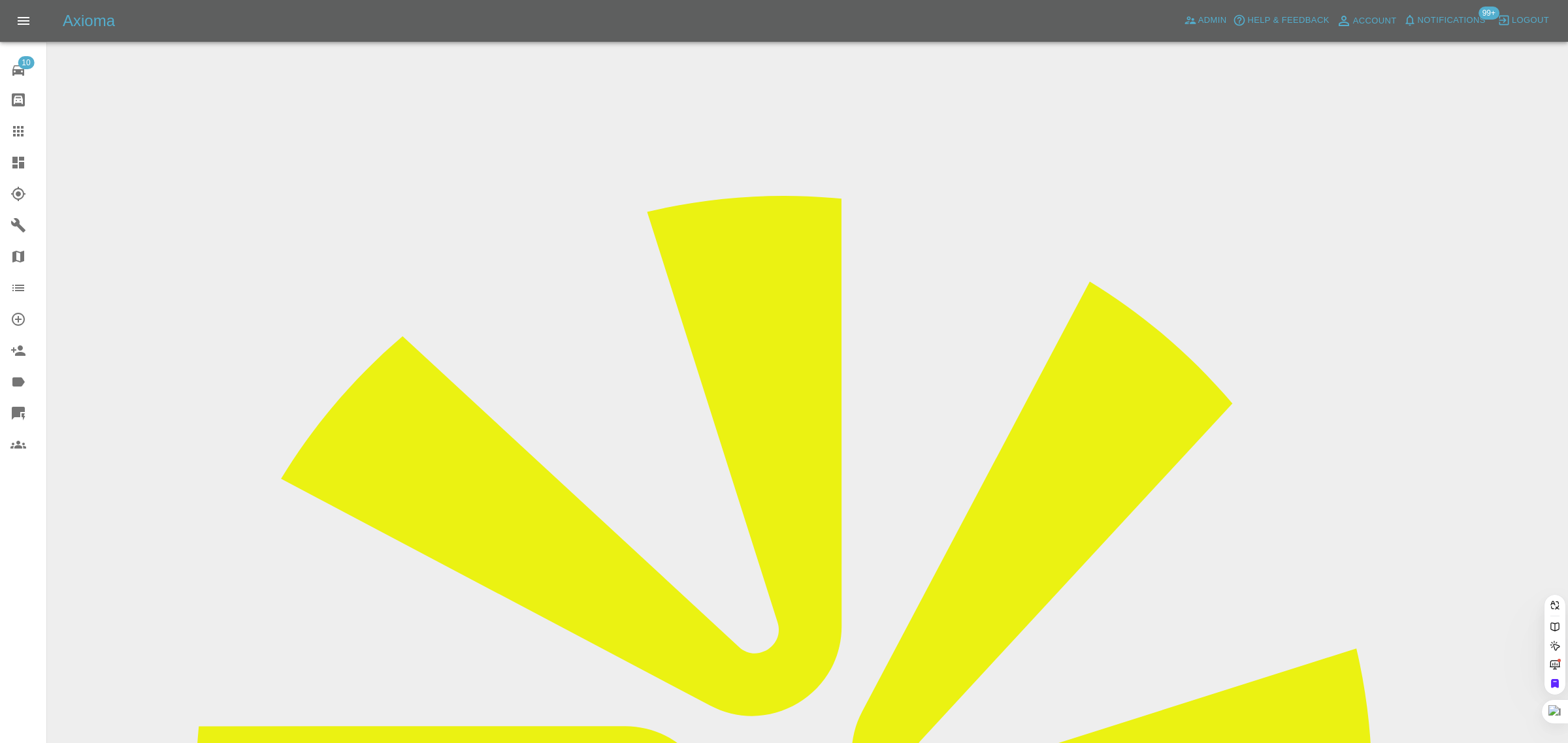
paste input "[EMAIL_ADDRESS][DOMAIN_NAME]"
type input "[EMAIL_ADDRESS][DOMAIN_NAME]"
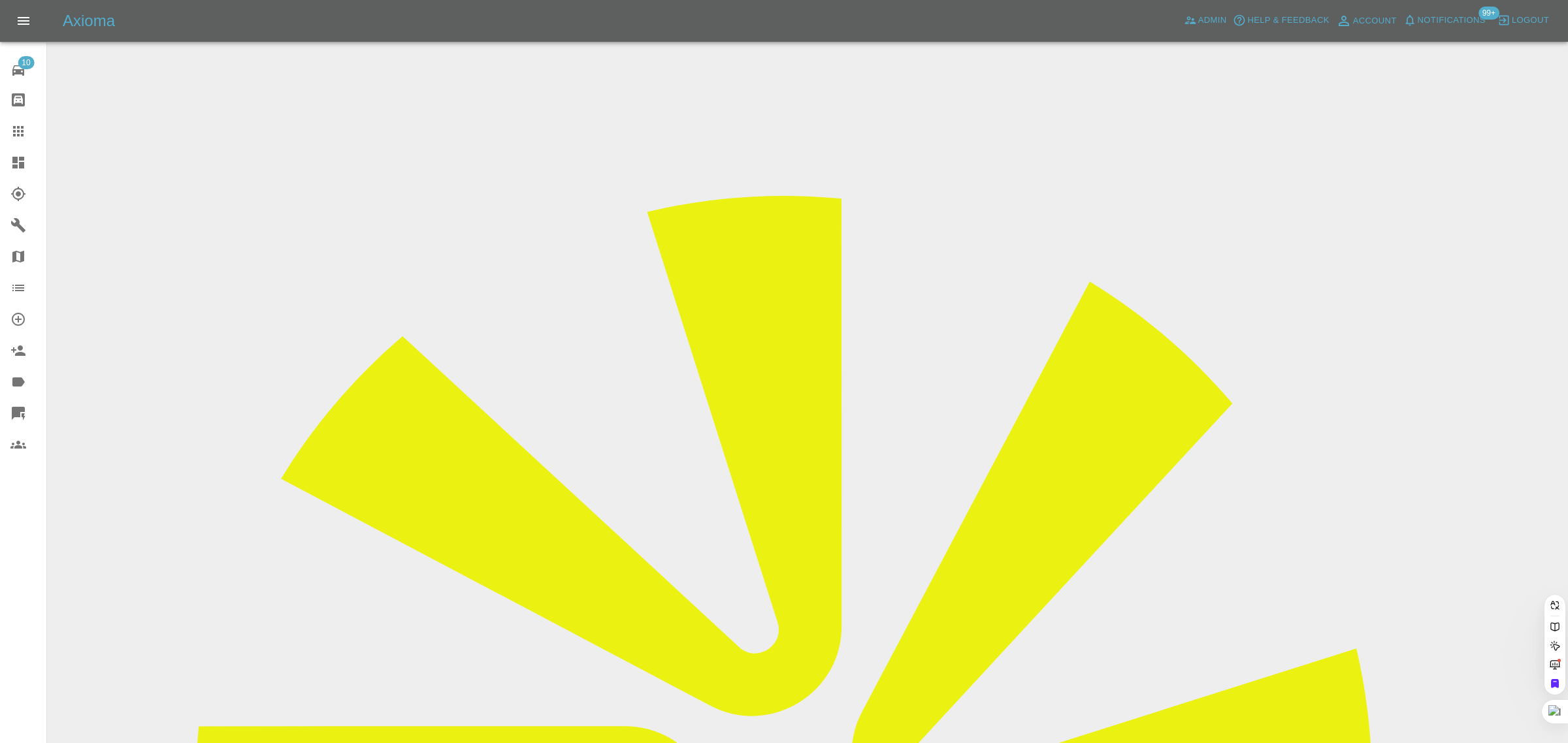
paste input "[EMAIL_ADDRESS][DOMAIN_NAME]"
type input "[EMAIL_ADDRESS][DOMAIN_NAME]"
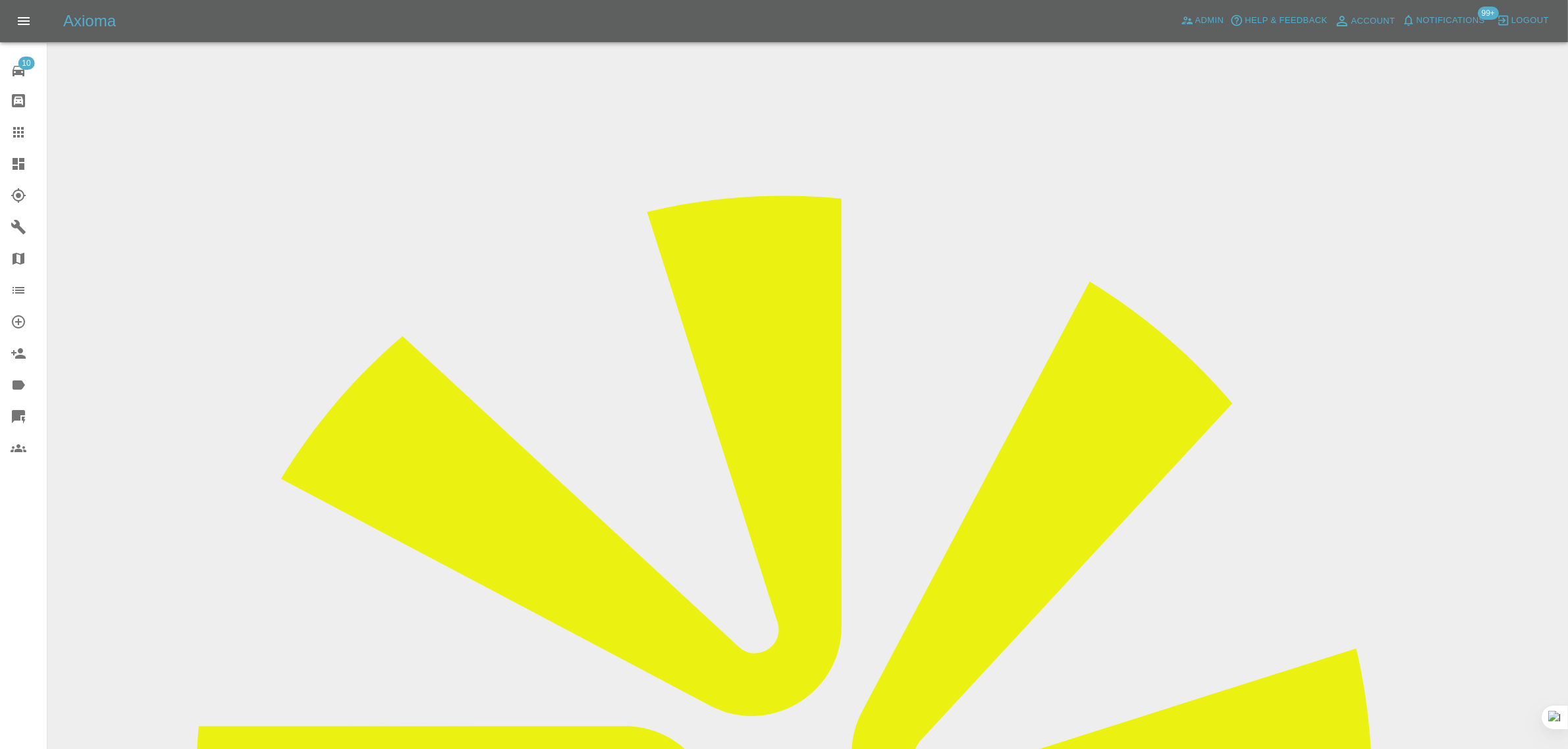
click at [18, 132] on icon at bounding box center [18, 132] width 10 height 10
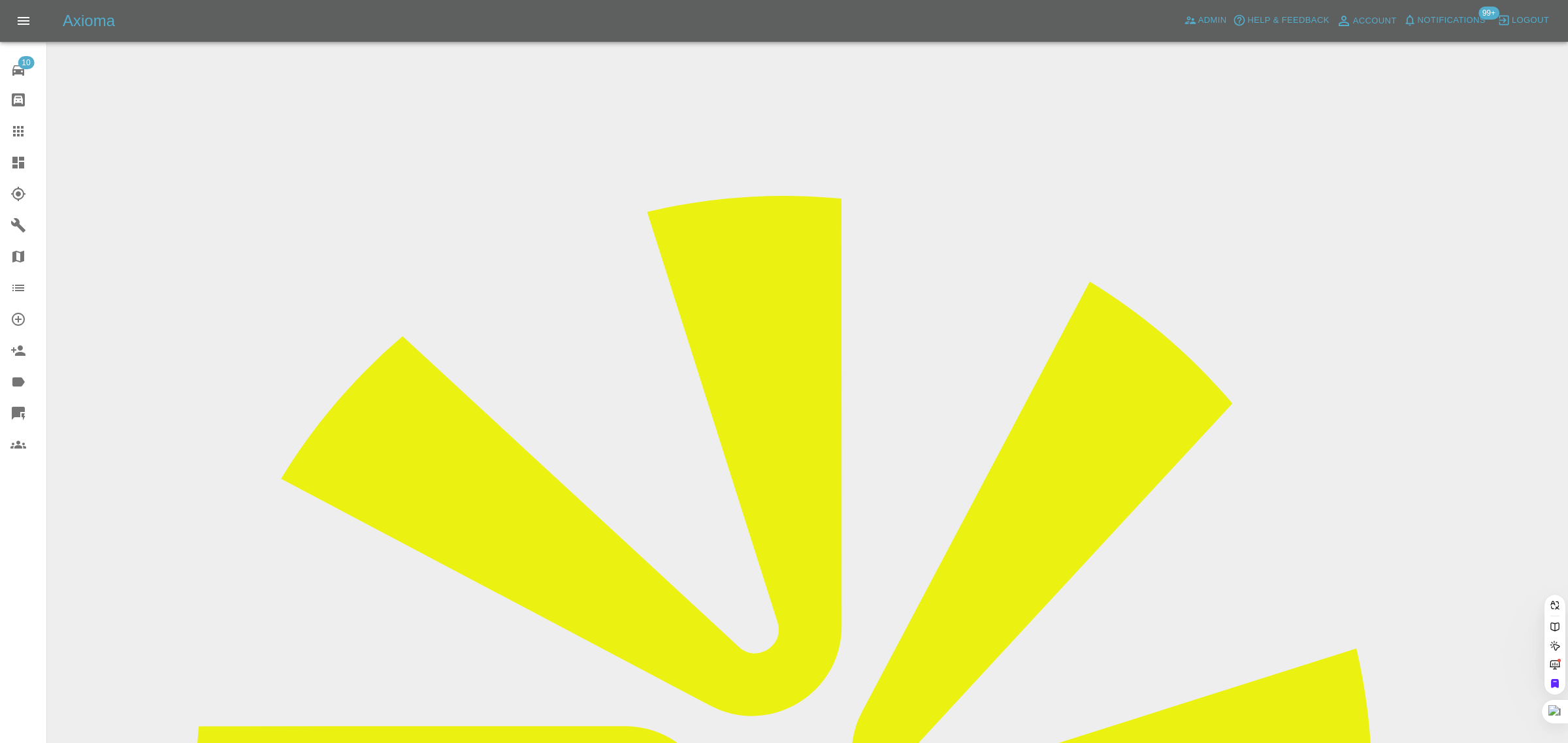
paste input "[EMAIL_ADDRESS][DOMAIN_NAME]"
type input "[EMAIL_ADDRESS][DOMAIN_NAME]"
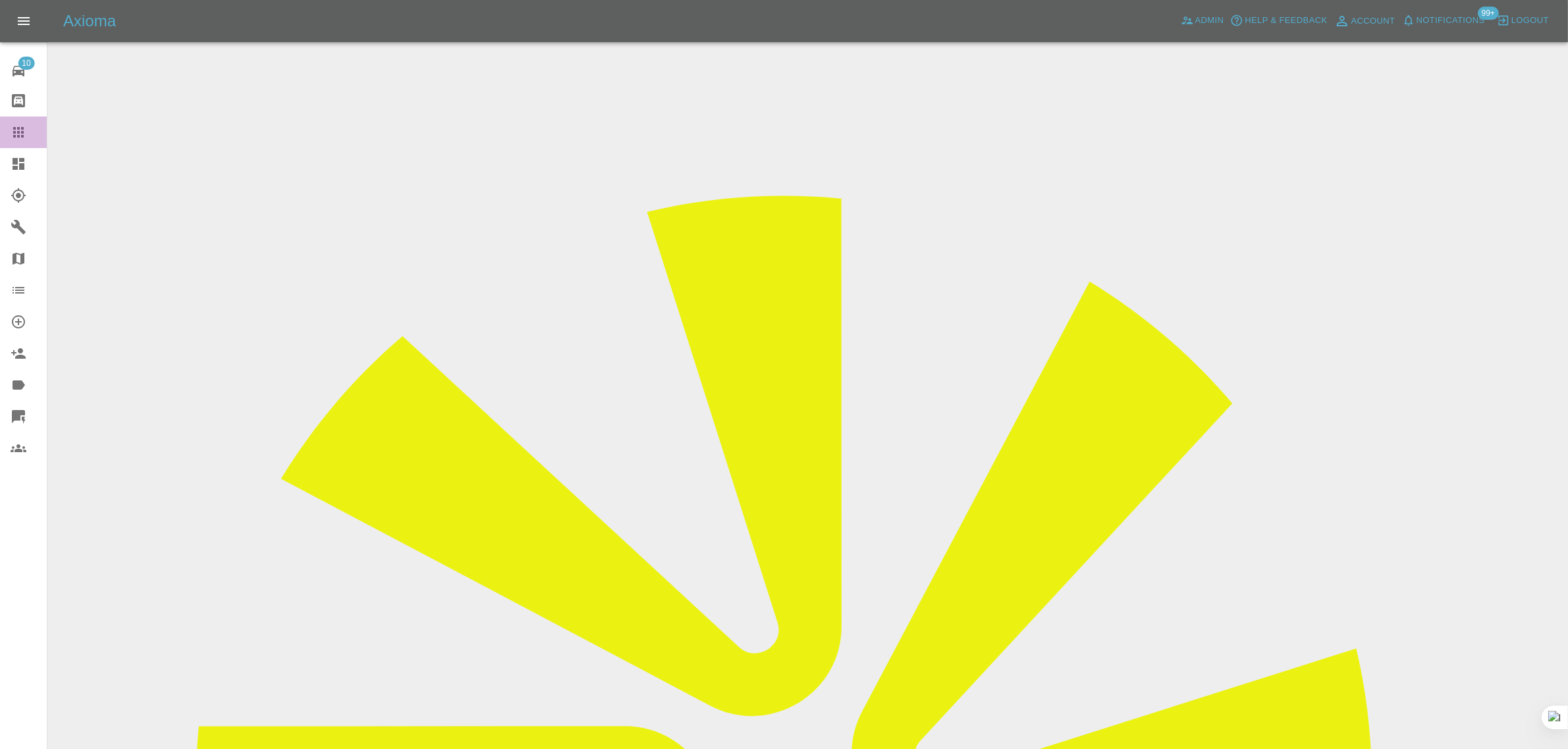
click at [17, 132] on icon at bounding box center [18, 132] width 16 height 16
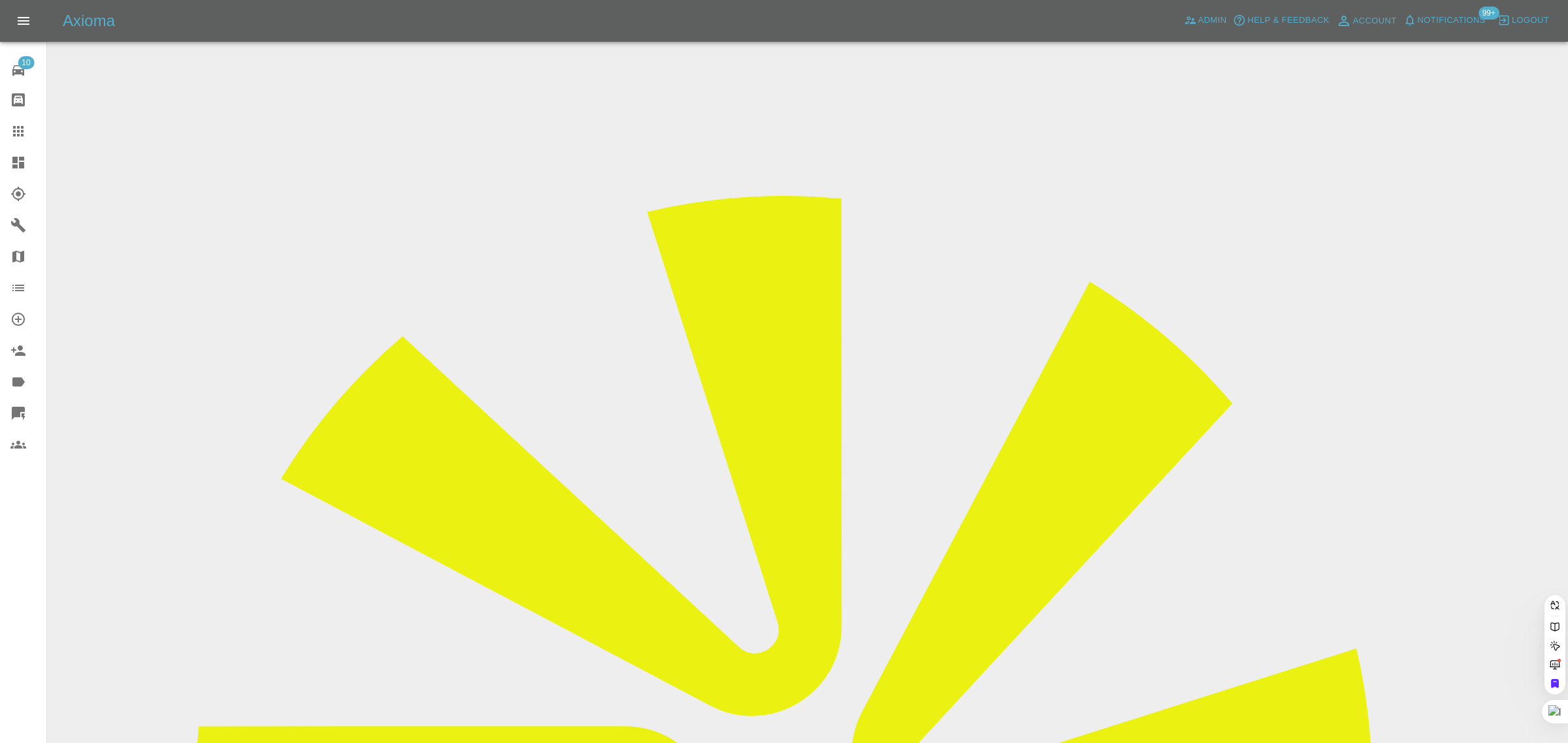
paste input "[EMAIL_ADDRESS][DOMAIN_NAME]"
type input "[EMAIL_ADDRESS][DOMAIN_NAME]"
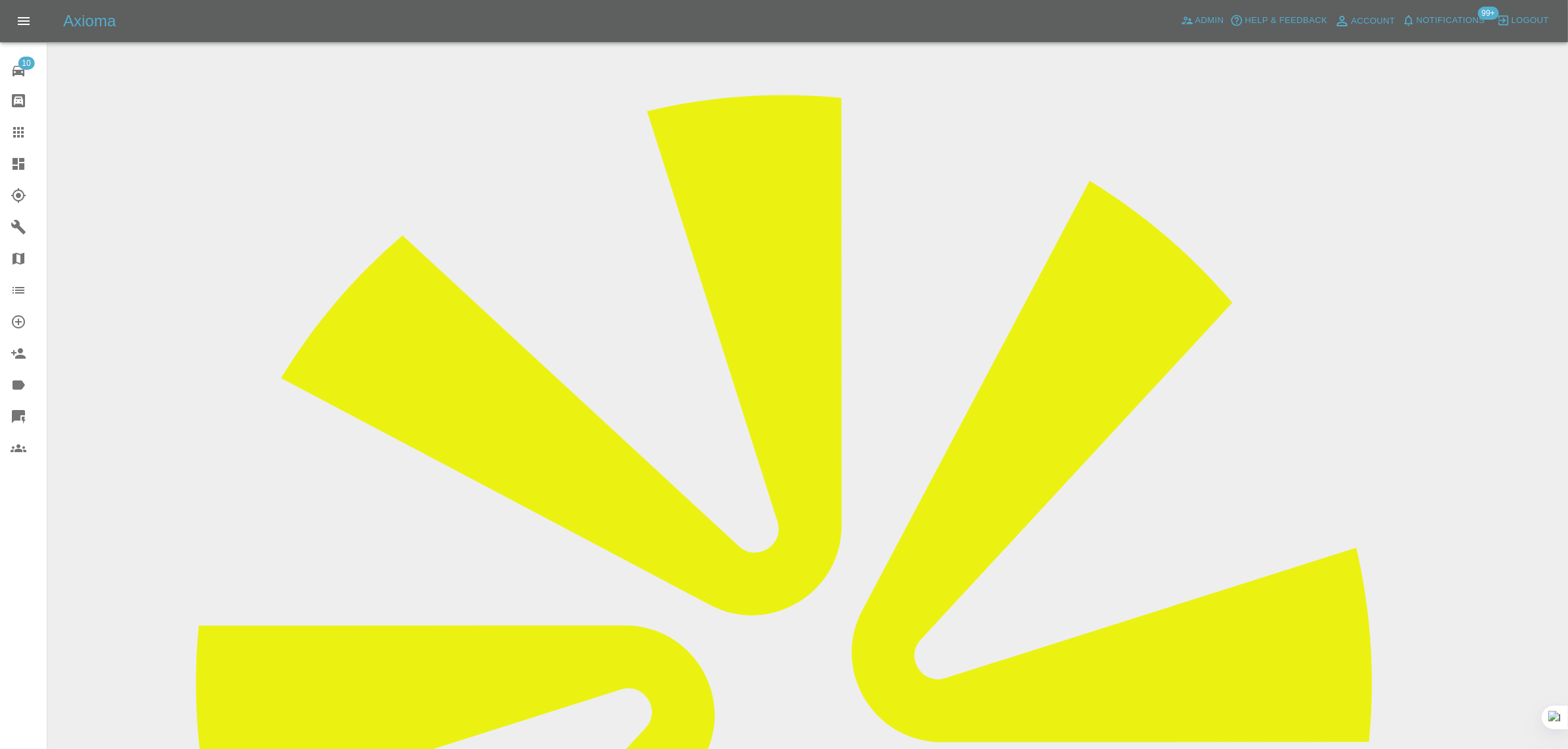
scroll to position [247, 0]
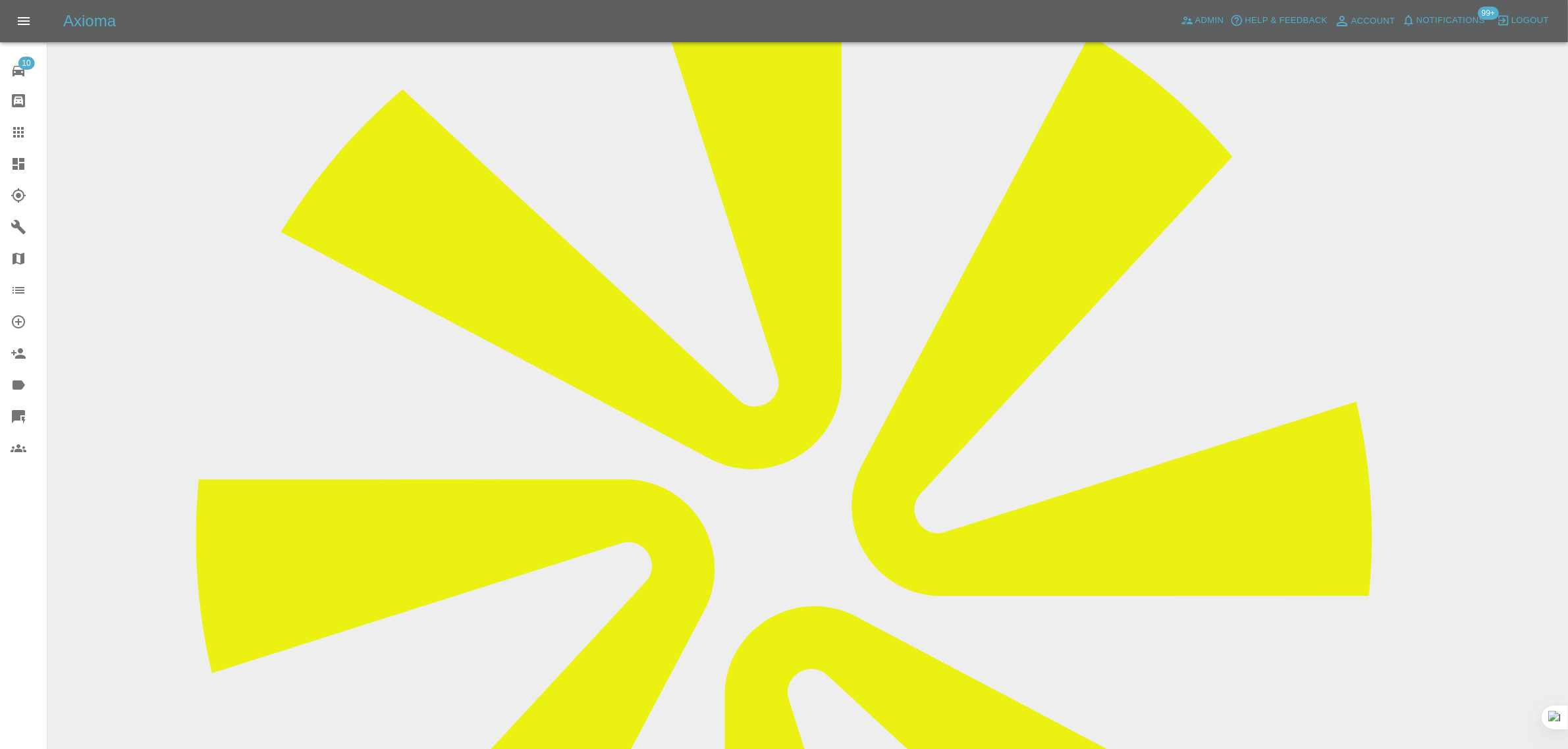
click at [10, 137] on icon at bounding box center [18, 132] width 16 height 16
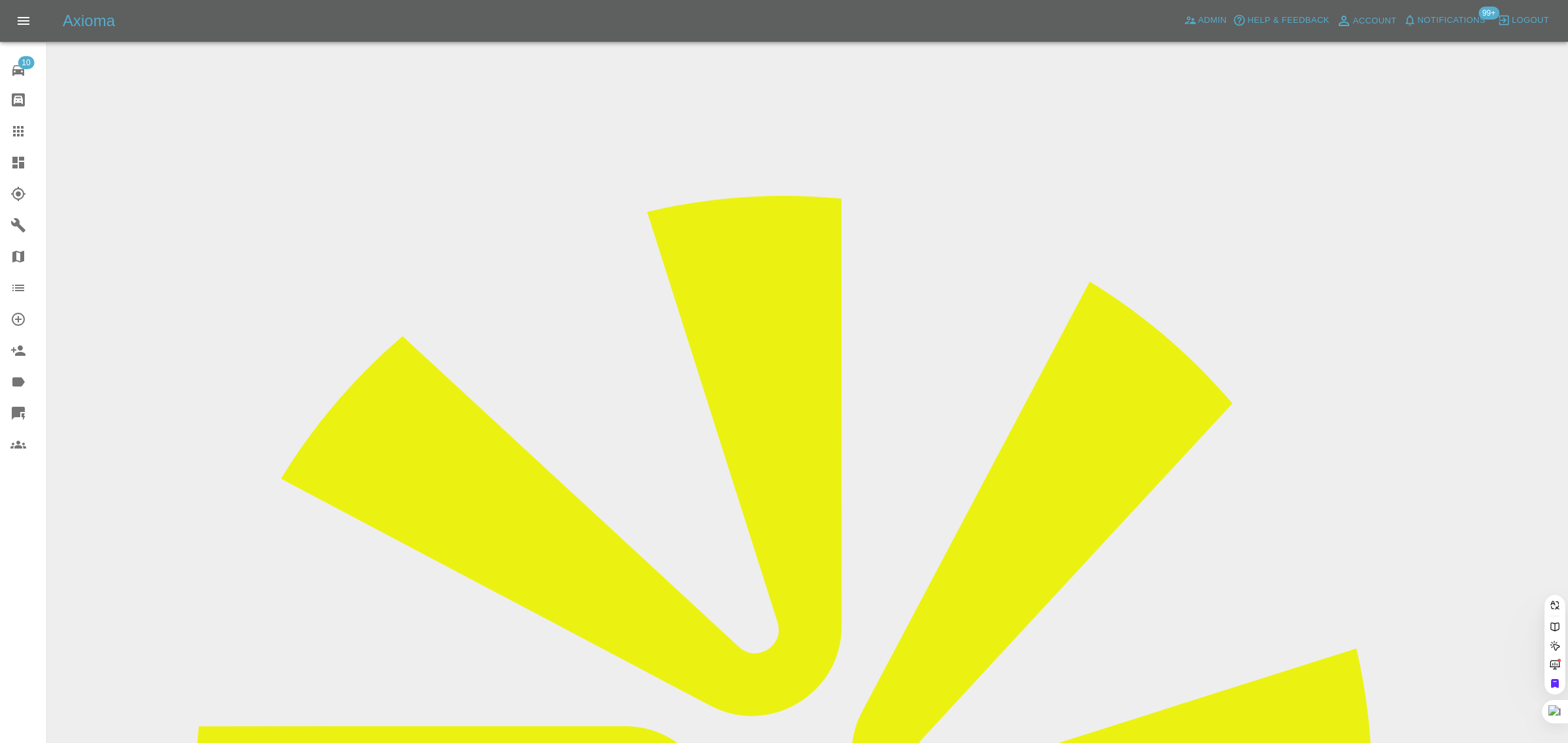
paste input "[EMAIL_ADDRESS][DOMAIN_NAME]"
type input "[EMAIL_ADDRESS][DOMAIN_NAME]"
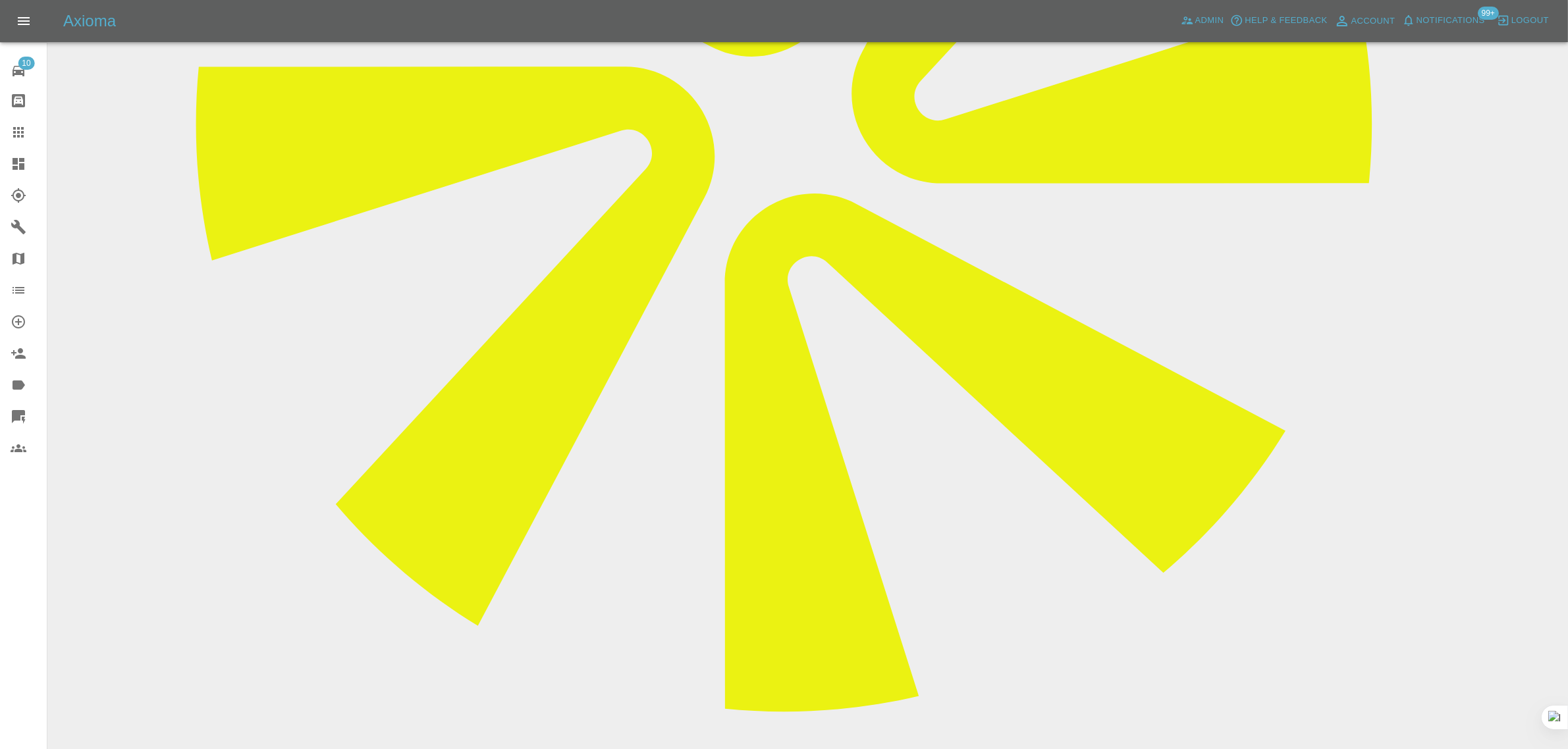
scroll to position [248, 0]
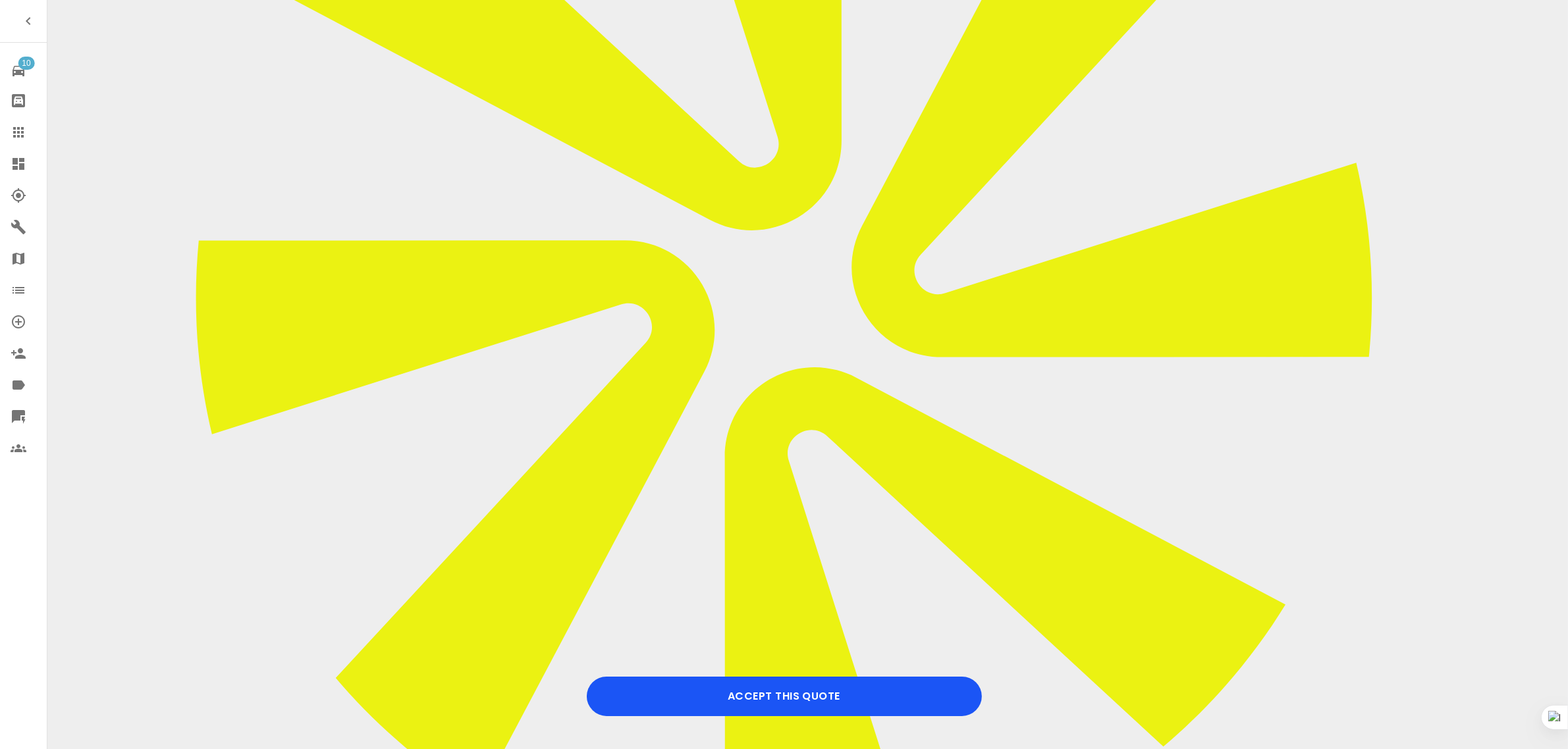
scroll to position [494, 0]
